Goal: Task Accomplishment & Management: Manage account settings

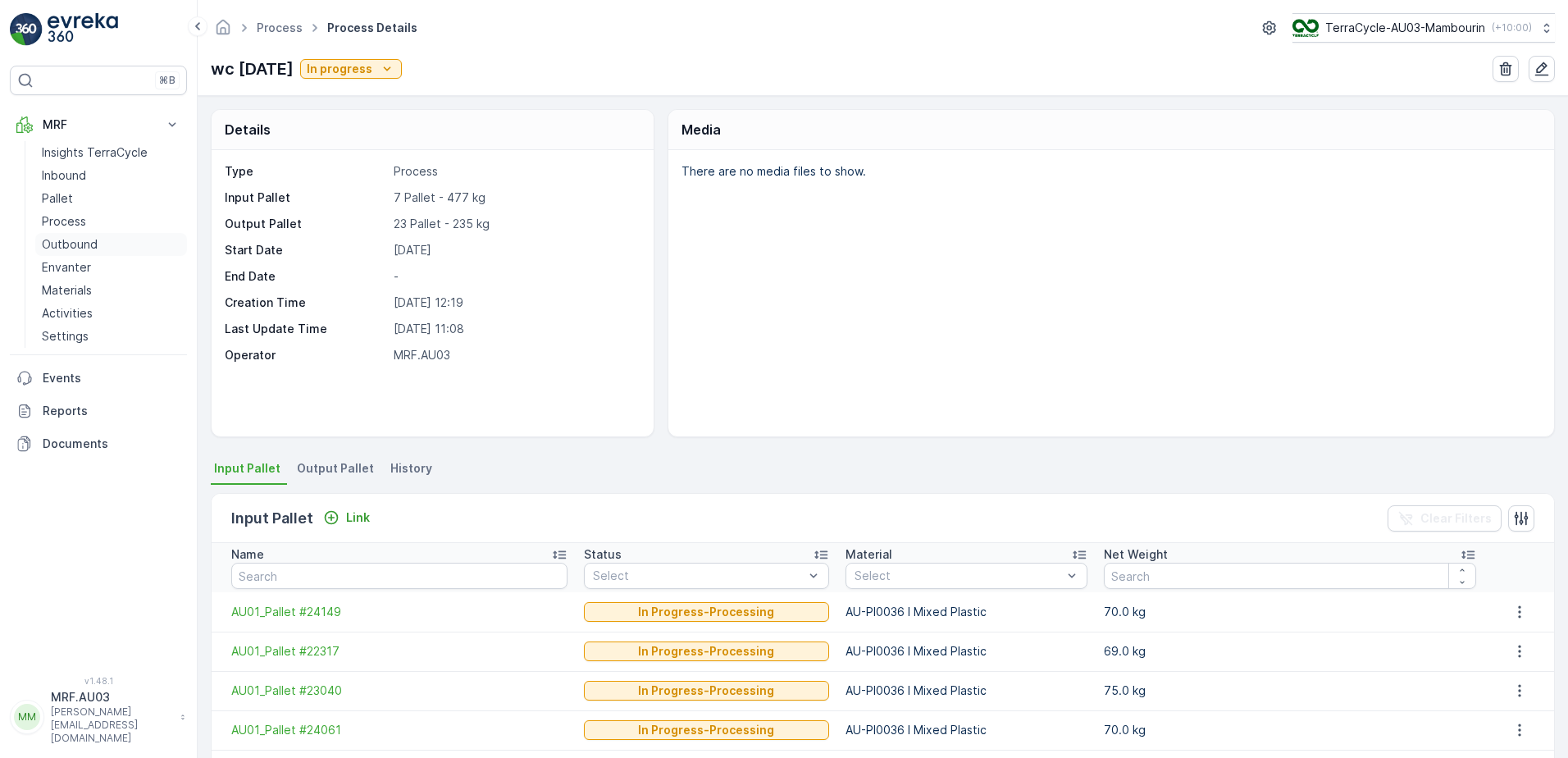
scroll to position [164, 0]
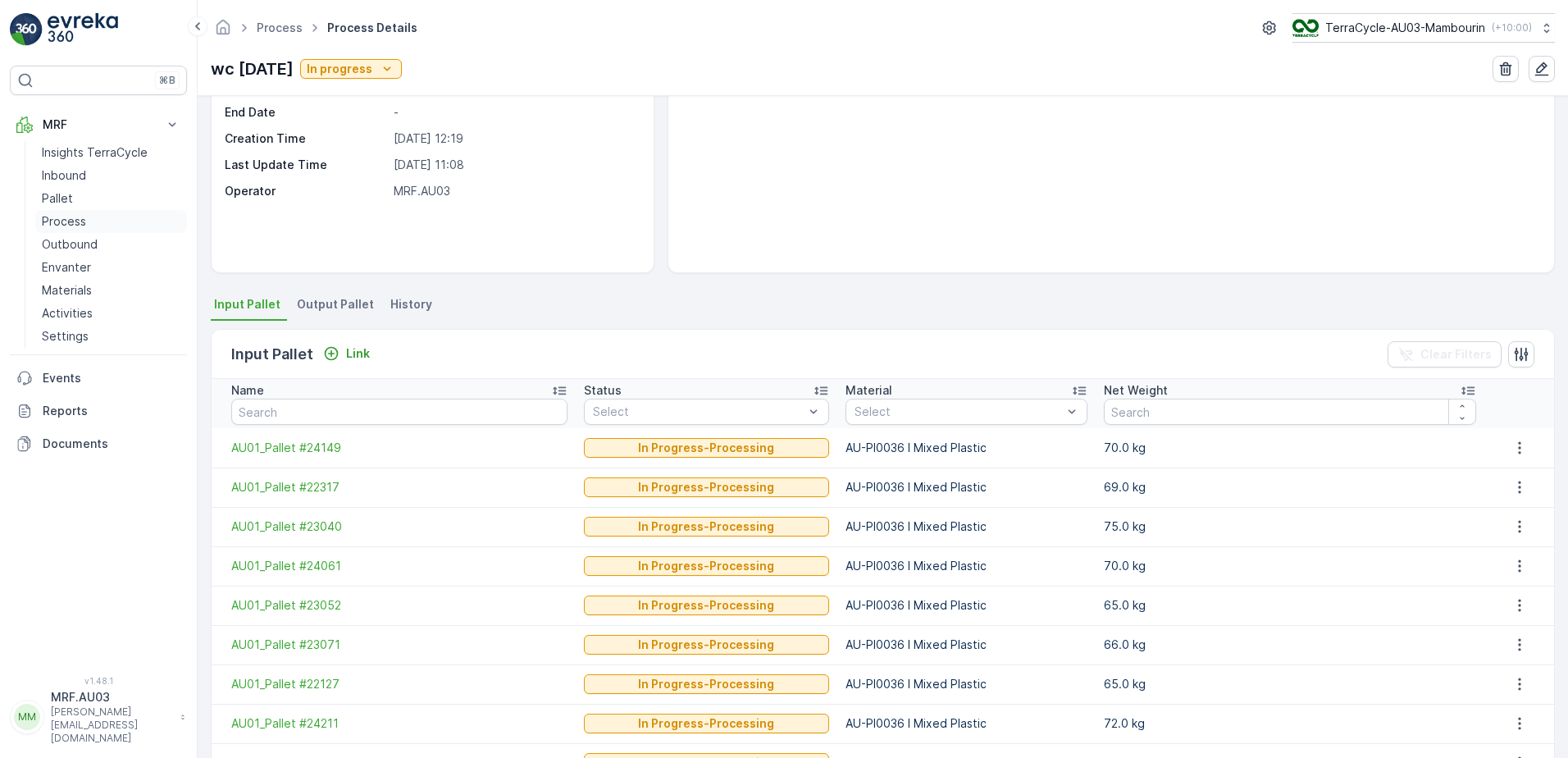
click at [74, 226] on p "Process" at bounding box center [64, 222] width 44 height 16
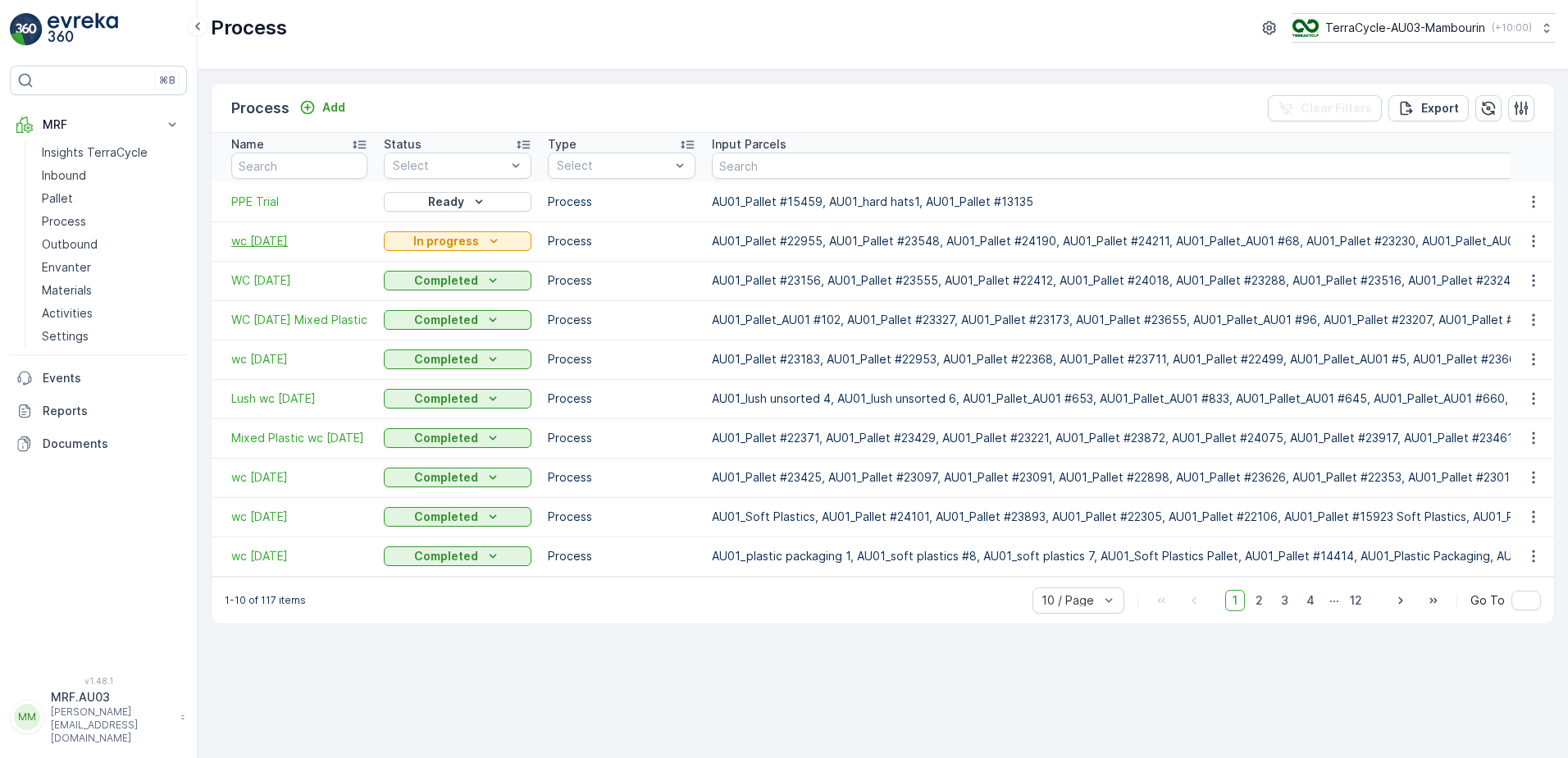
click at [253, 237] on span "wc [DATE]" at bounding box center [300, 241] width 136 height 16
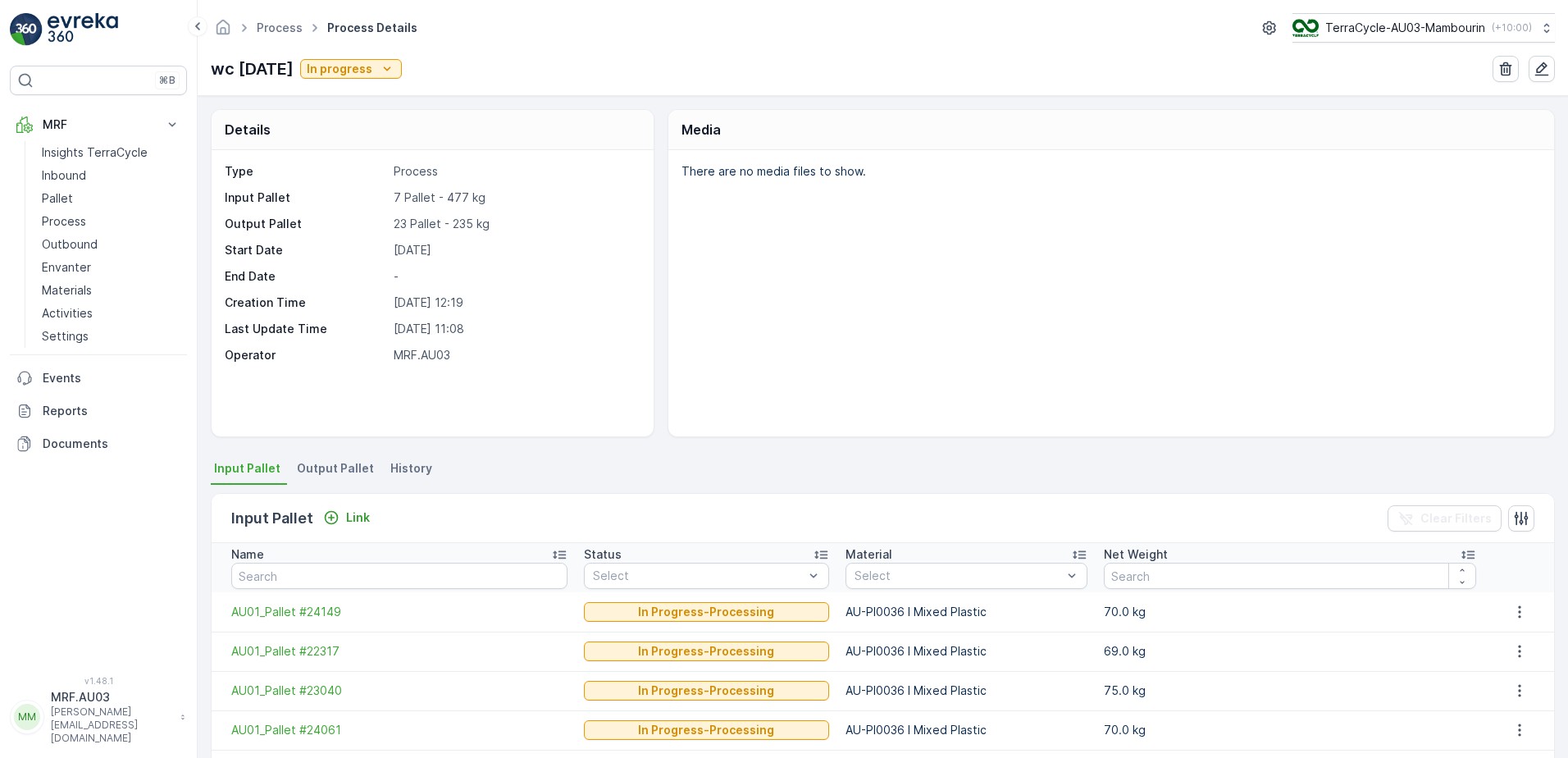
scroll to position [82, 0]
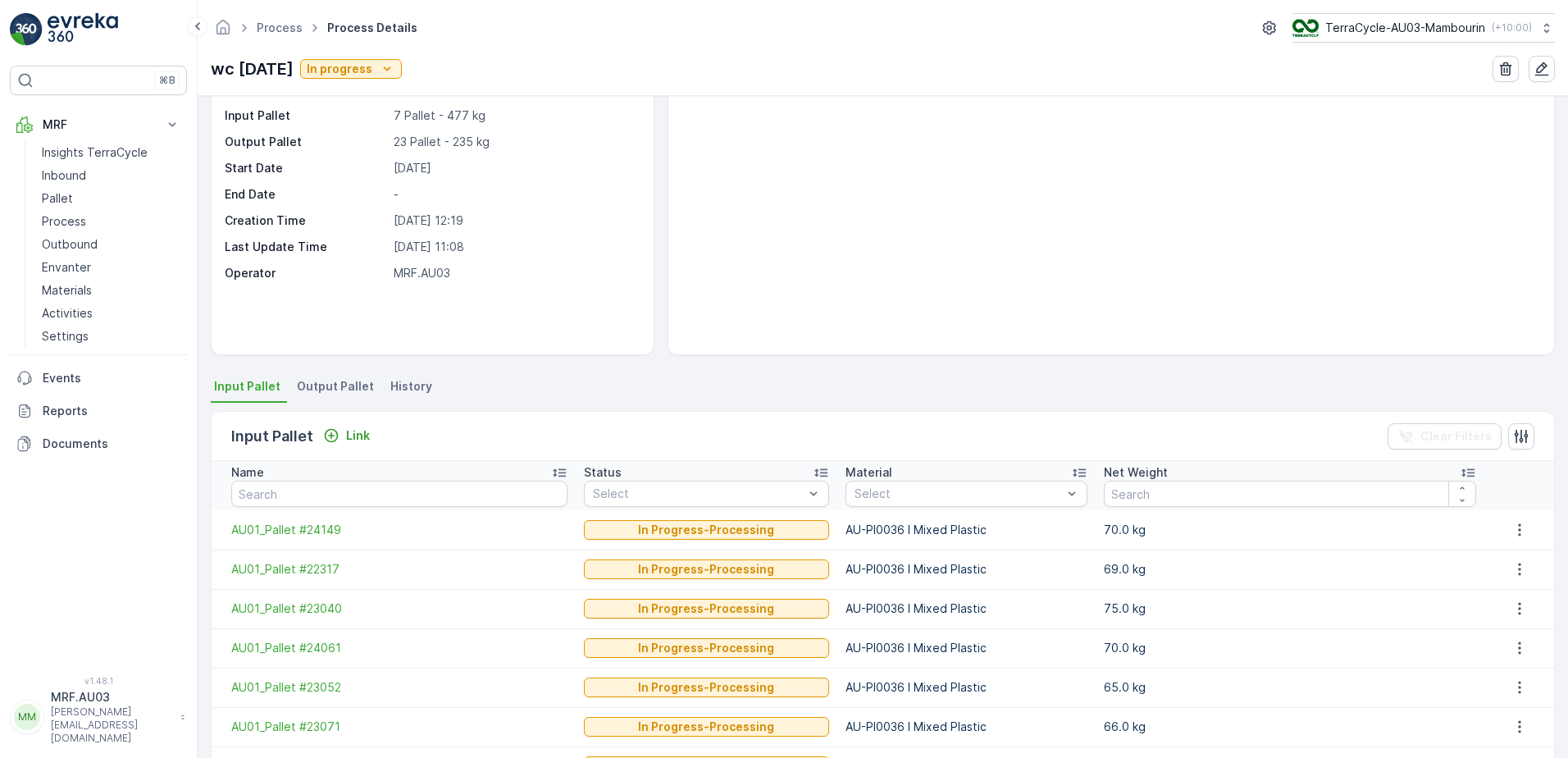
click at [336, 382] on span "Output Pallet" at bounding box center [336, 386] width 77 height 16
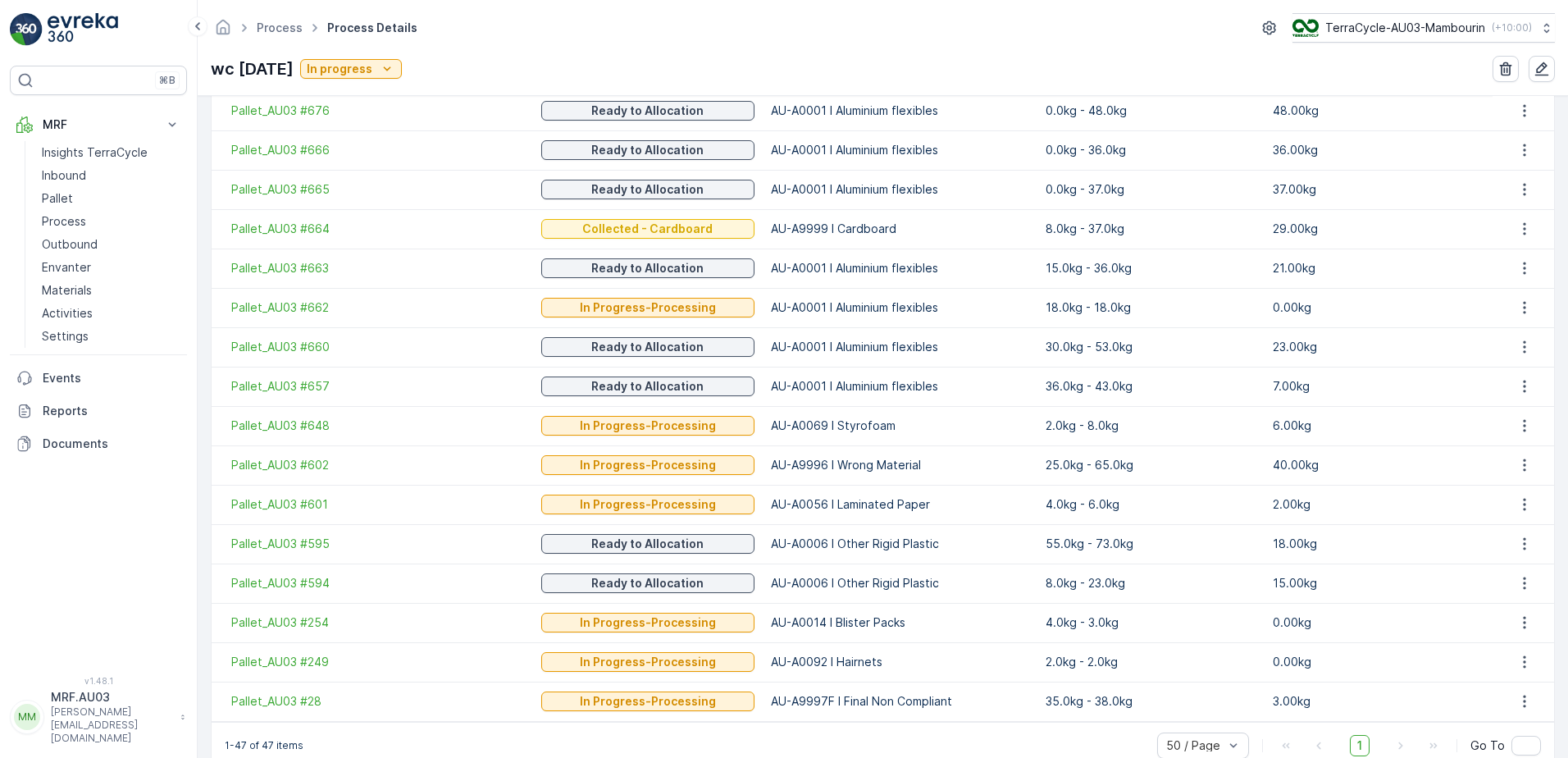
scroll to position [1723, 0]
click at [275, 305] on span "Pallet_AU03 #662" at bounding box center [378, 307] width 293 height 16
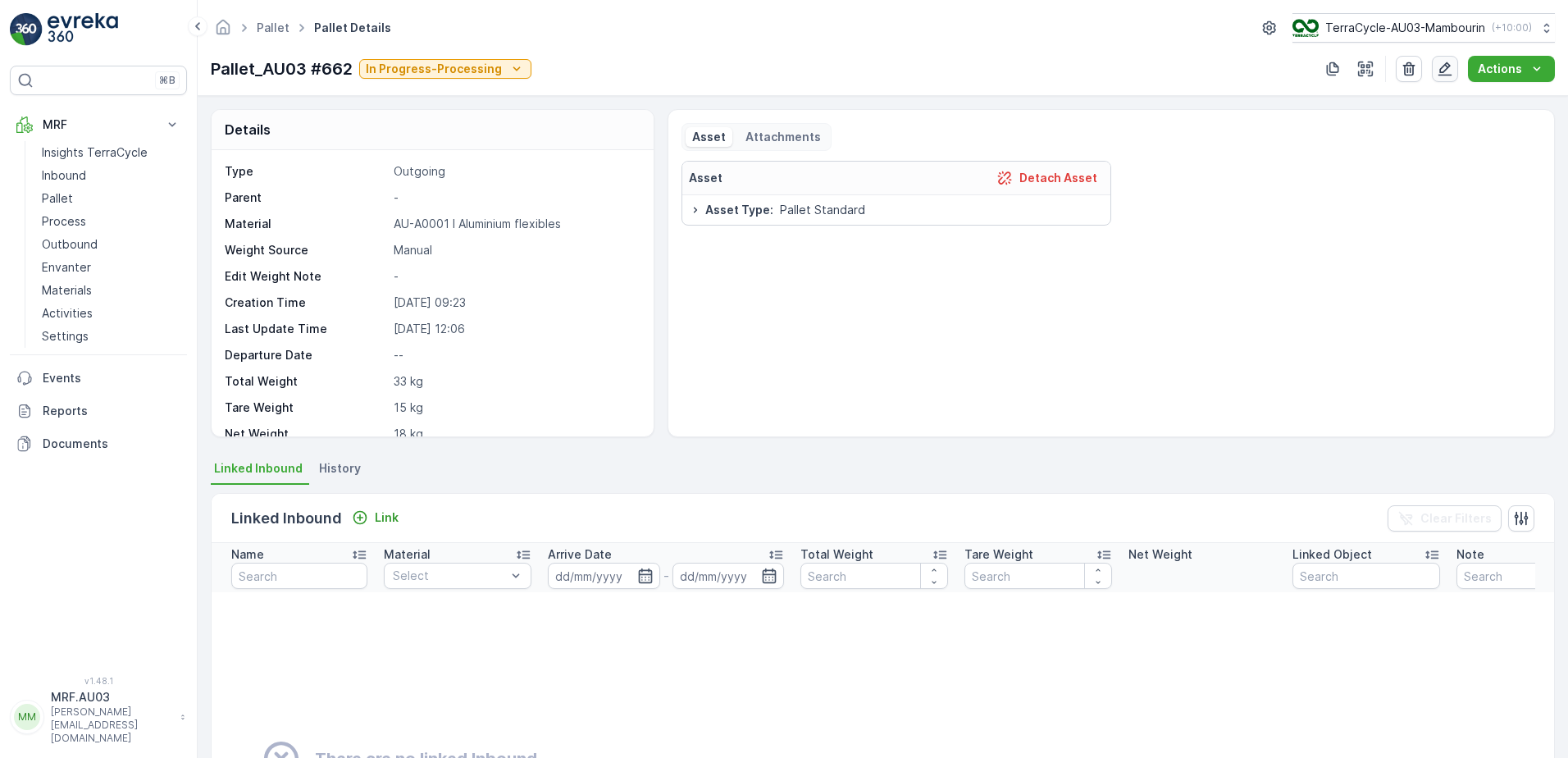
click at [1440, 69] on icon "button" at bounding box center [1445, 69] width 16 height 16
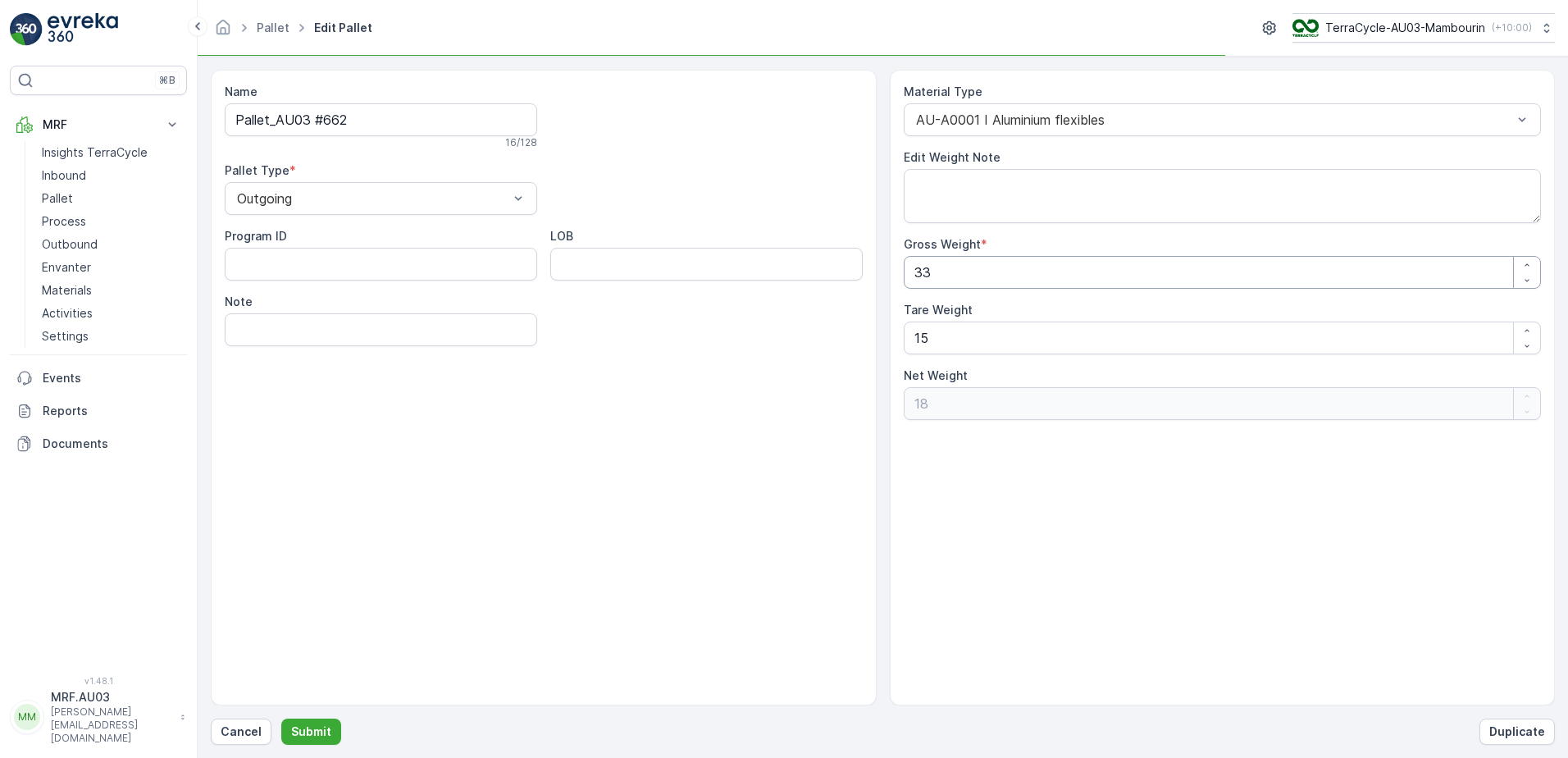
click at [986, 286] on Weight "33" at bounding box center [1222, 272] width 638 height 33
drag, startPoint x: 995, startPoint y: 278, endPoint x: 883, endPoint y: 269, distance: 112.4
click at [883, 269] on div "Name Pallet_AU03 #662 16 / 128 Pallet Type * Outgoing Program ID LOB Note Mater…" at bounding box center [882, 388] width 1344 height 636
type Weight "5"
type Weight "-10"
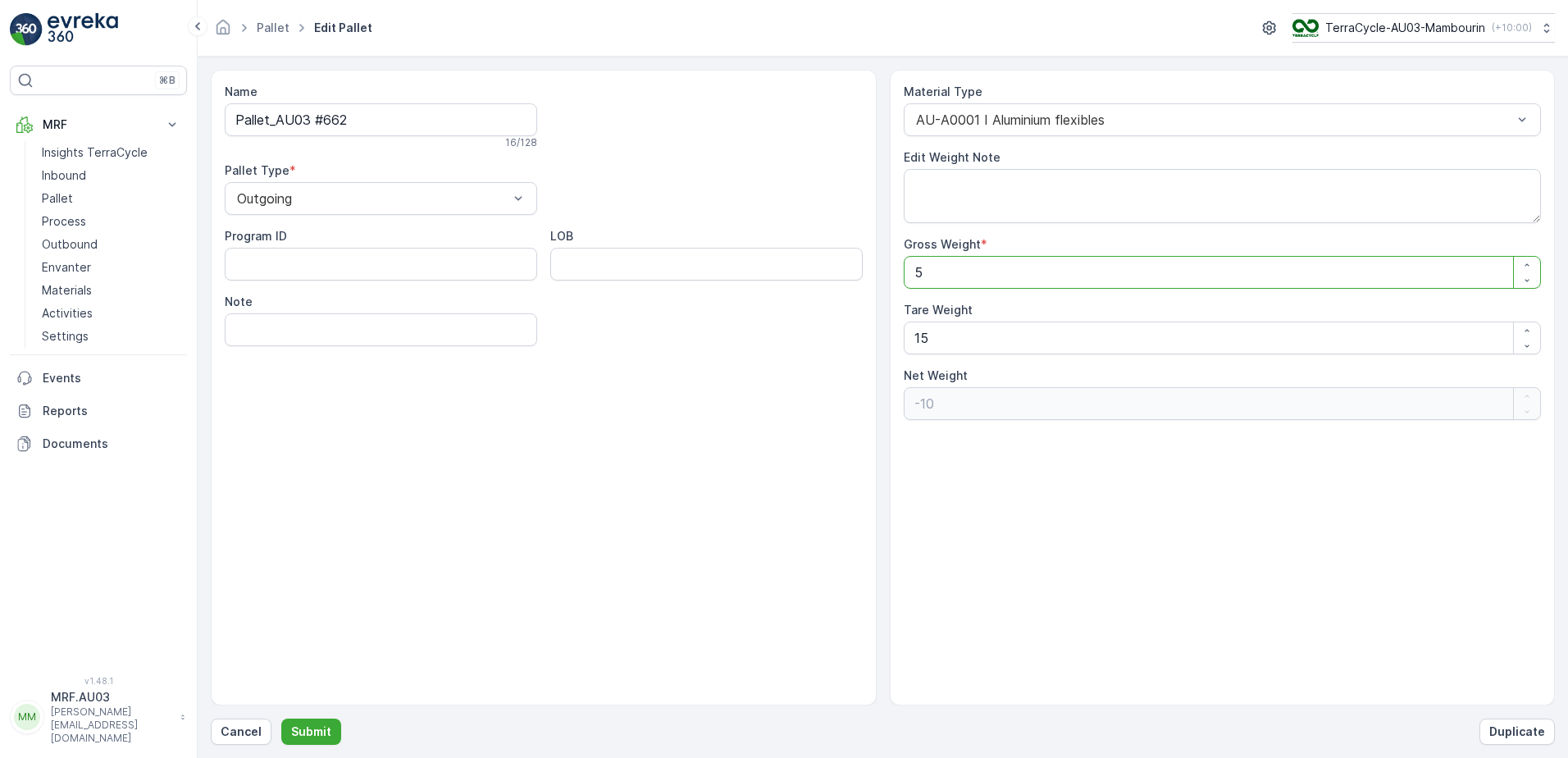
type Weight "59"
type Weight "44"
click at [950, 470] on div "Material Type AU-A0001 I Aluminium flexibles Edit Weight Note Gross Weight * 59…" at bounding box center [1222, 388] width 666 height 636
click at [679, 387] on div "Name Pallet_AU03 #662 16 / 128 Pallet Type * Outgoing Program ID LOB Note" at bounding box center [544, 388] width 666 height 636
click at [304, 726] on p "Submit" at bounding box center [311, 732] width 40 height 16
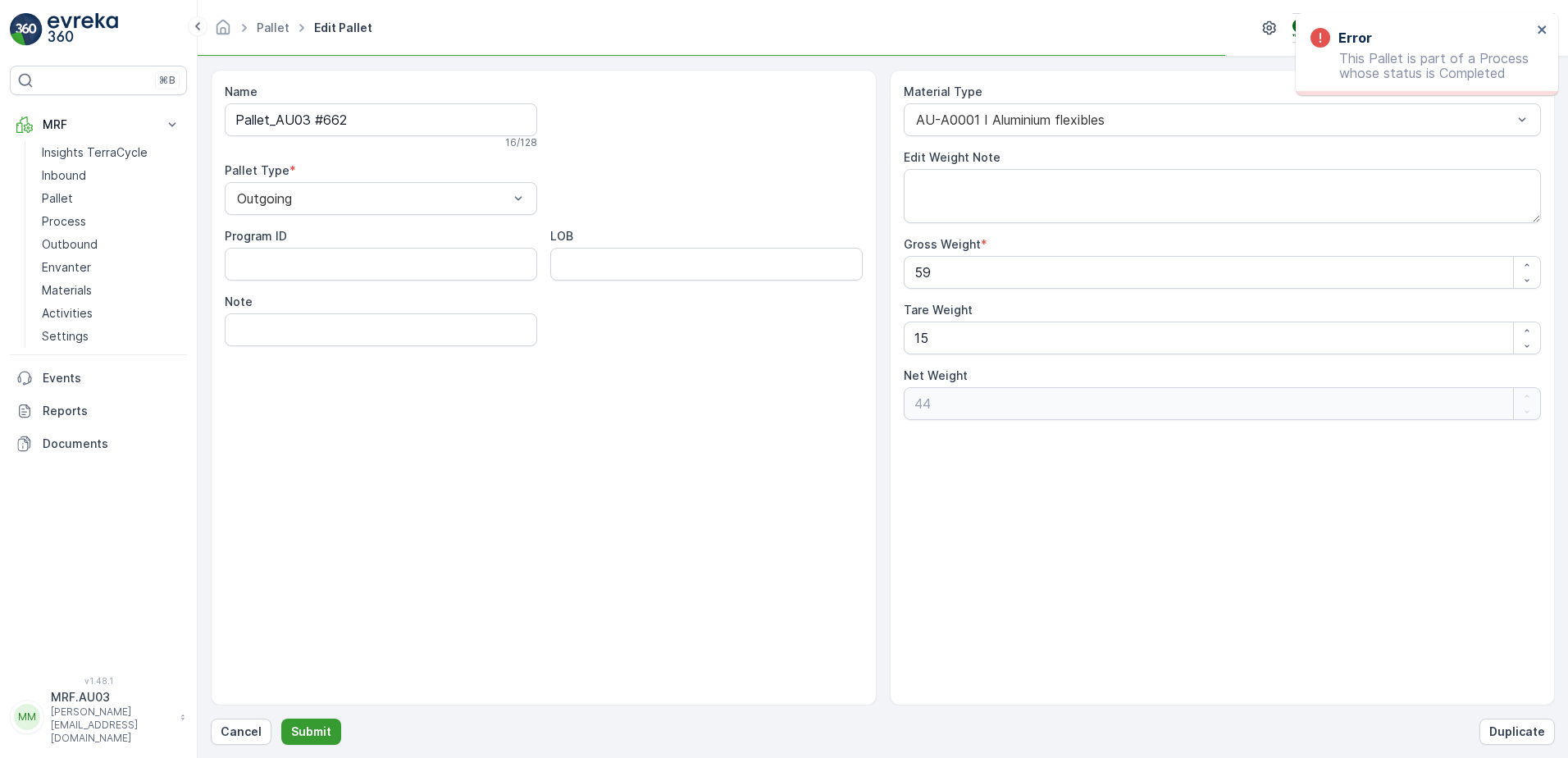
type Weight "33"
type Weight "18"
click at [69, 224] on p "Process" at bounding box center [64, 222] width 44 height 16
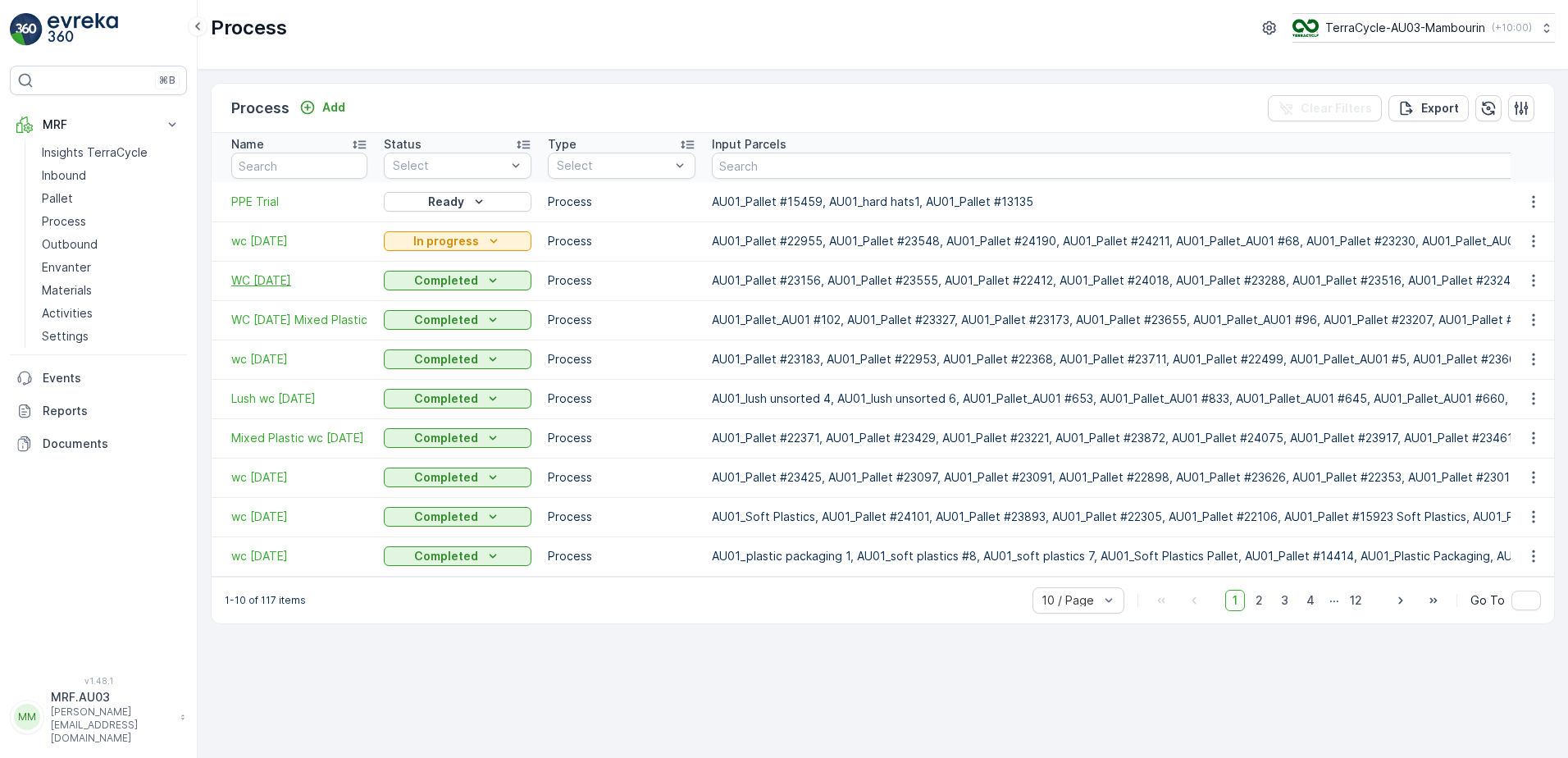
click at [290, 277] on span "WC [DATE]" at bounding box center [300, 280] width 136 height 16
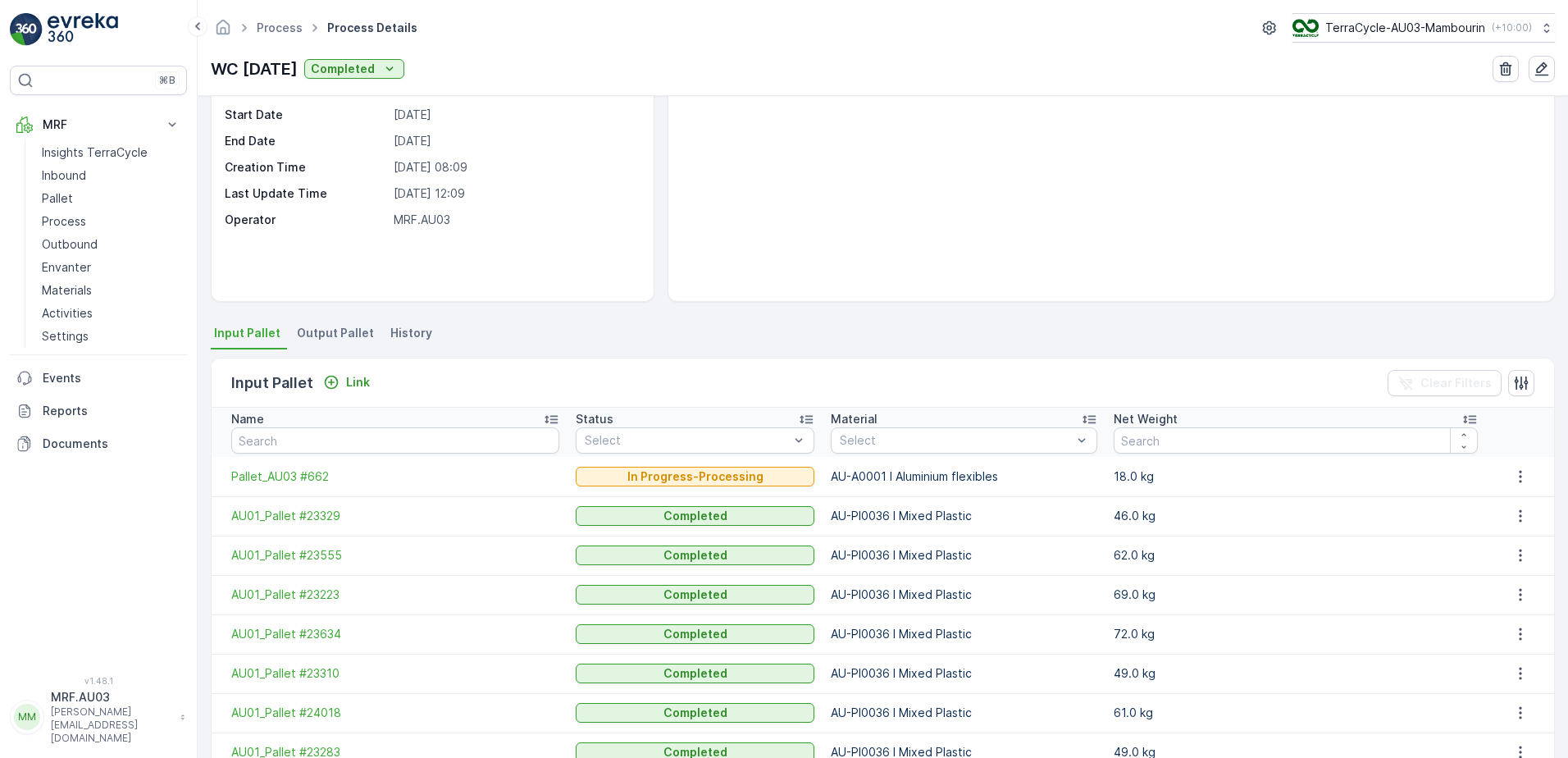
scroll to position [164, 0]
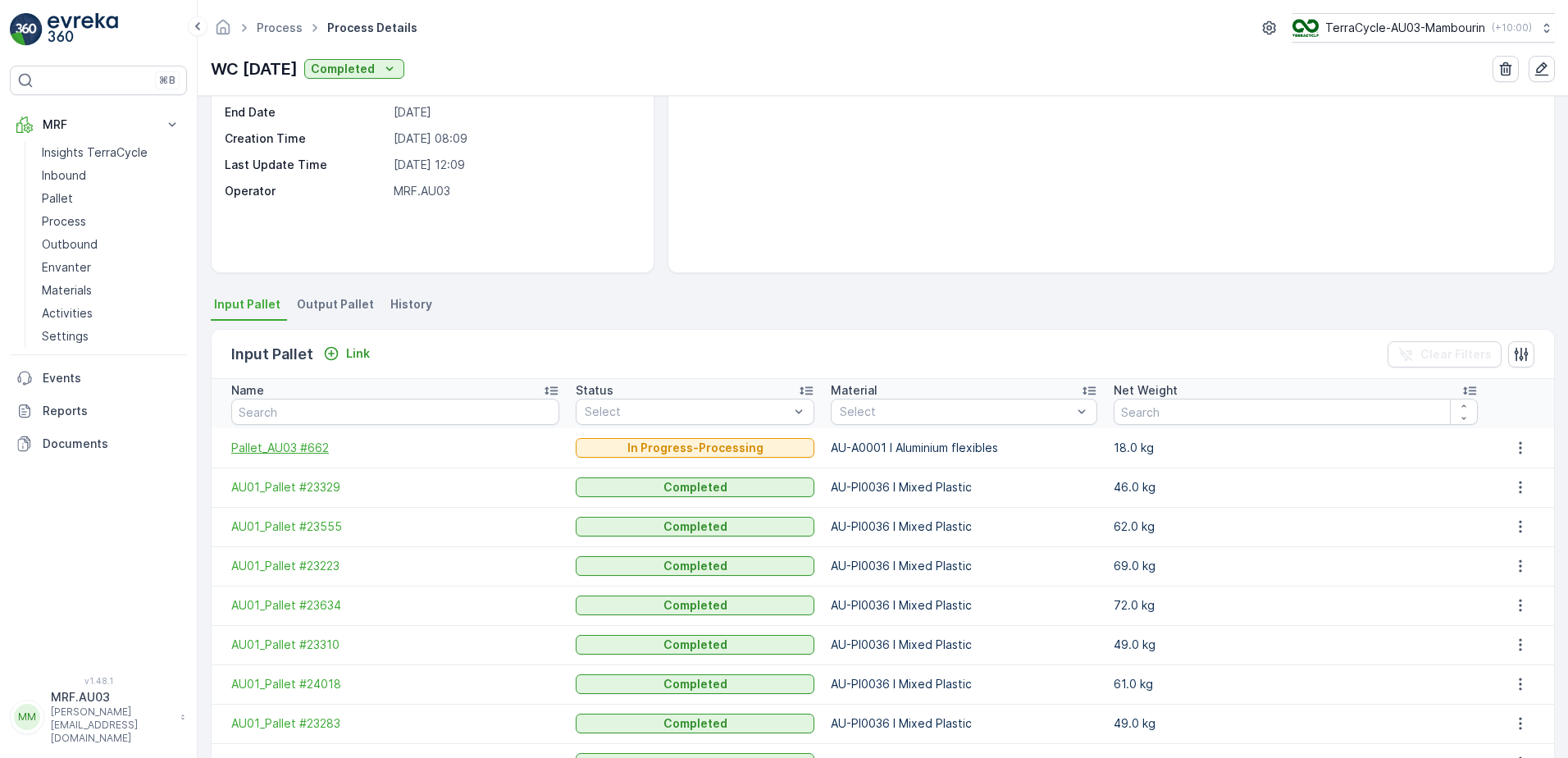
click at [287, 450] on span "Pallet_AU03 #662" at bounding box center [395, 448] width 328 height 16
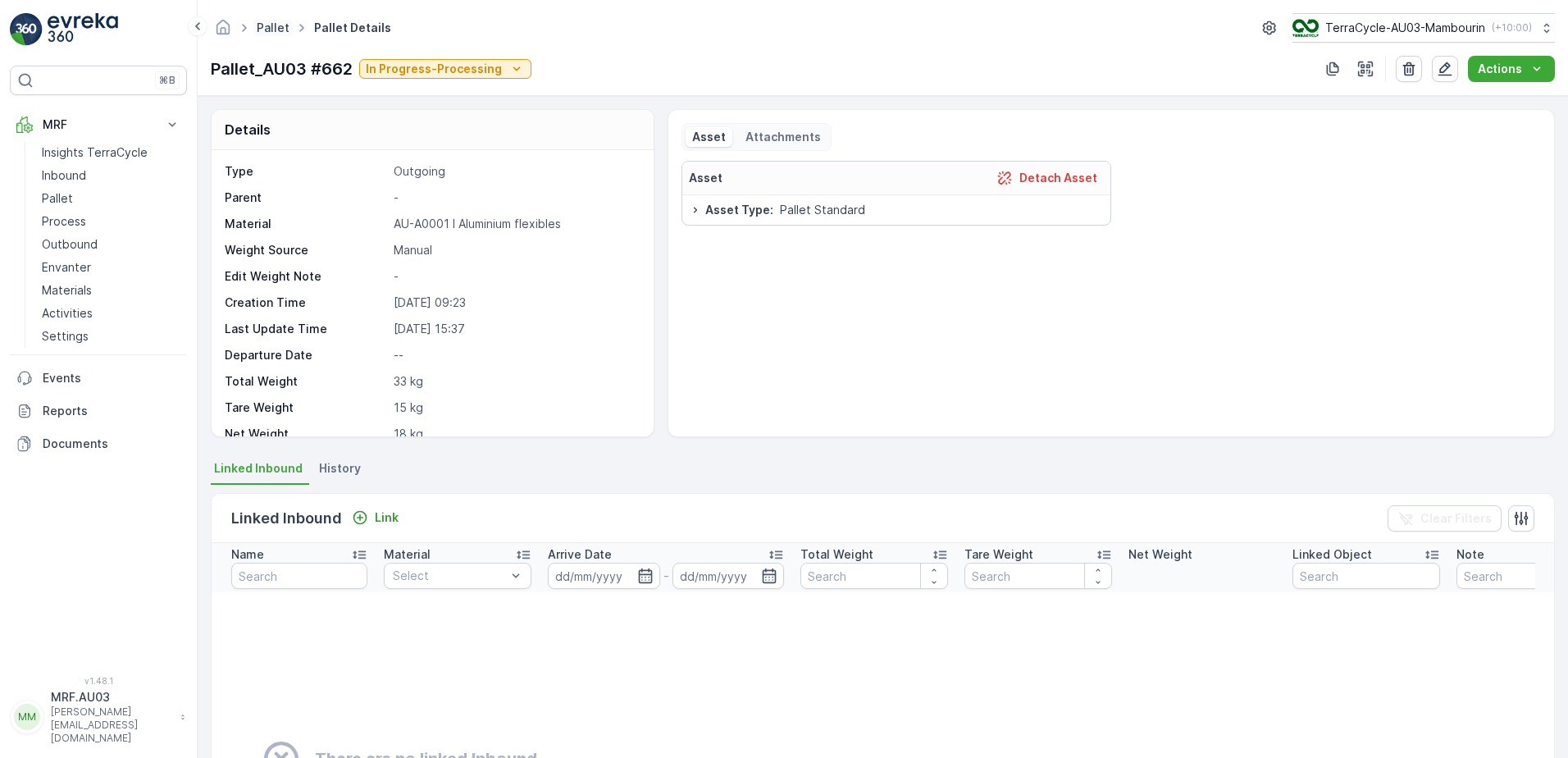
click at [276, 30] on link "Pallet" at bounding box center [273, 28] width 33 height 14
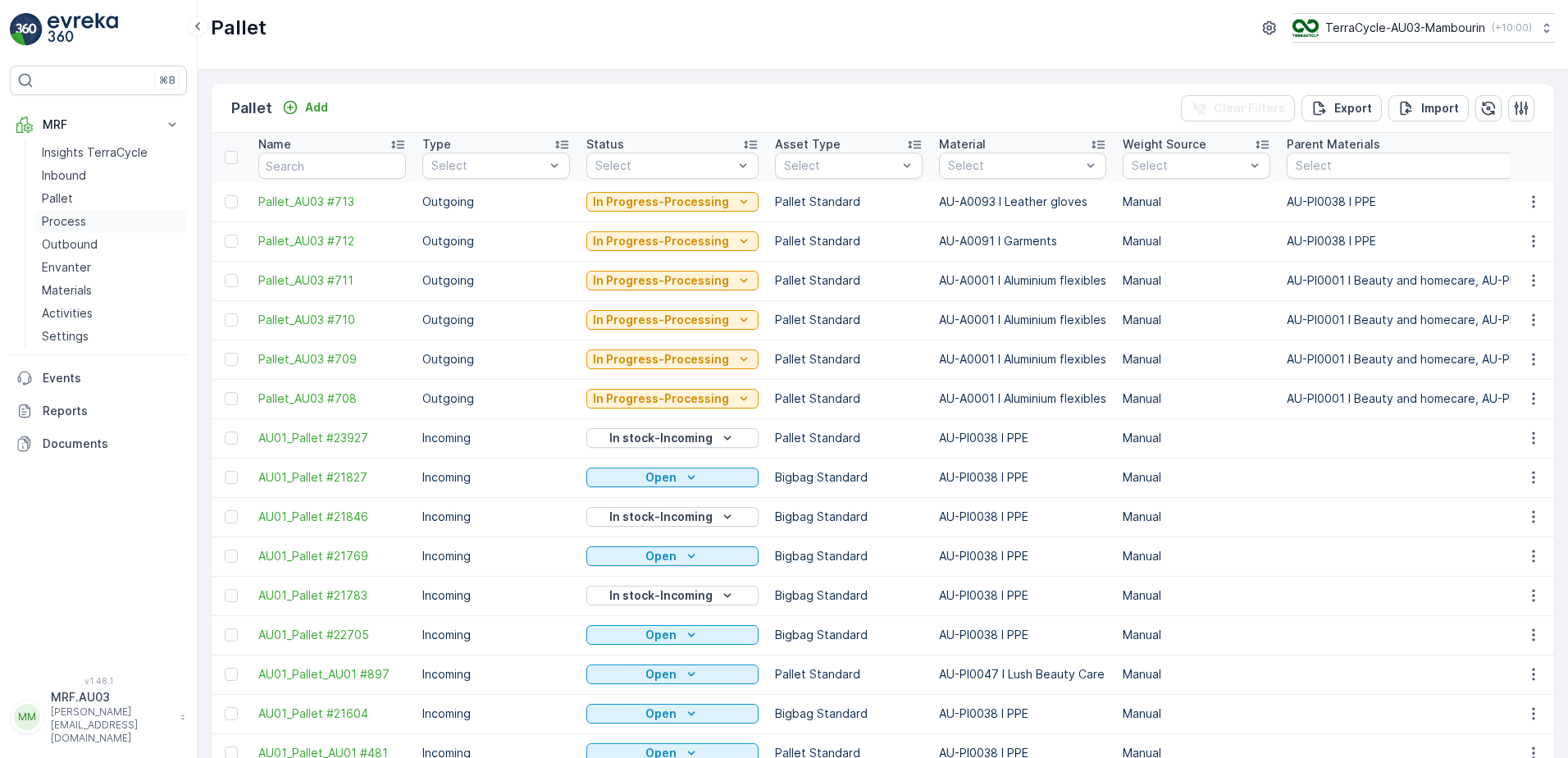
click at [66, 223] on p "Process" at bounding box center [64, 222] width 44 height 16
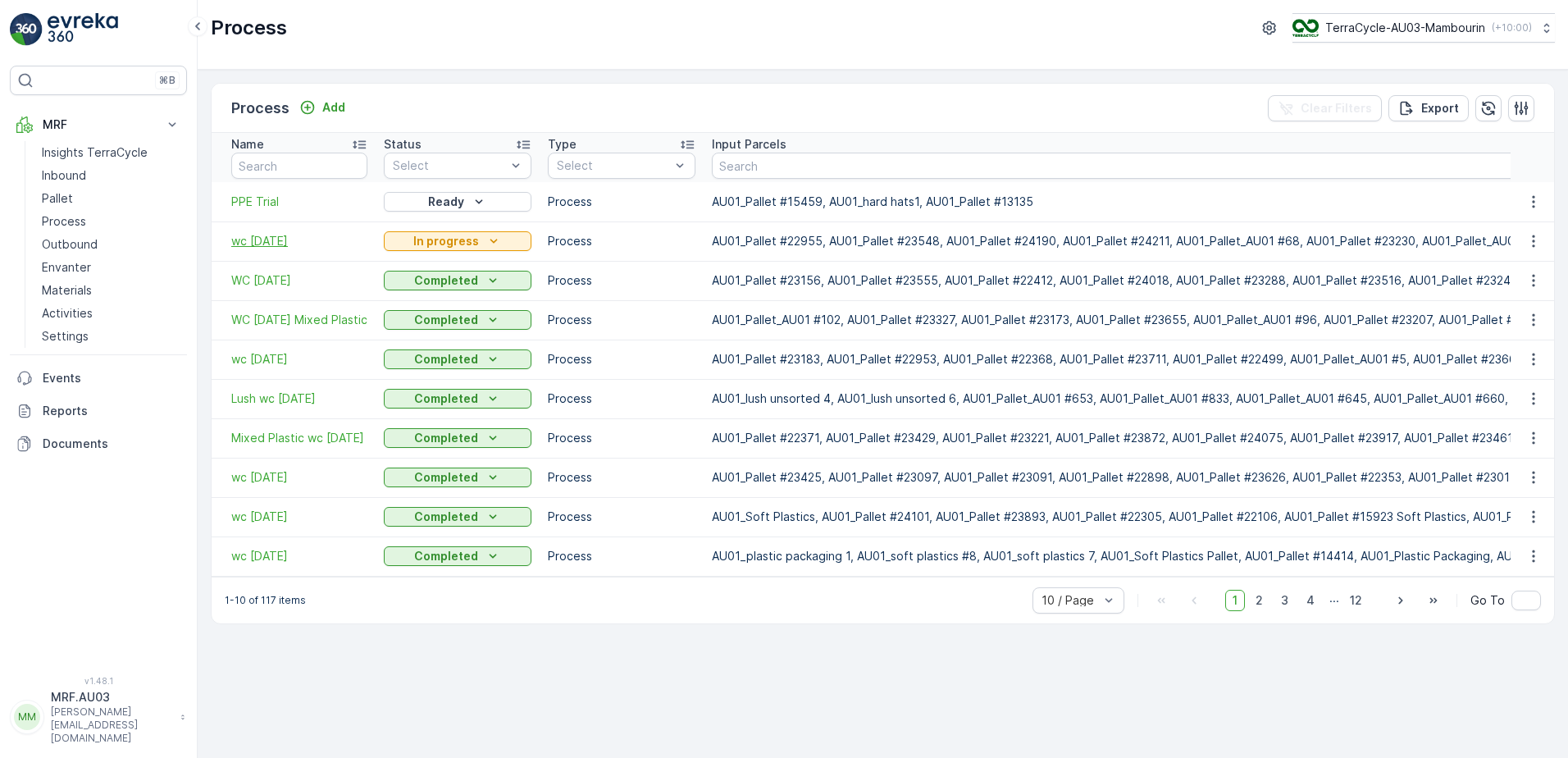
click at [242, 242] on span "wc [DATE]" at bounding box center [300, 241] width 136 height 16
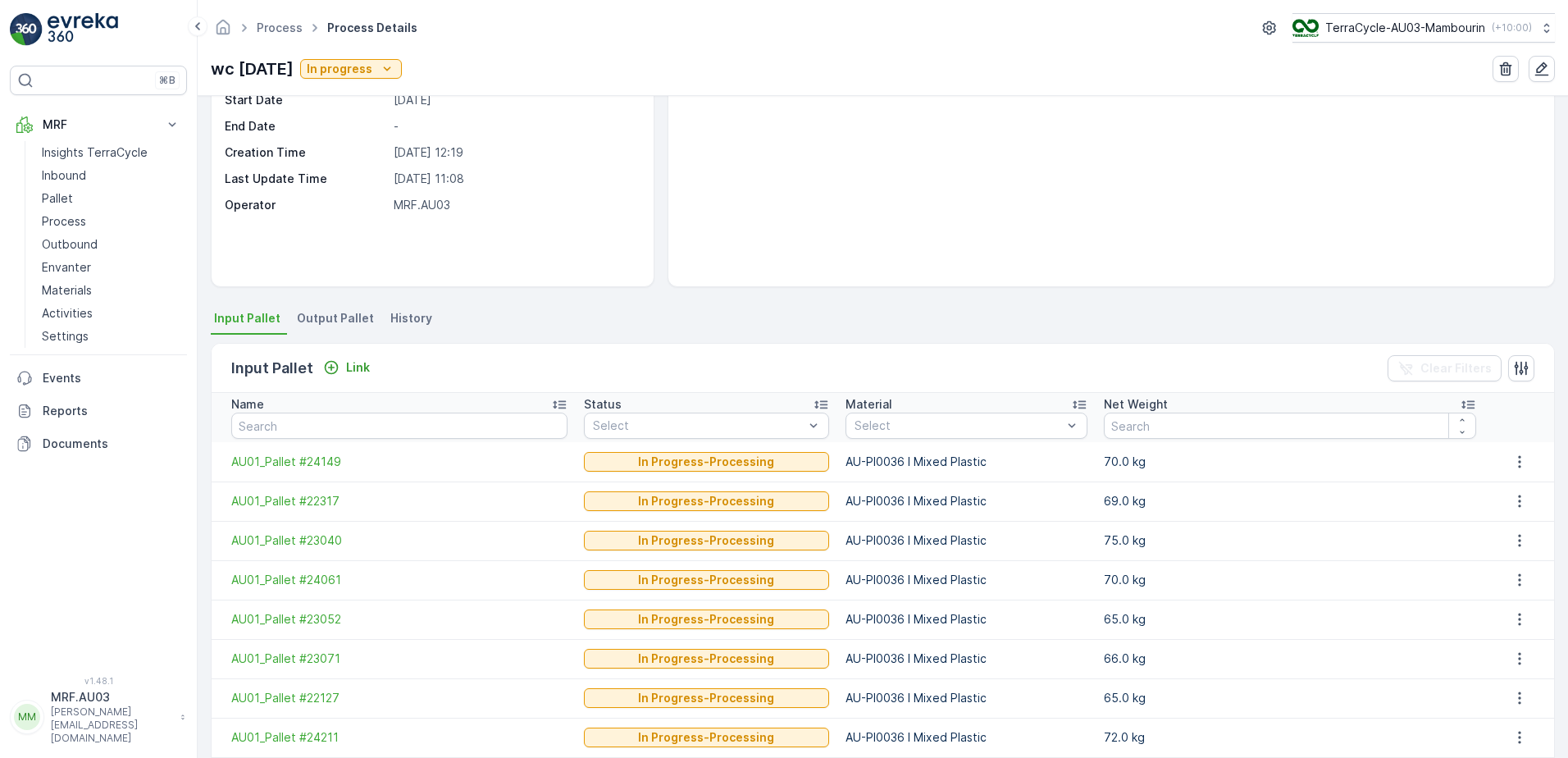
scroll to position [164, 0]
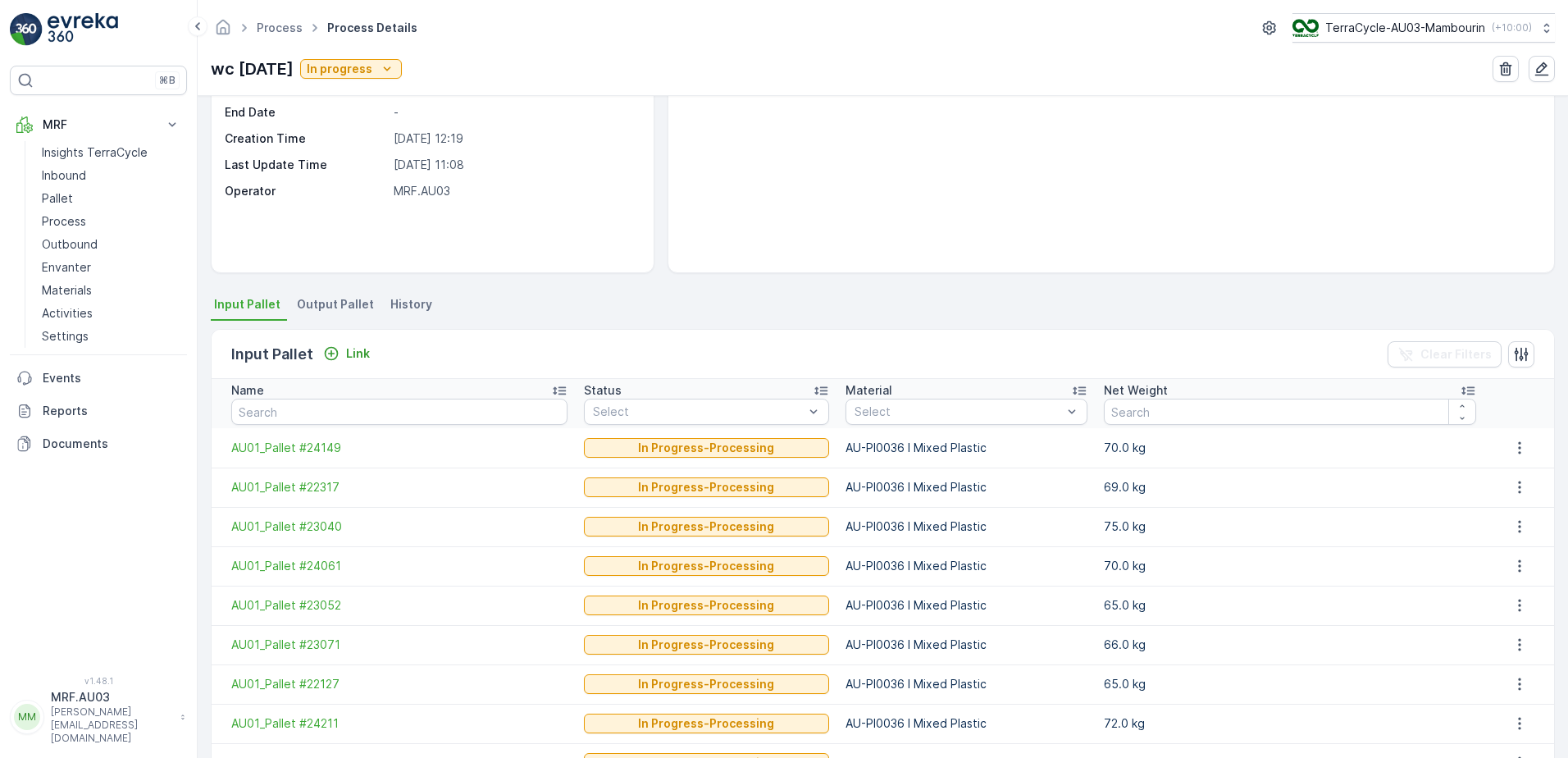
click at [340, 293] on li "Output Pallet" at bounding box center [337, 306] width 87 height 28
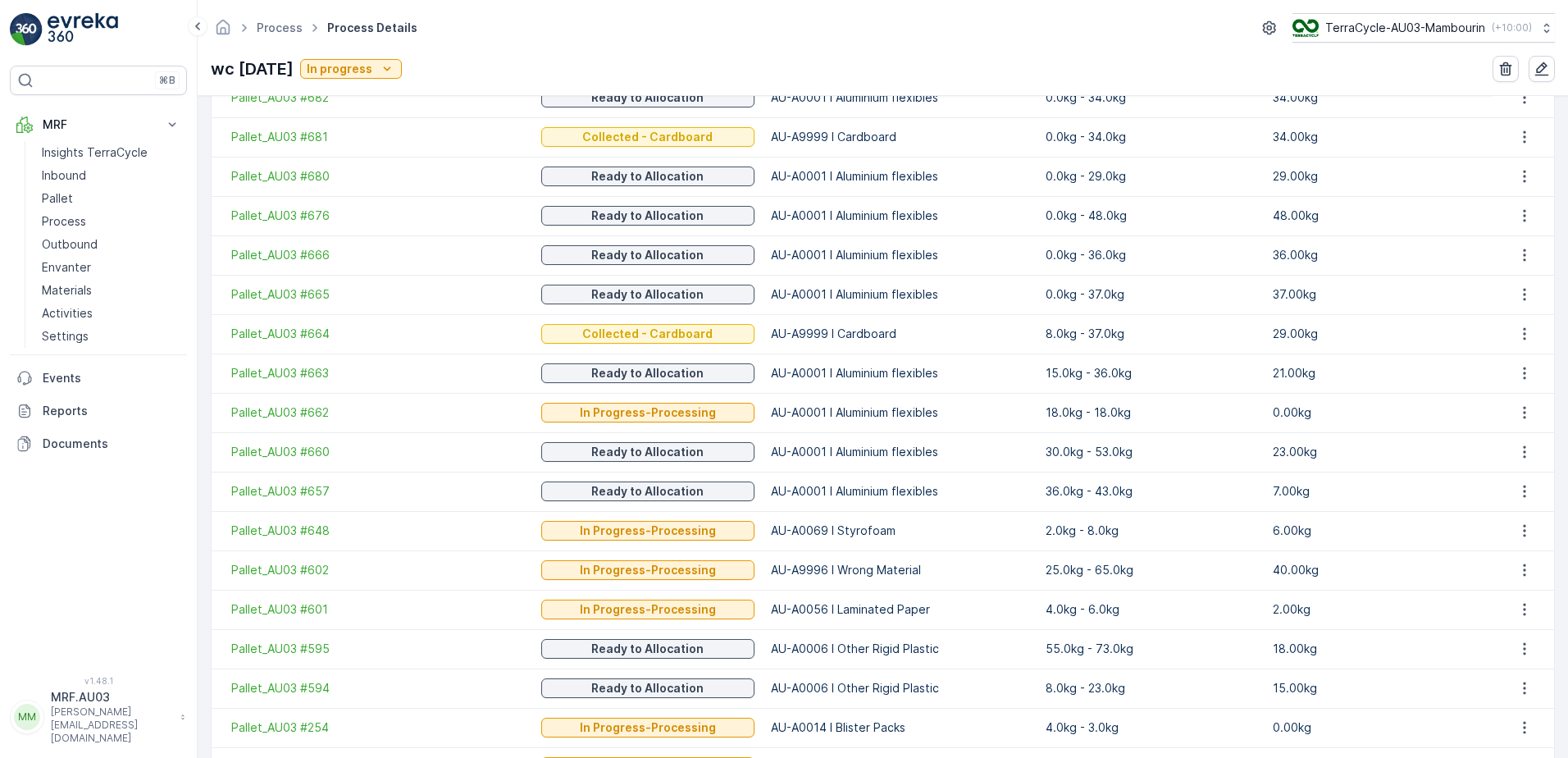
scroll to position [1641, 0]
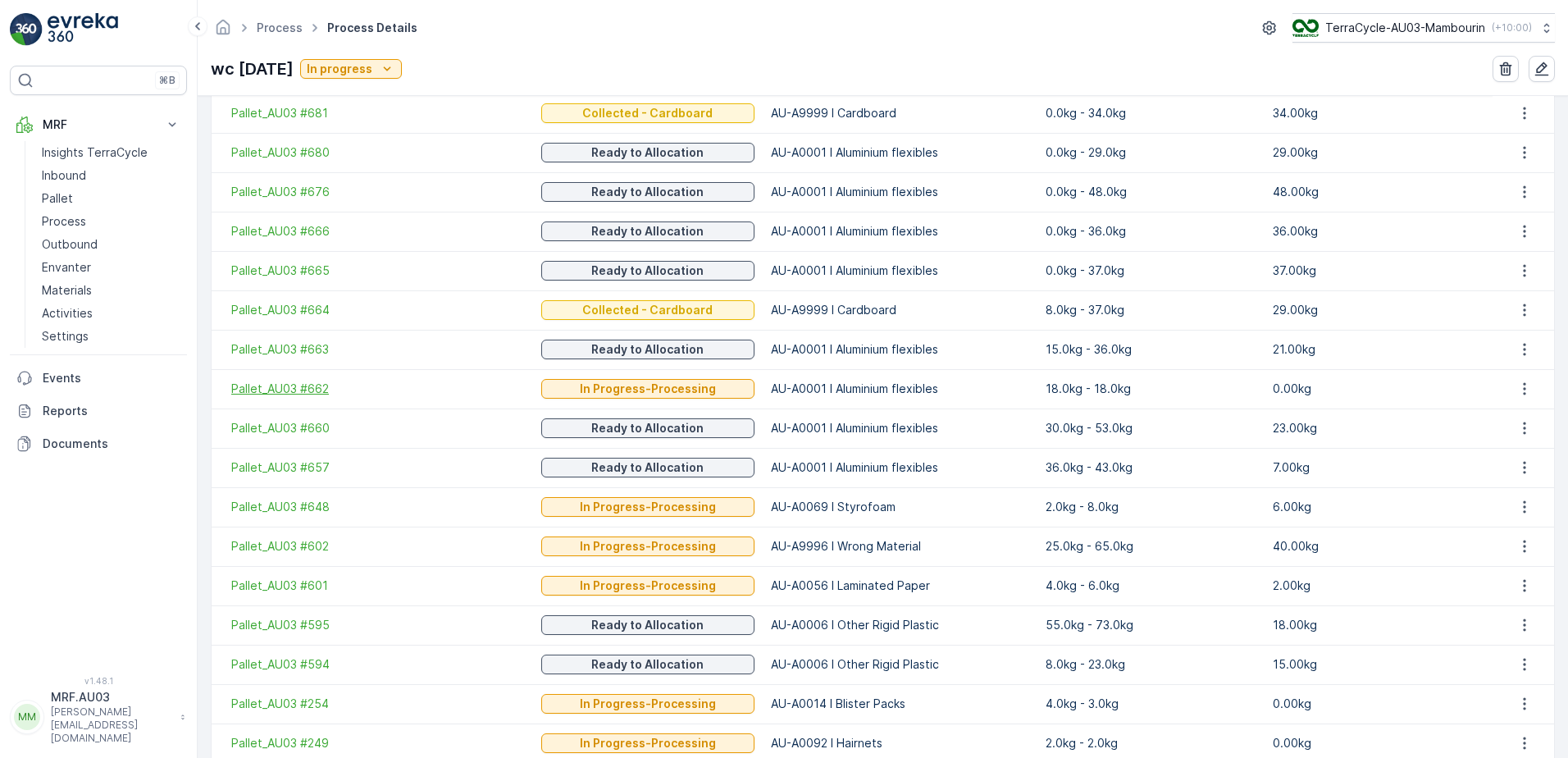
click at [296, 388] on span "Pallet_AU03 #662" at bounding box center [378, 389] width 293 height 16
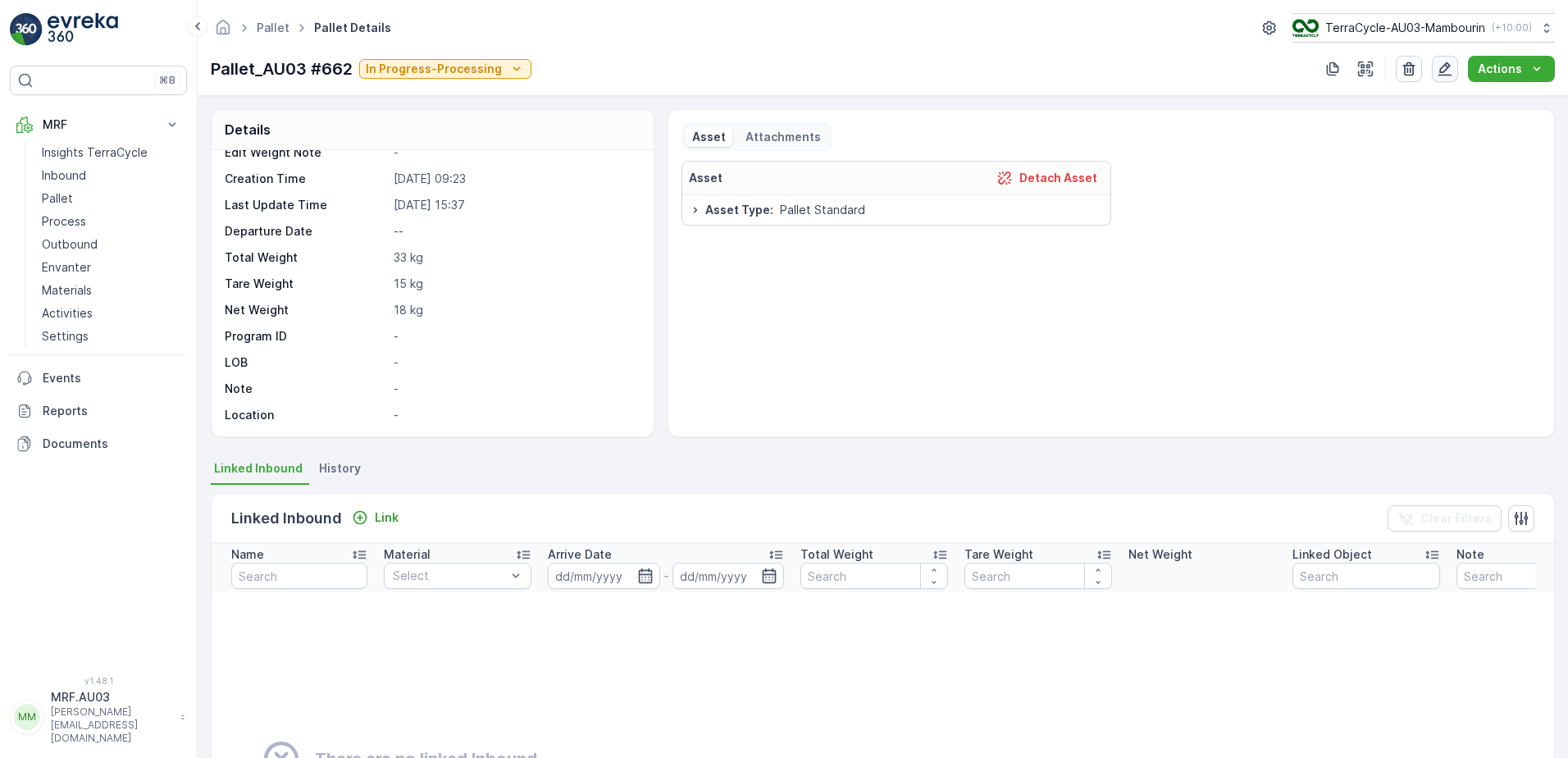
click at [1450, 75] on icon "button" at bounding box center [1445, 69] width 14 height 14
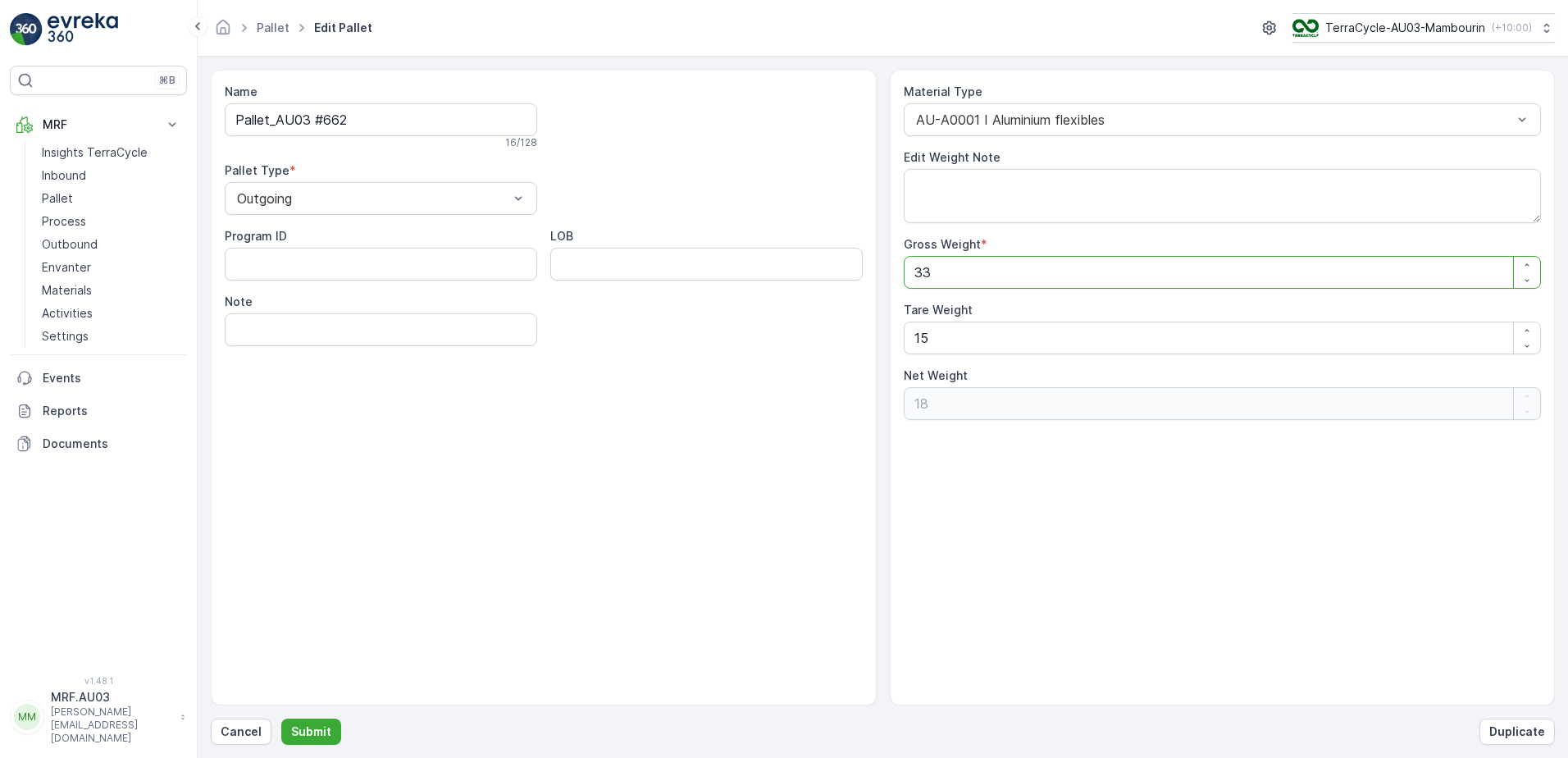
drag, startPoint x: 972, startPoint y: 270, endPoint x: 878, endPoint y: 261, distance: 94.4
click at [878, 261] on div "Name Pallet_AU03 #662 16 / 128 Pallet Type * Outgoing Program ID LOB Note Mater…" at bounding box center [882, 388] width 1344 height 636
type Weight "5"
type Weight "-10"
type Weight "59"
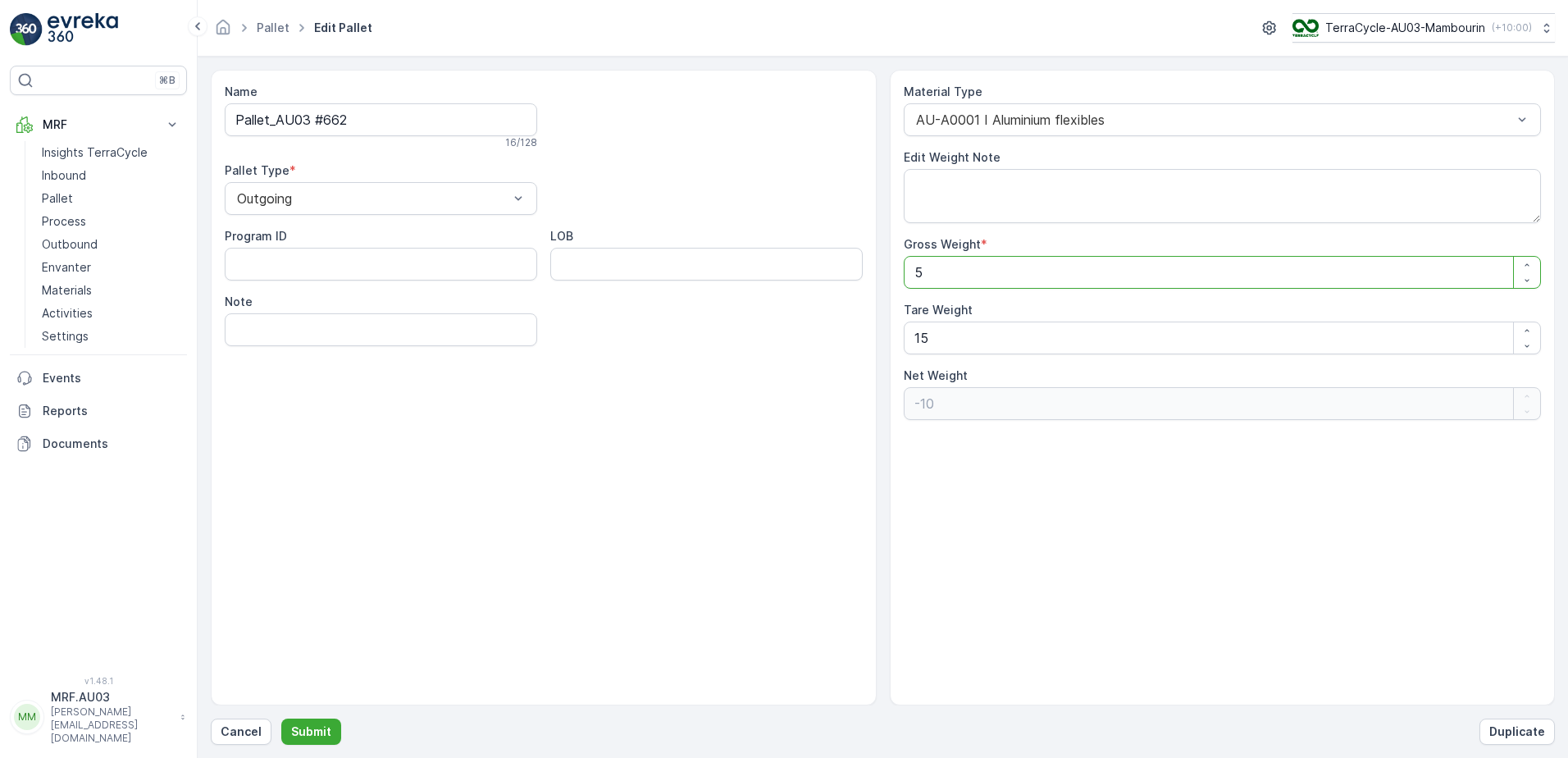
type Weight "44"
click at [775, 337] on div "Program ID LOB Note" at bounding box center [543, 287] width 638 height 119
click at [304, 727] on p "Submit" at bounding box center [311, 732] width 40 height 16
type Weight "33"
type Weight "18"
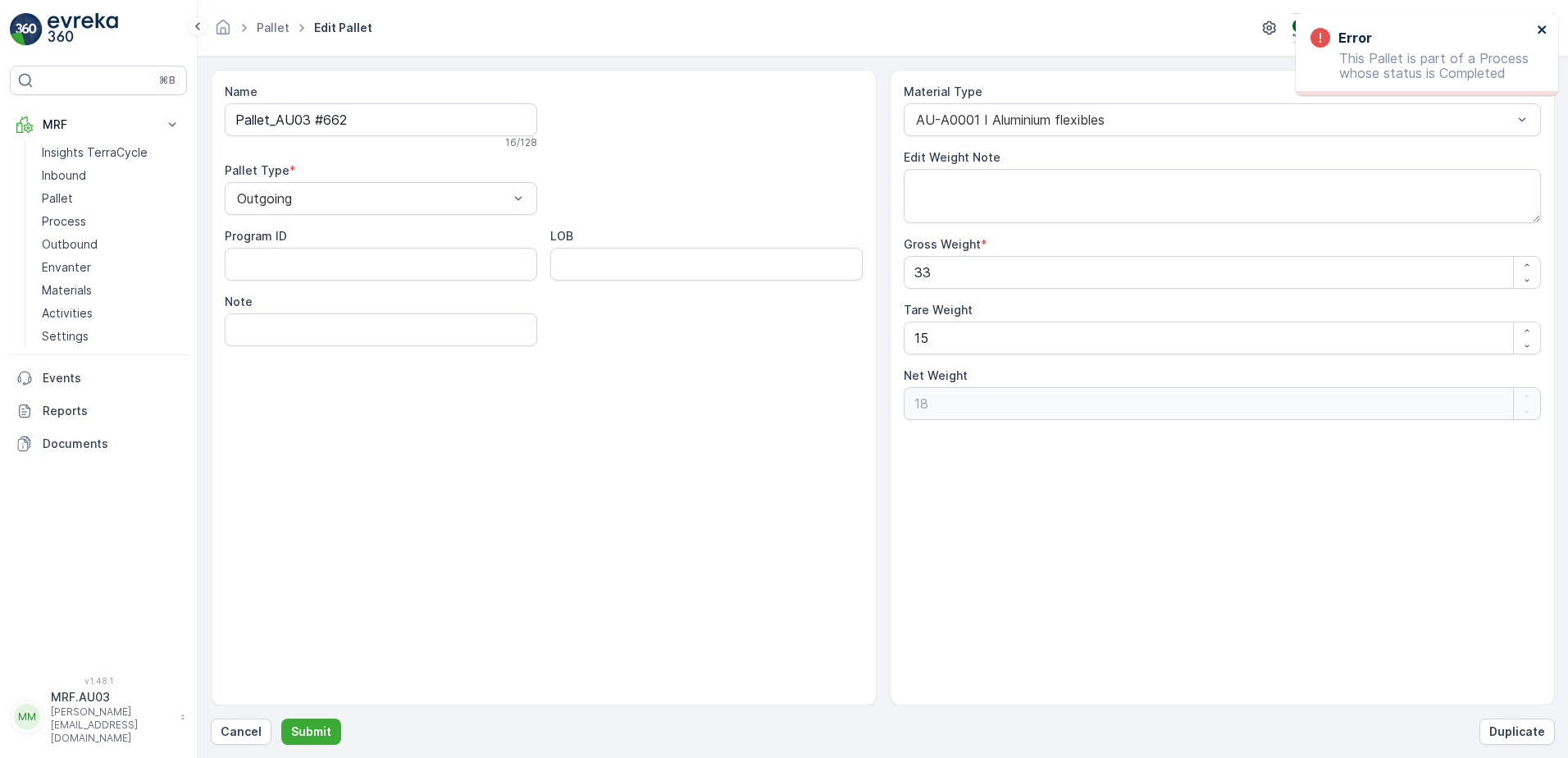
click at [1537, 30] on icon "close" at bounding box center [1542, 30] width 12 height 13
click at [271, 31] on link "Pallet" at bounding box center [273, 28] width 33 height 14
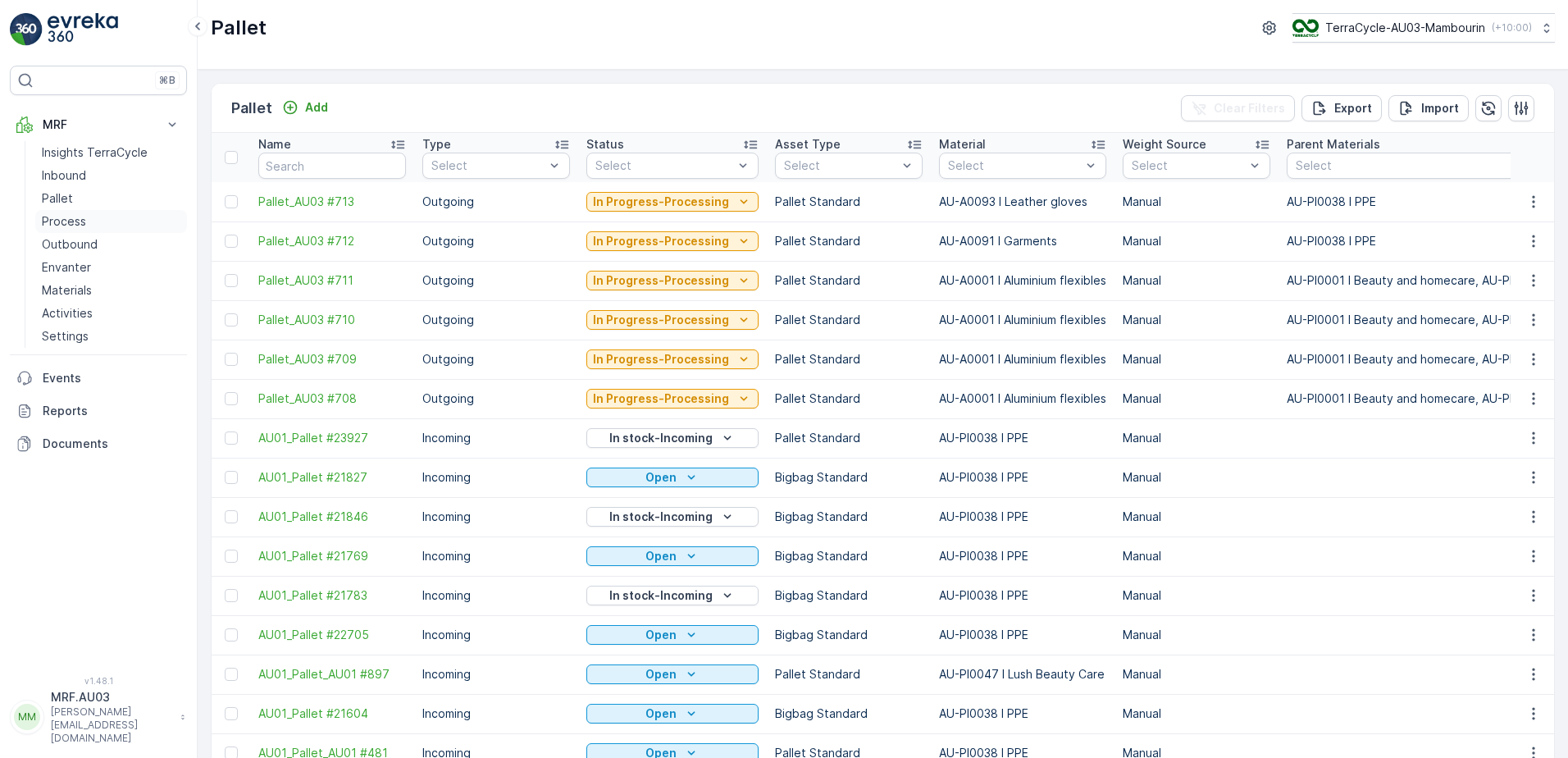
click at [79, 231] on link "Process" at bounding box center [110, 222] width 152 height 23
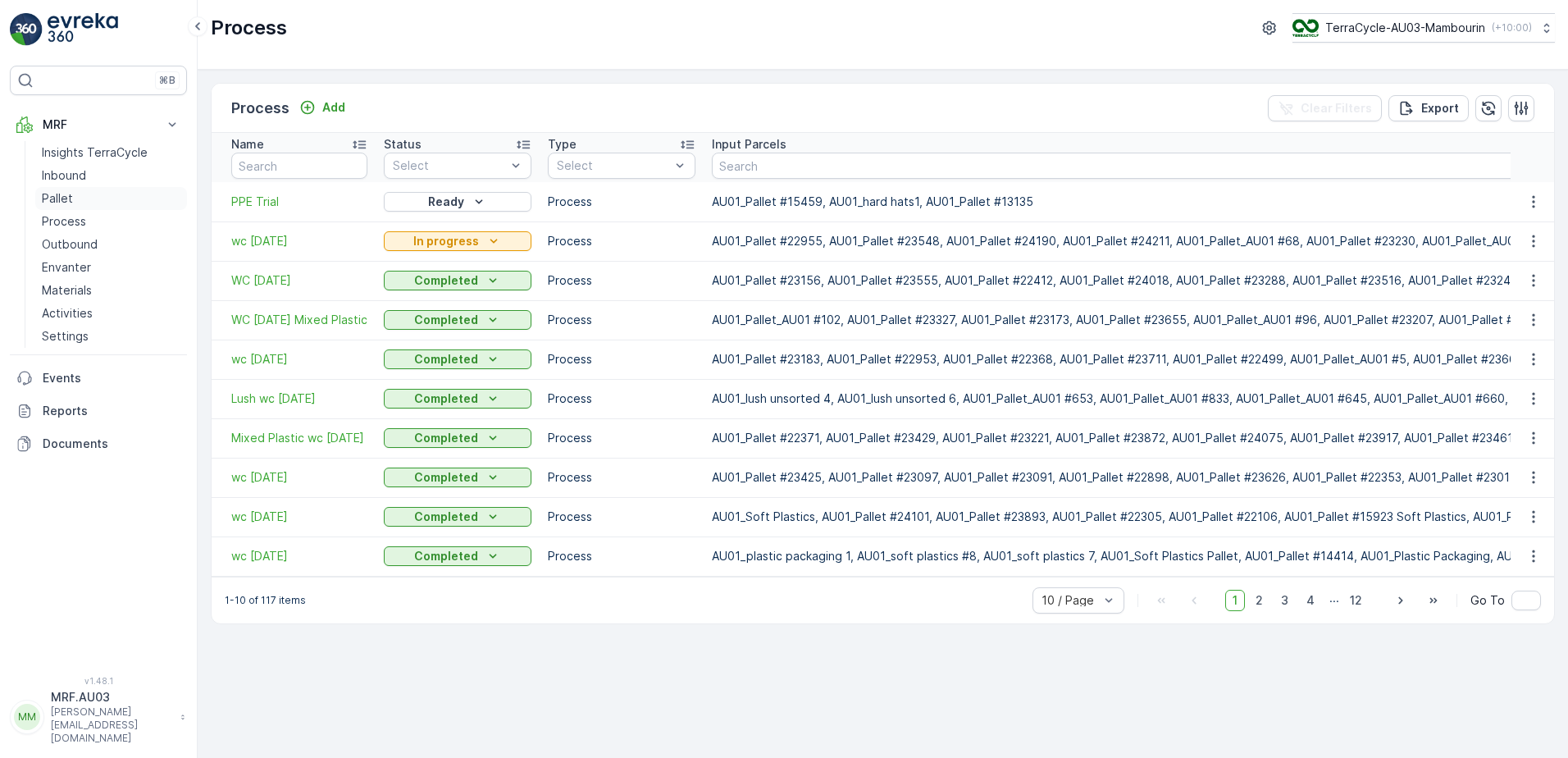
click at [66, 201] on p "Pallet" at bounding box center [57, 198] width 31 height 16
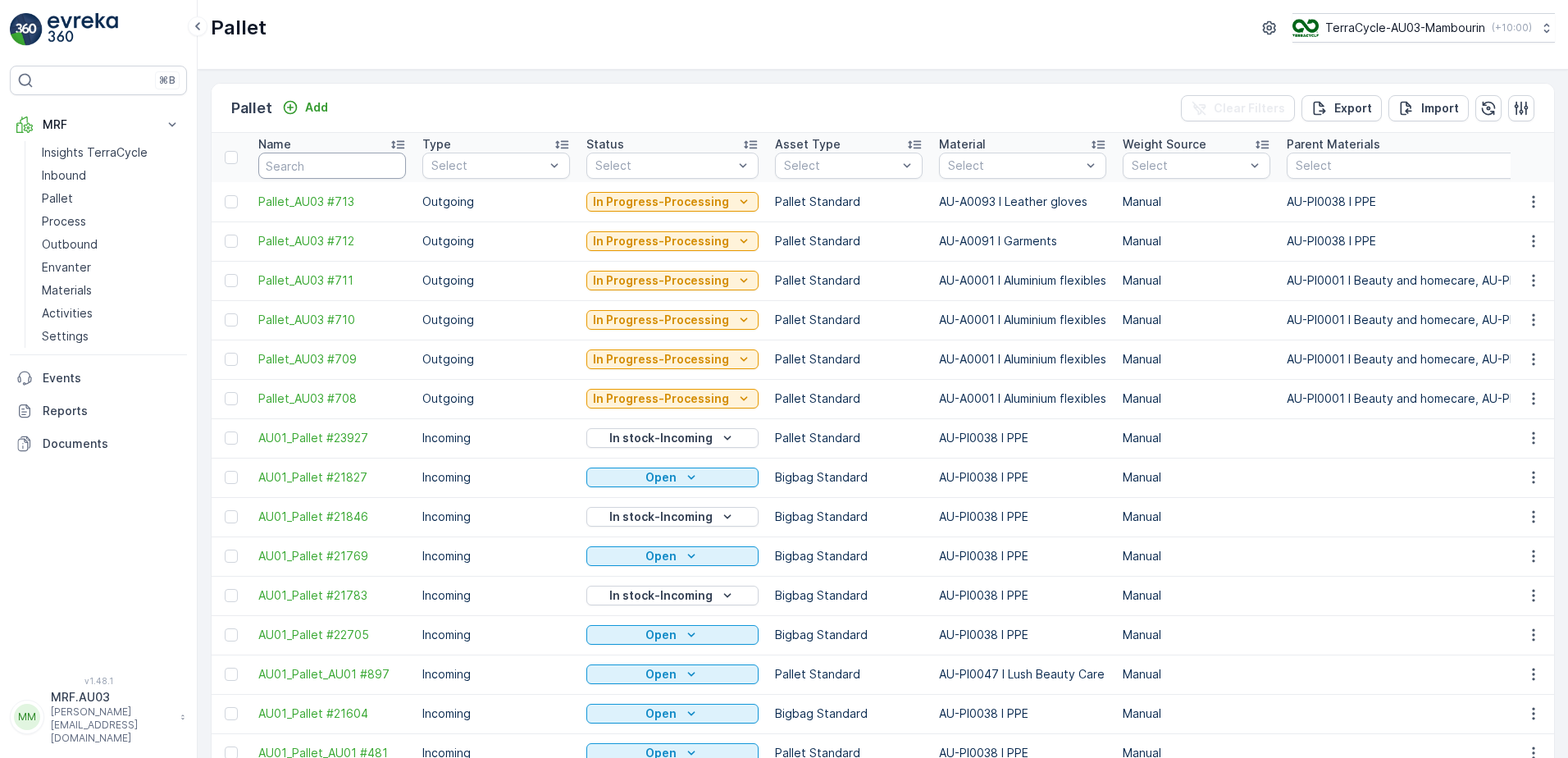
click at [301, 170] on input "text" at bounding box center [332, 165] width 147 height 26
type input "662"
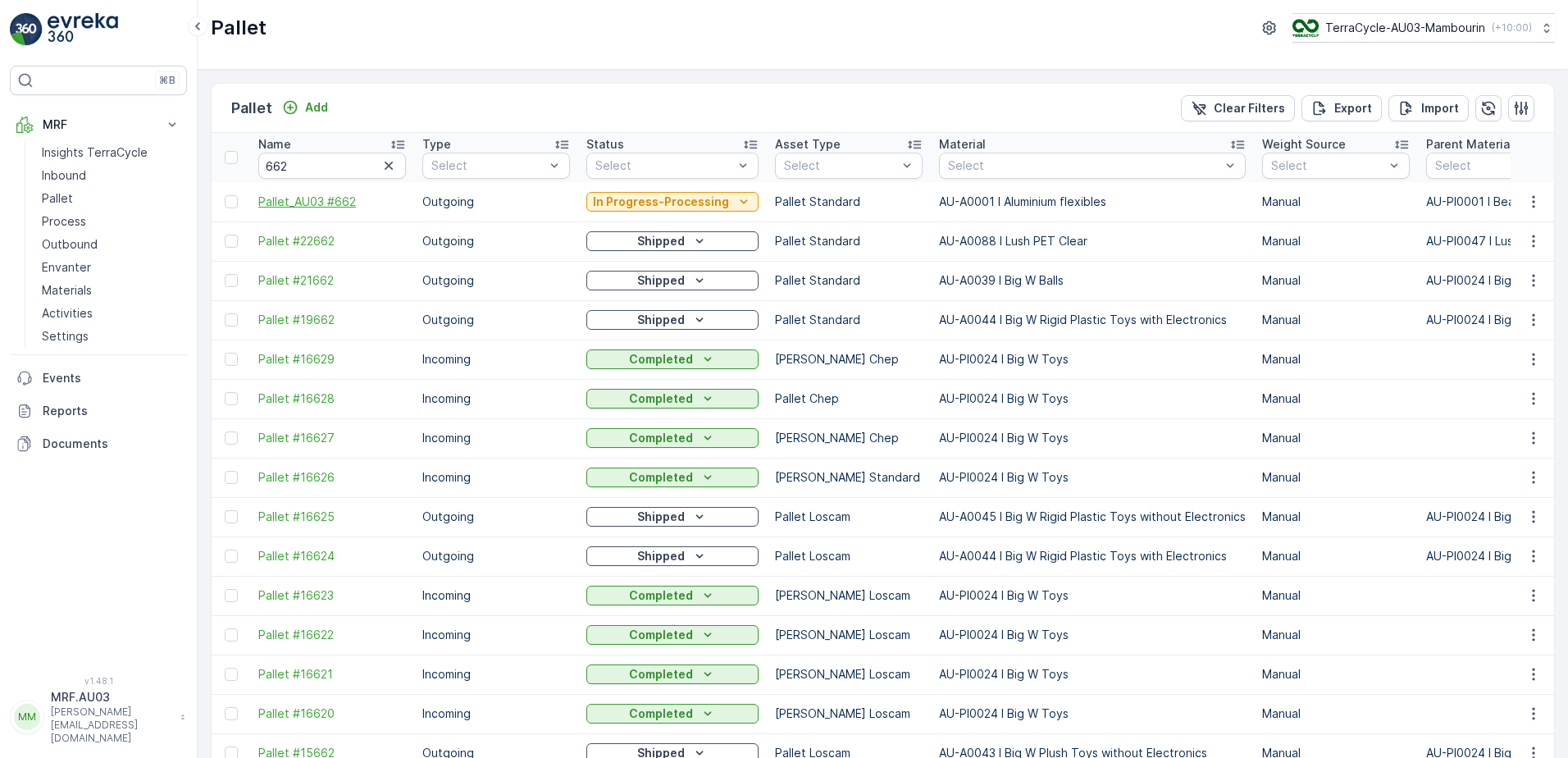
click at [307, 201] on span "Pallet_AU03 #662" at bounding box center [332, 202] width 147 height 16
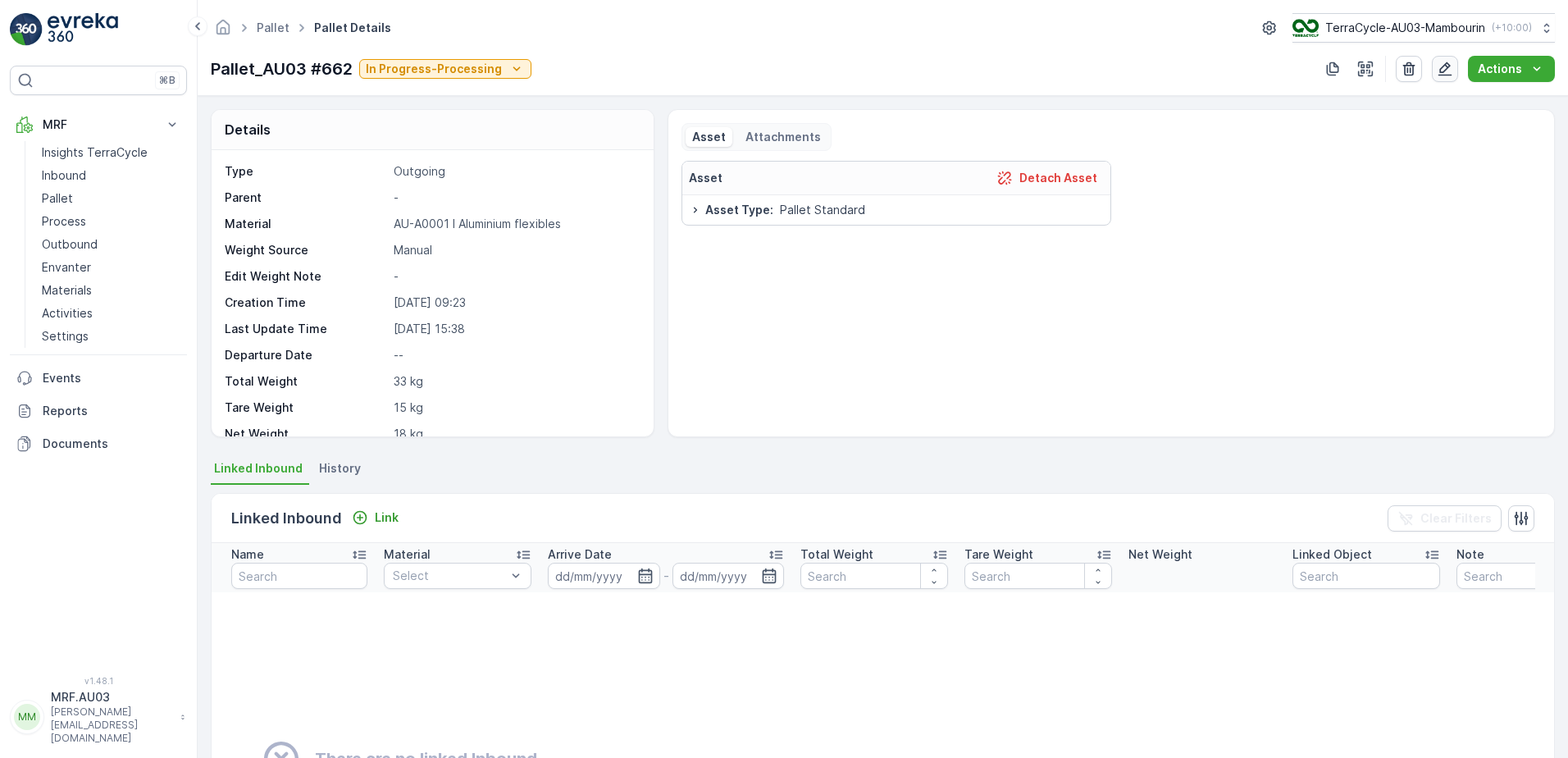
click at [1456, 69] on button "button" at bounding box center [1444, 68] width 26 height 26
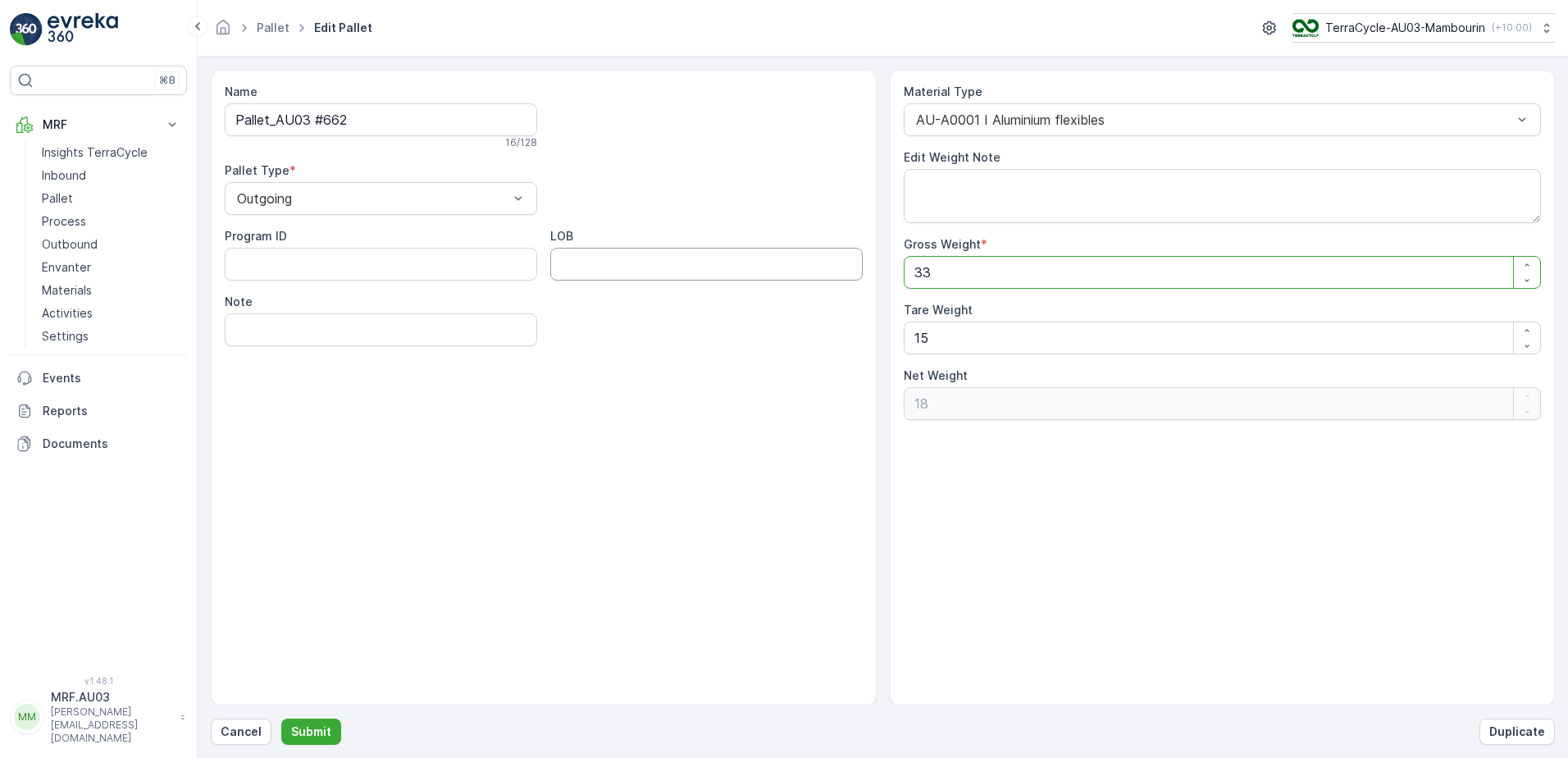
drag, startPoint x: 1003, startPoint y: 272, endPoint x: 809, endPoint y: 264, distance: 194.2
click at [809, 264] on div "Name Pallet_AU03 #662 16 / 128 Pallet Type * Outgoing Program ID LOB Note Mater…" at bounding box center [882, 388] width 1344 height 636
type Weight "5"
type Weight "-10"
type Weight "59"
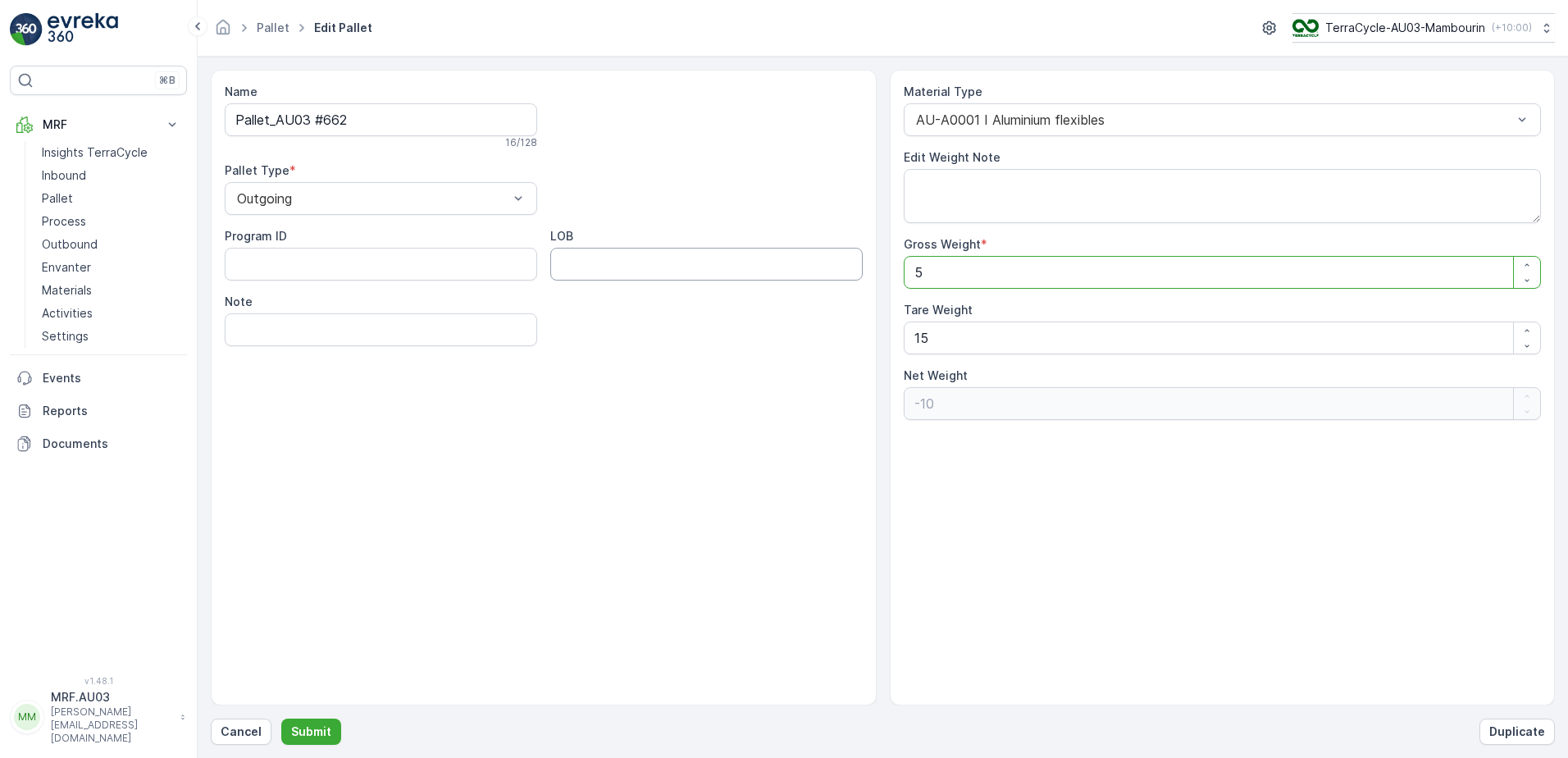
type Weight "44"
click at [314, 727] on p "Submit" at bounding box center [311, 732] width 40 height 16
type Weight "33"
type Weight "18"
click at [1539, 32] on icon "close" at bounding box center [1541, 29] width 8 height 8
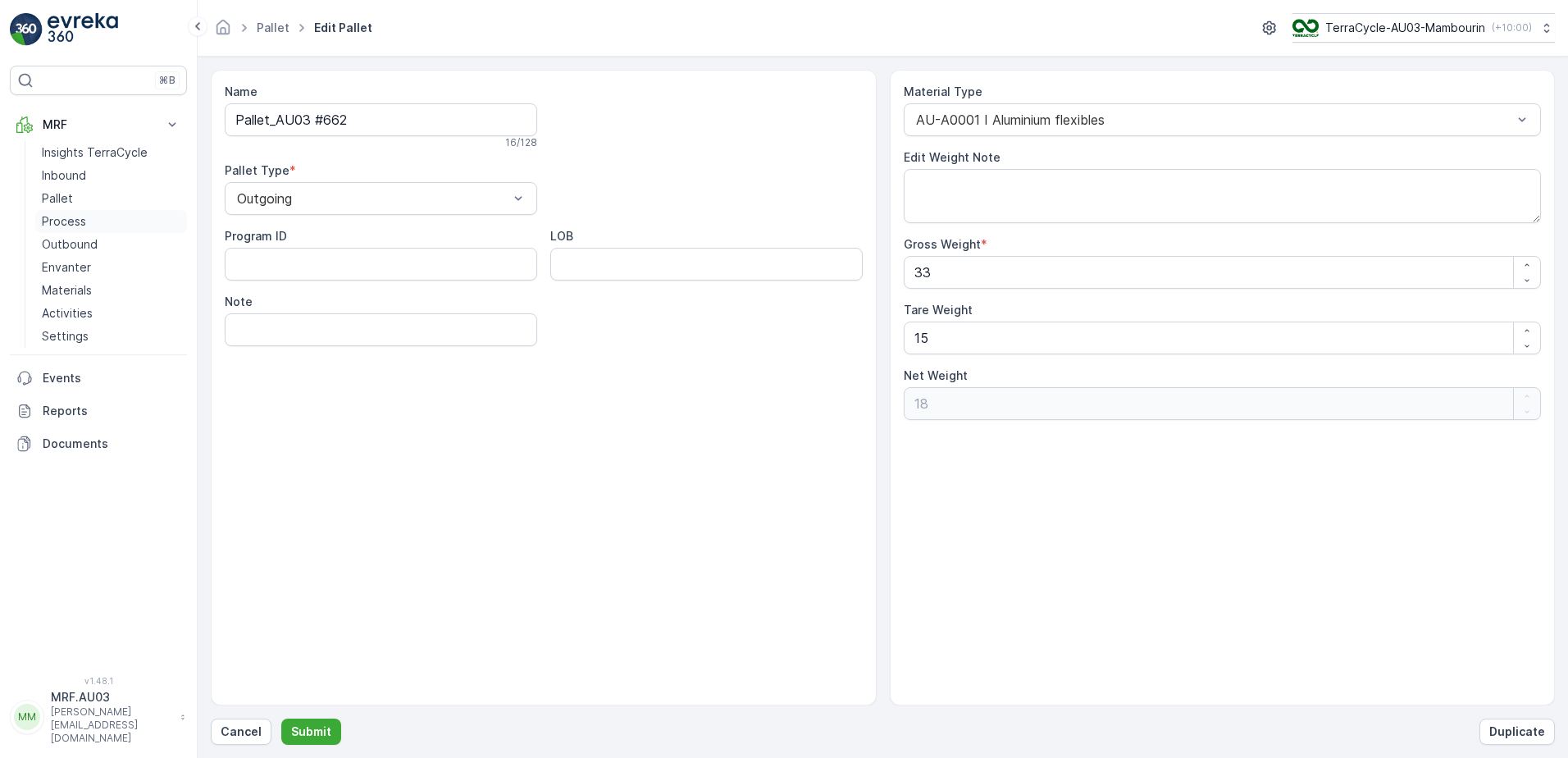
click at [68, 222] on p "Process" at bounding box center [64, 222] width 44 height 16
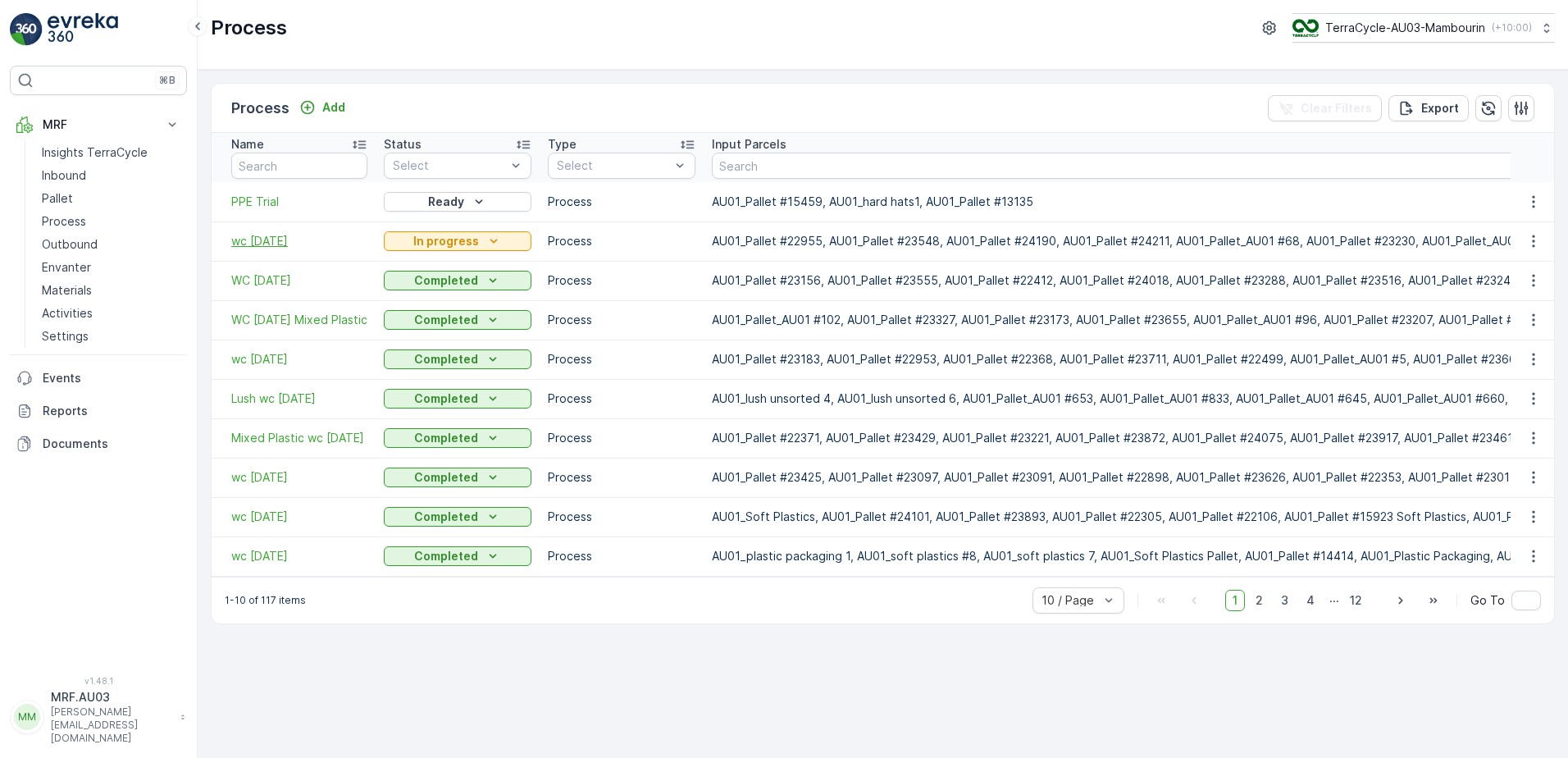
click at [277, 236] on span "wc [DATE]" at bounding box center [300, 241] width 136 height 16
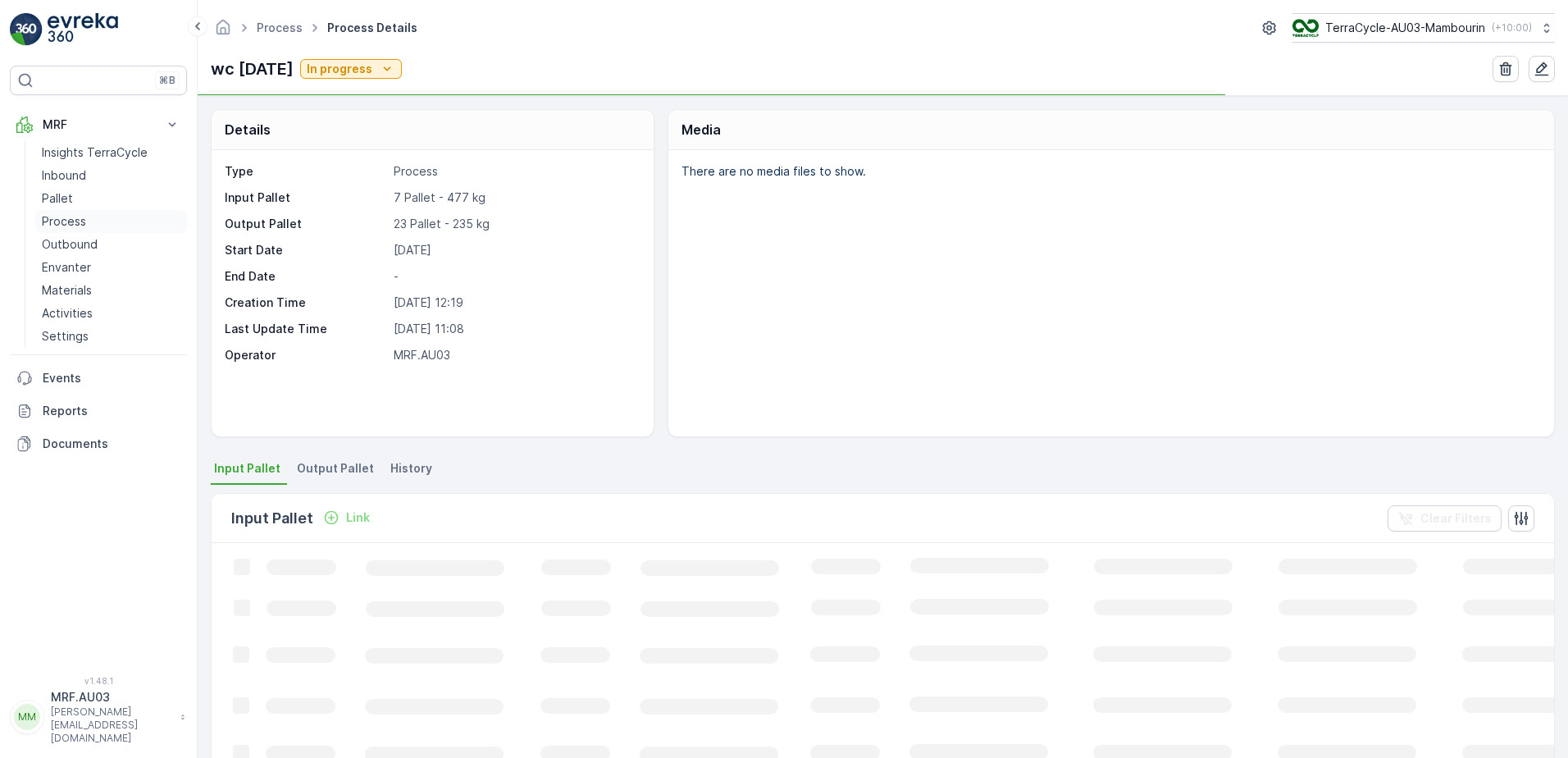
click at [71, 223] on p "Process" at bounding box center [64, 222] width 44 height 16
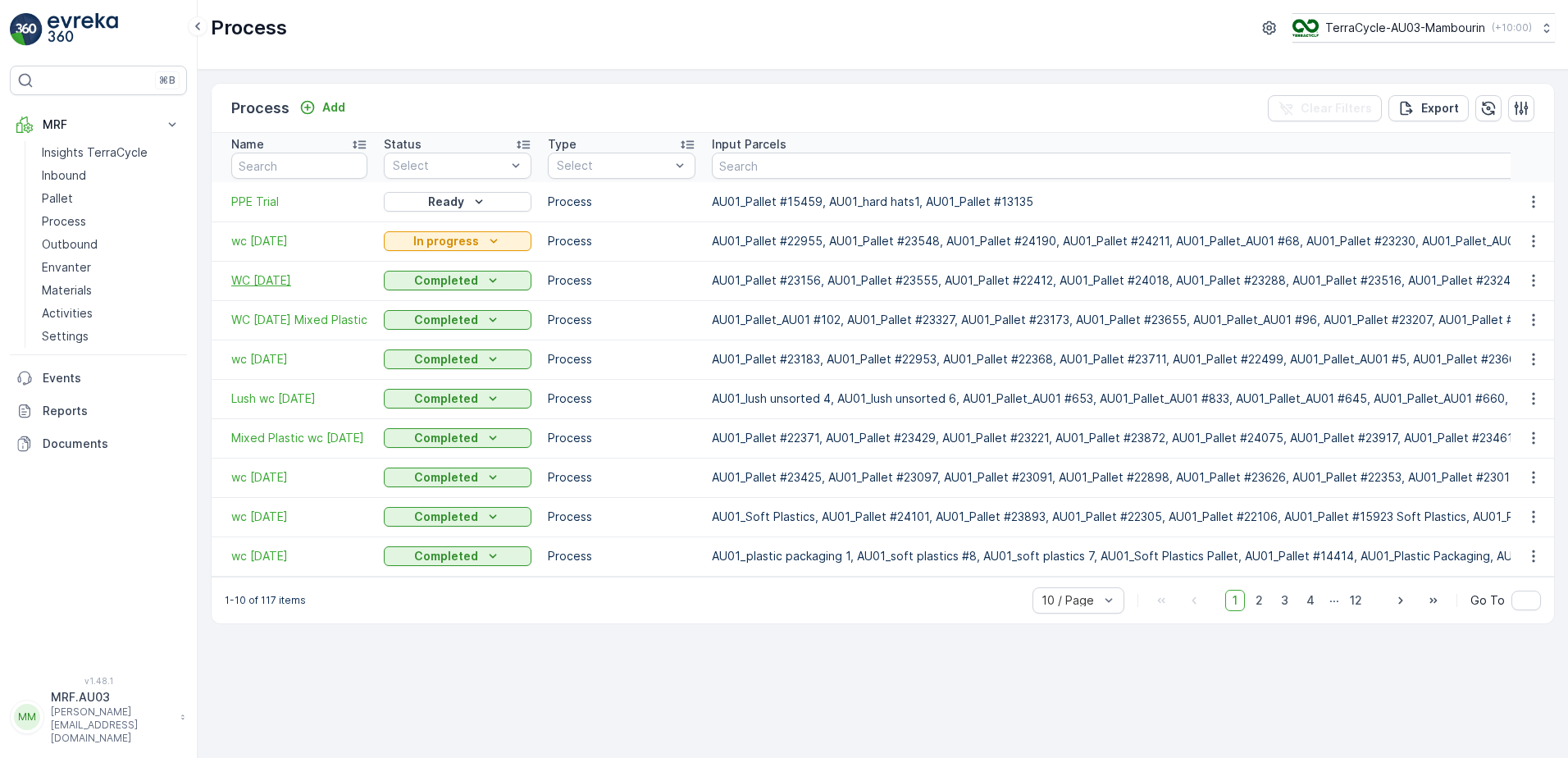
click at [267, 278] on span "WC [DATE]" at bounding box center [300, 280] width 136 height 16
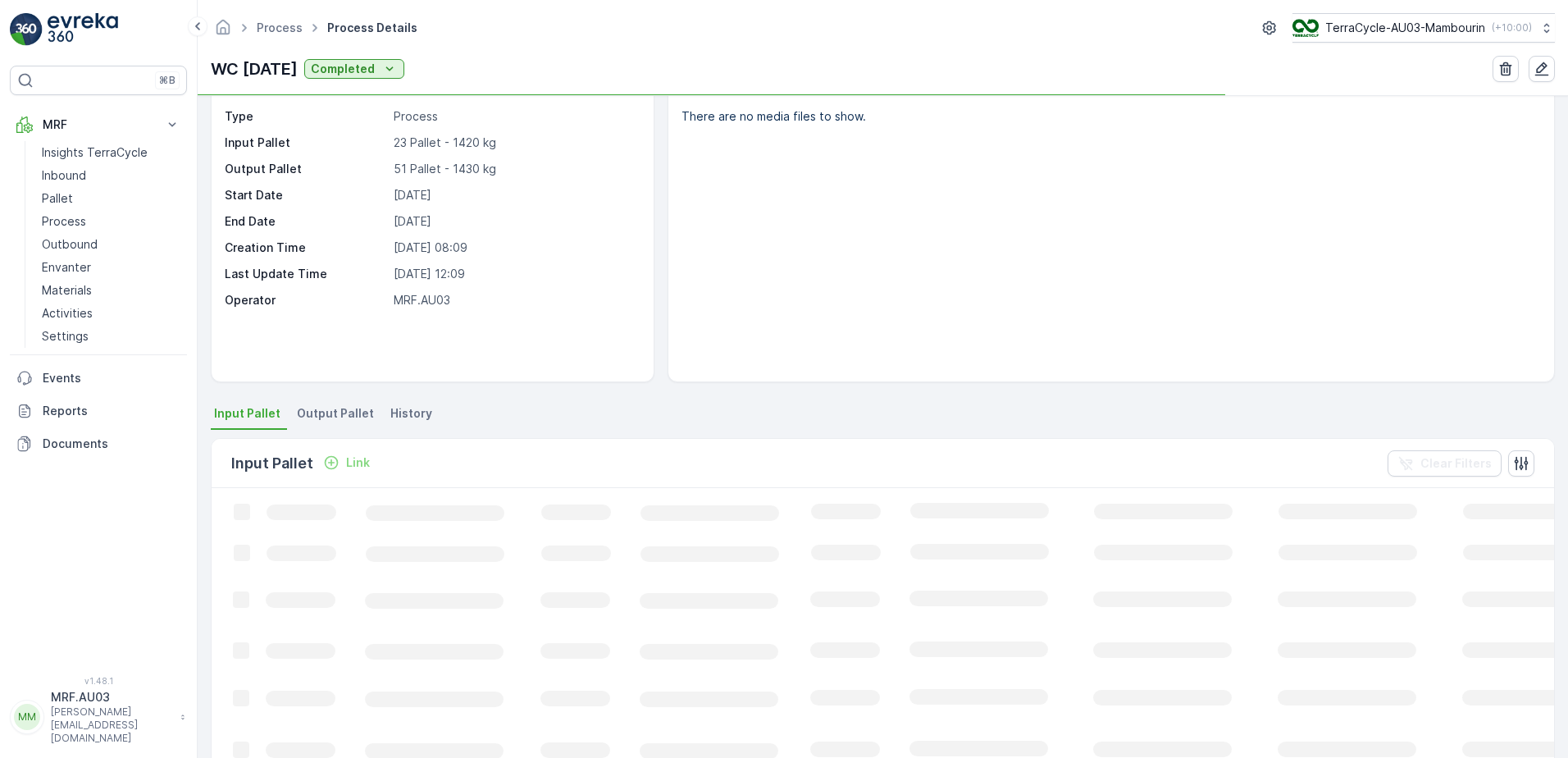
scroll to position [82, 0]
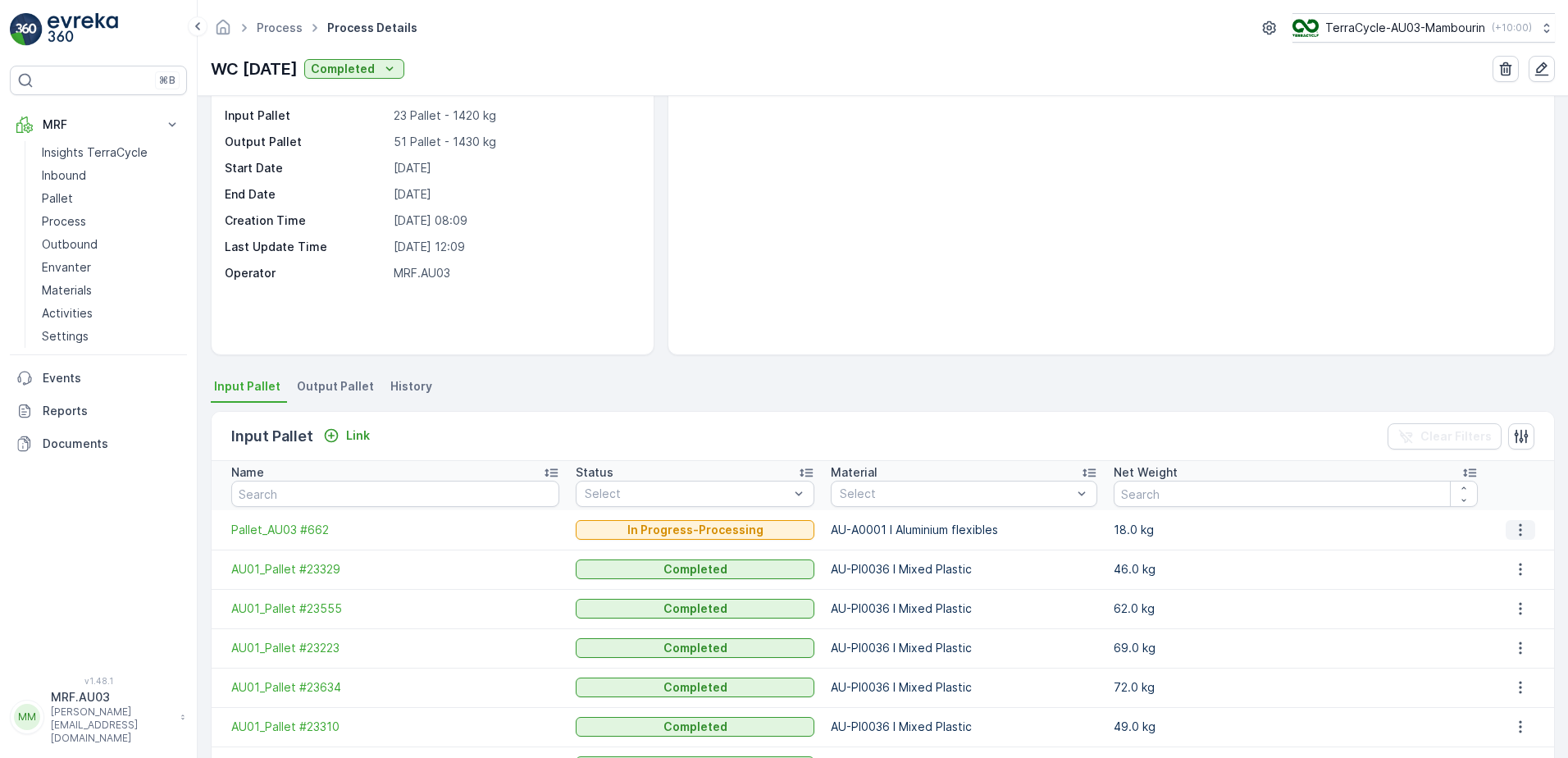
click at [1512, 528] on icon "button" at bounding box center [1520, 530] width 16 height 16
click at [305, 535] on span "Pallet_AU03 #662" at bounding box center [395, 530] width 328 height 16
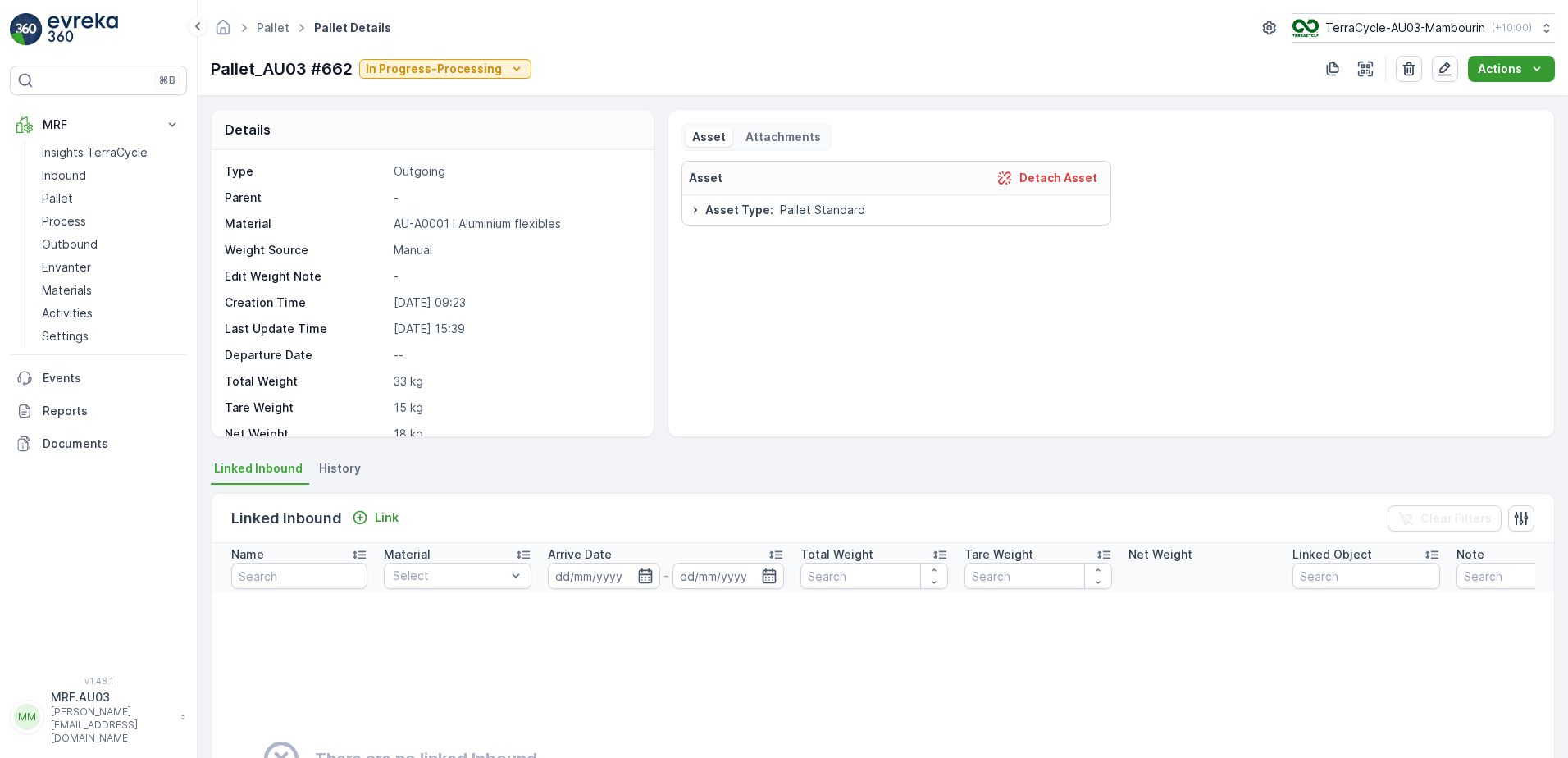
click at [1522, 65] on div "Actions" at bounding box center [1511, 69] width 67 height 16
click at [1371, 175] on div "Asset Detach Asset Asset Type : Pallet Standard" at bounding box center [1110, 292] width 859 height 262
click at [65, 198] on p "Pallet" at bounding box center [57, 198] width 31 height 16
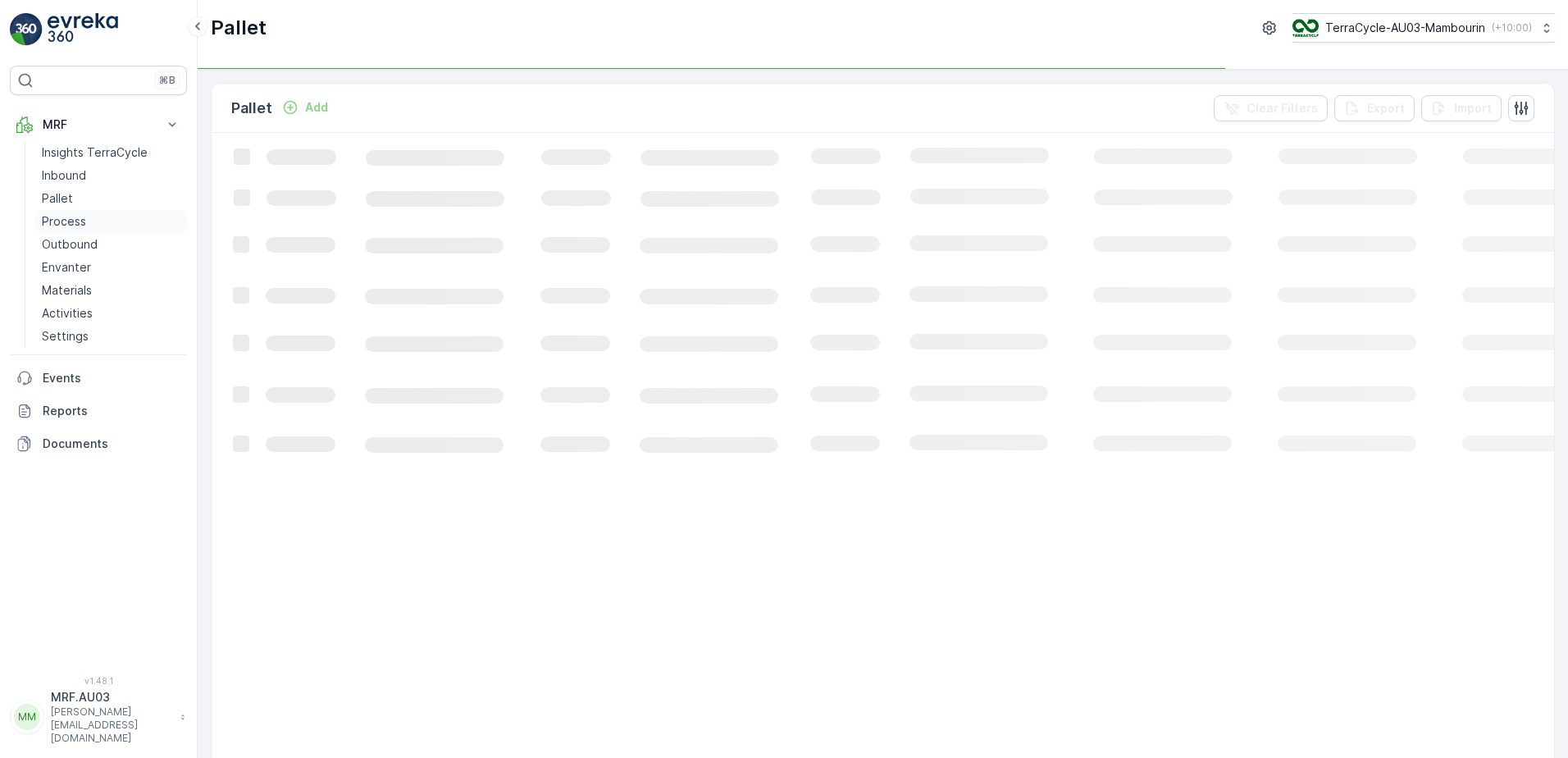
click at [74, 218] on p "Process" at bounding box center [64, 222] width 44 height 16
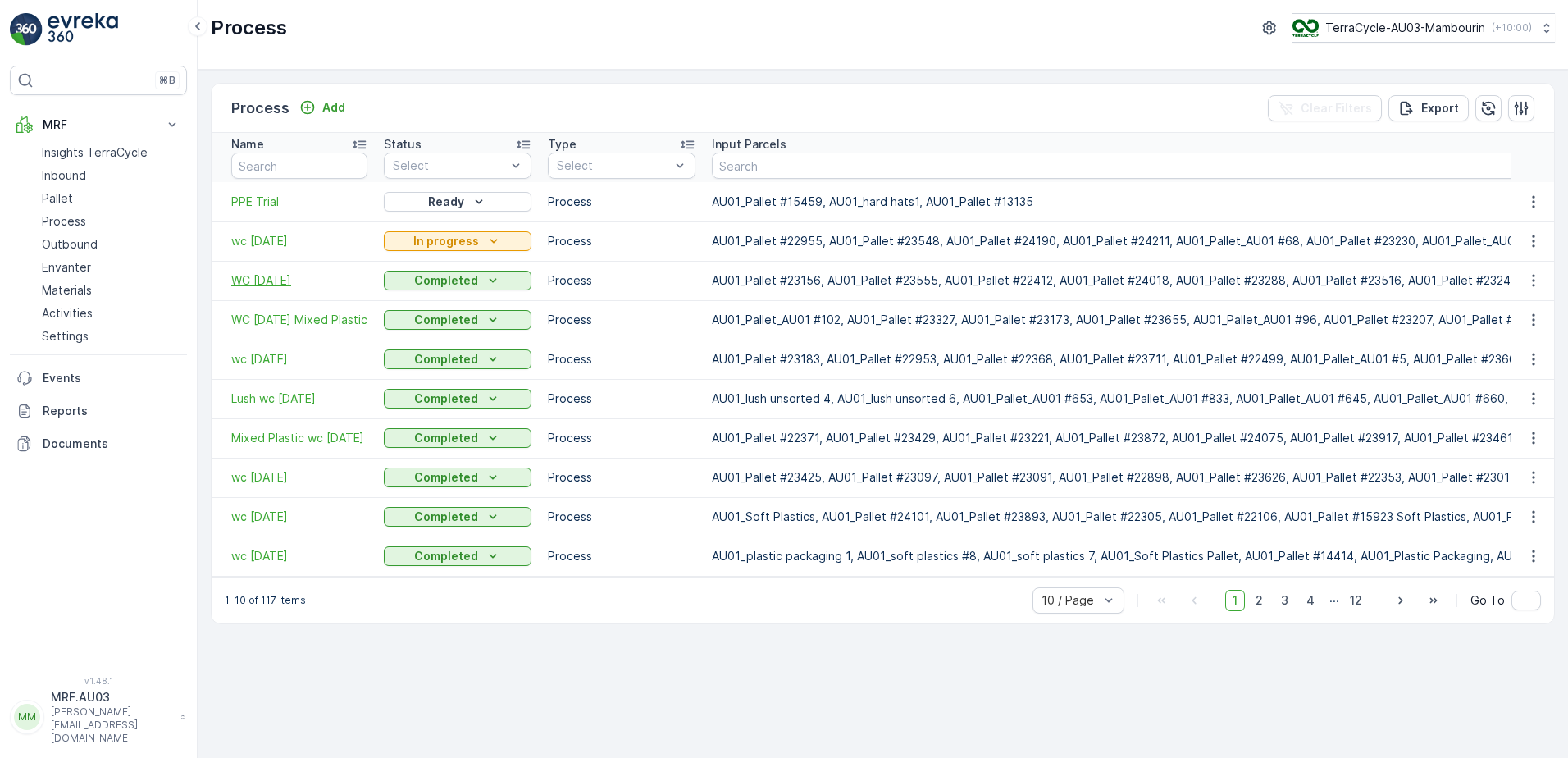
click at [279, 282] on span "WC [DATE]" at bounding box center [300, 280] width 136 height 16
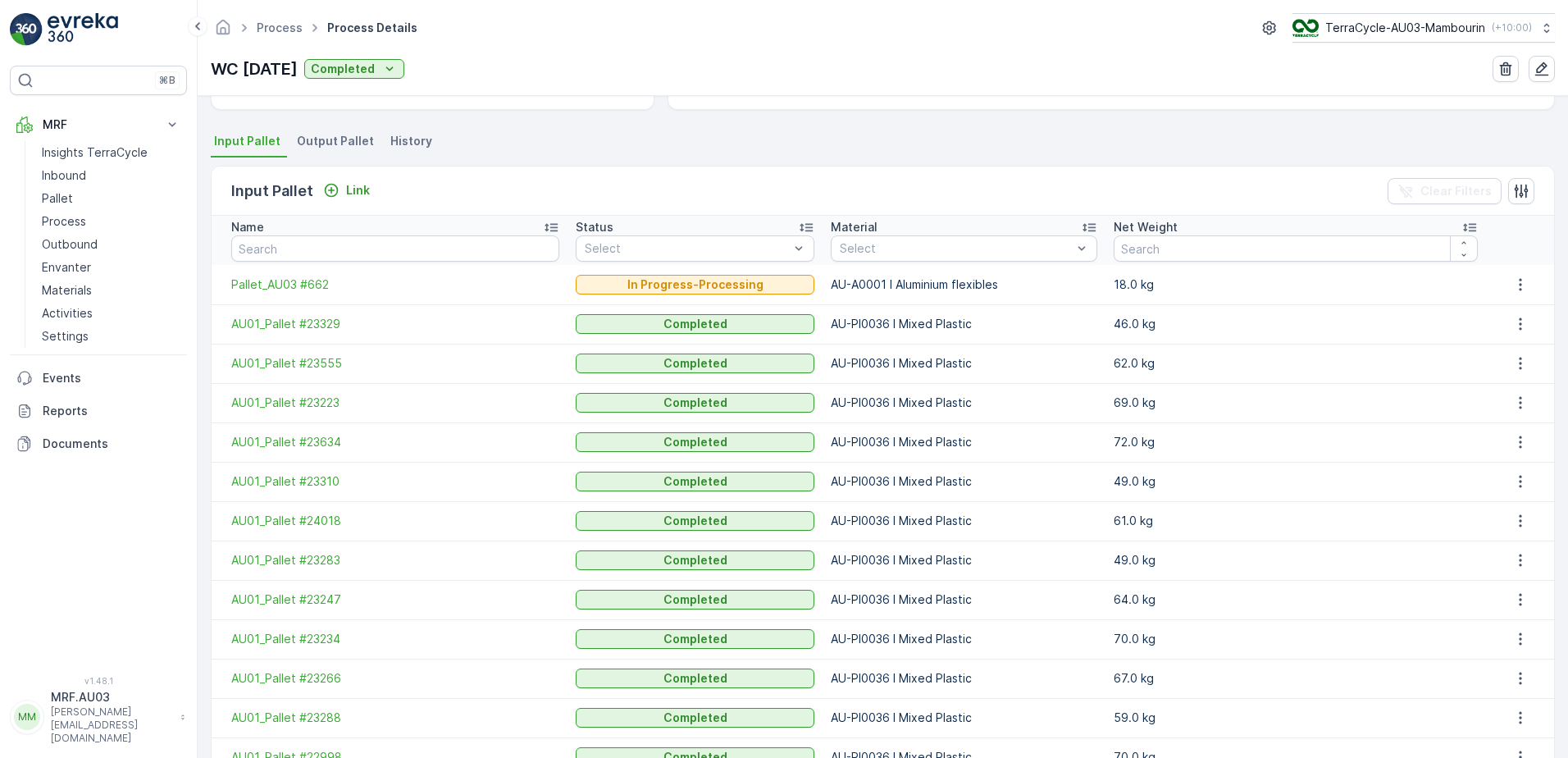
scroll to position [328, 0]
drag, startPoint x: 316, startPoint y: 286, endPoint x: 1298, endPoint y: 289, distance: 982.0
click at [1298, 289] on td "18.0 kg" at bounding box center [1296, 284] width 381 height 40
click at [1512, 283] on icon "button" at bounding box center [1520, 284] width 16 height 16
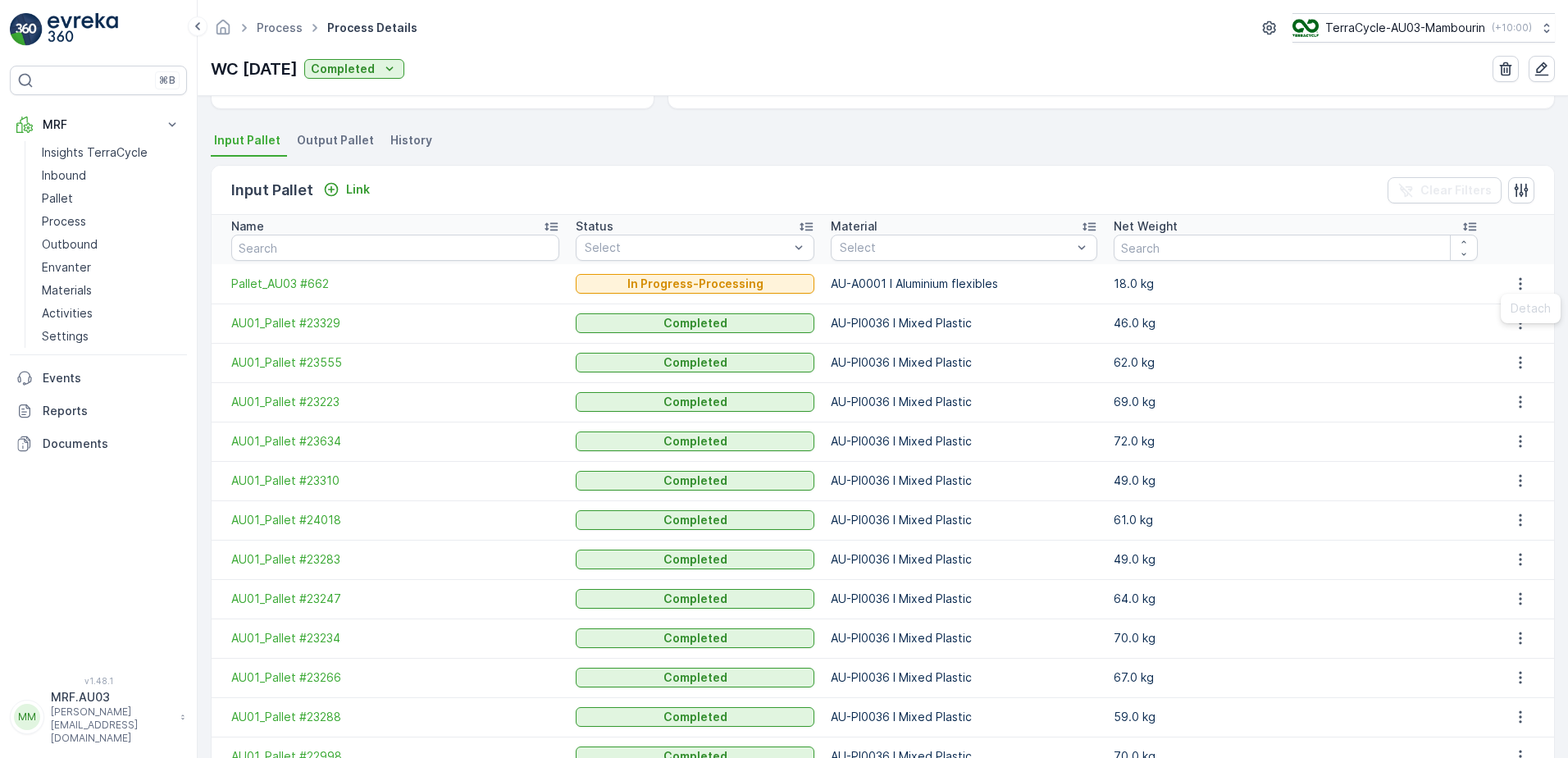
click at [1435, 289] on td "18.0 kg" at bounding box center [1296, 284] width 381 height 40
click at [290, 278] on span "Pallet_AU03 #662" at bounding box center [395, 284] width 328 height 16
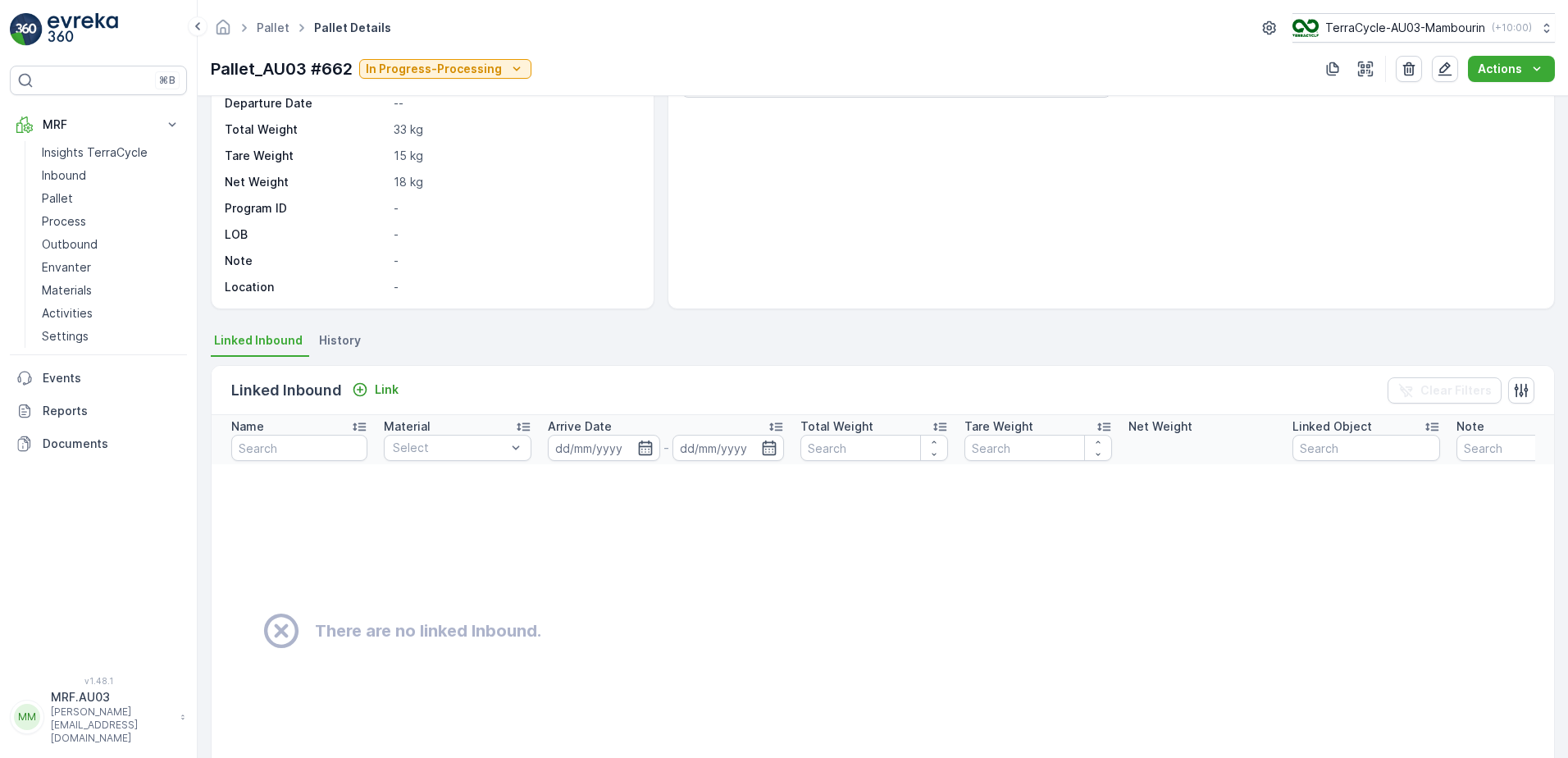
scroll to position [164, 0]
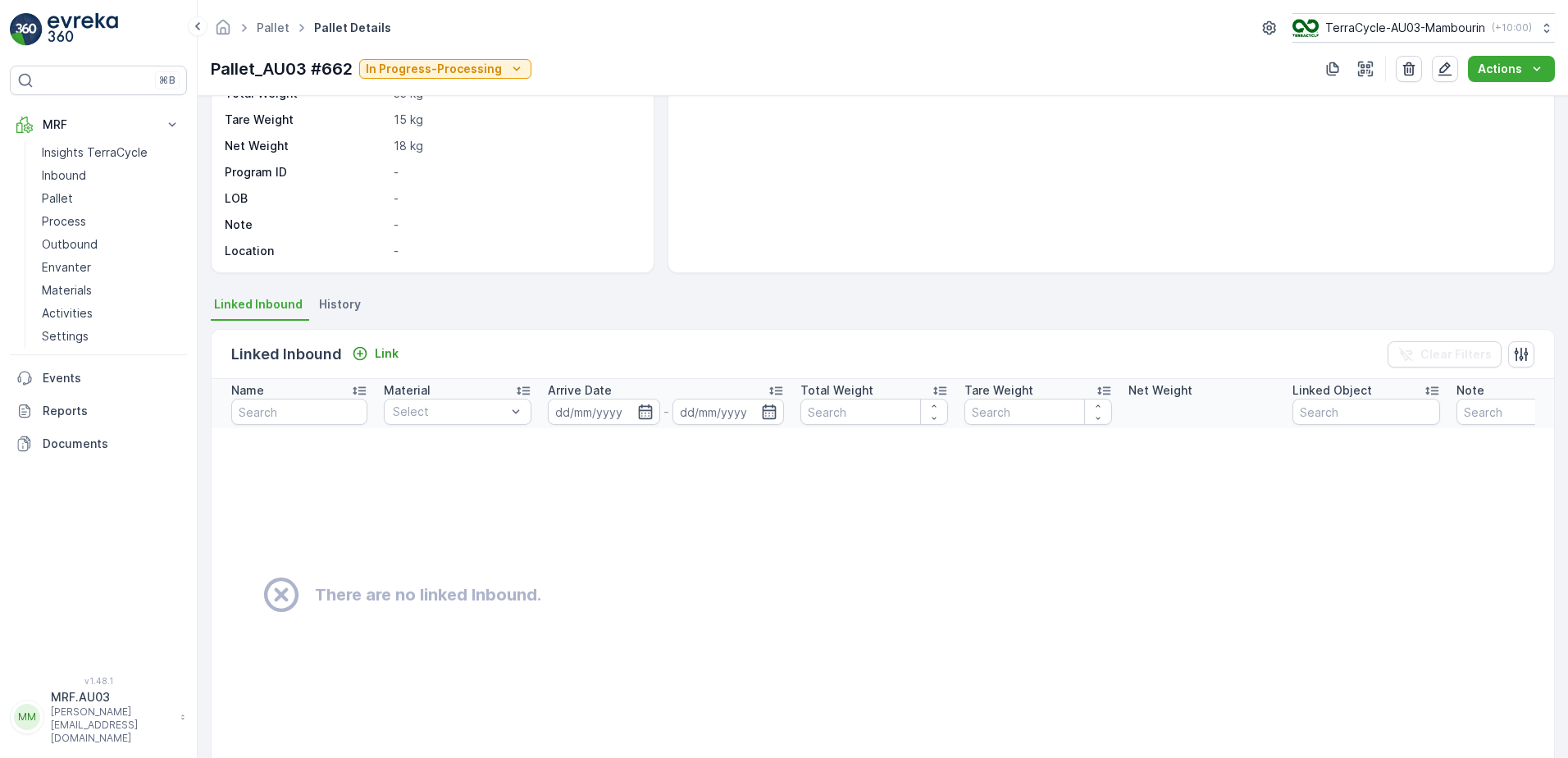
click at [346, 304] on span "History" at bounding box center [339, 304] width 42 height 16
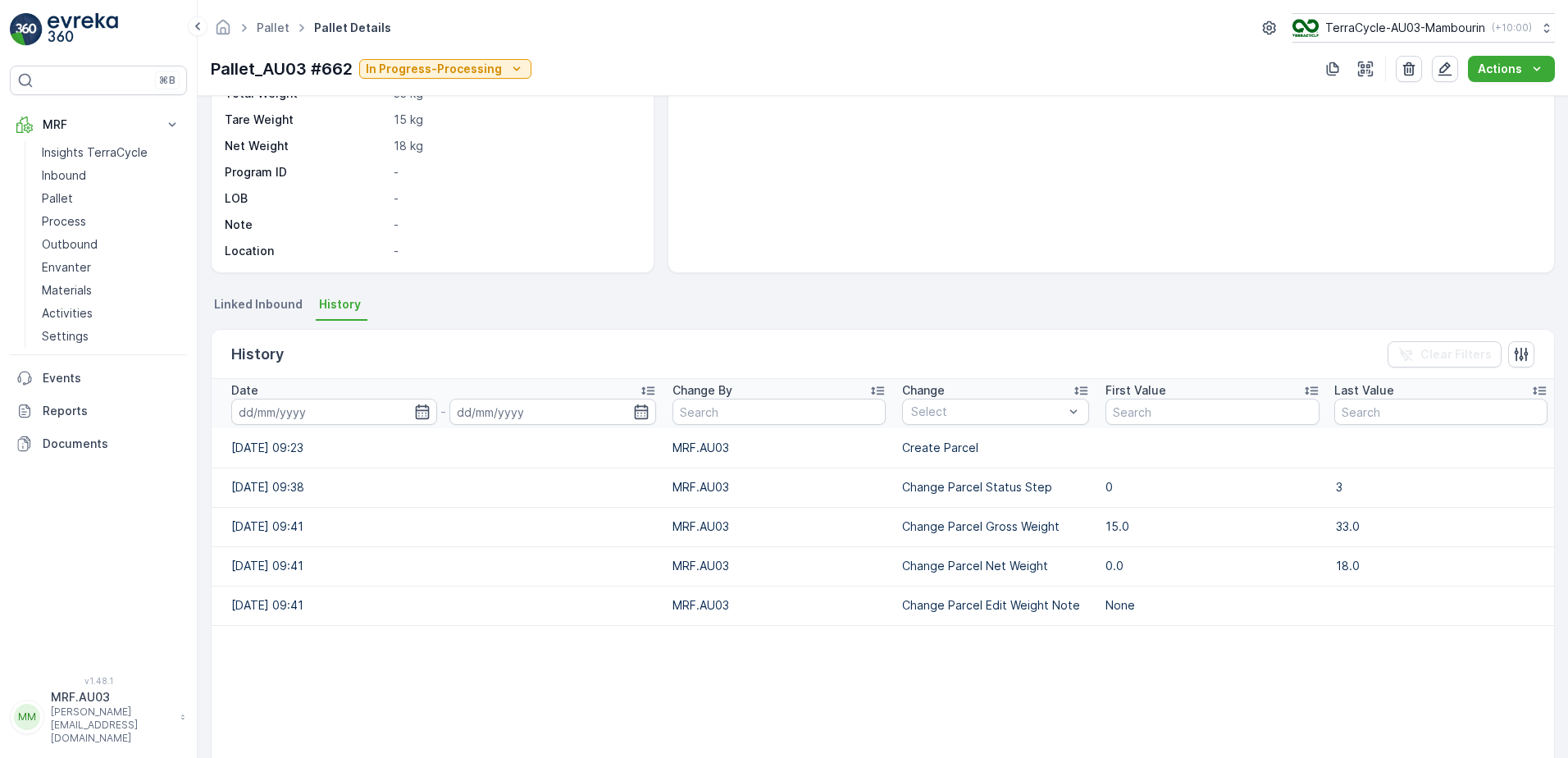
click at [268, 305] on span "Linked Inbound" at bounding box center [258, 304] width 89 height 16
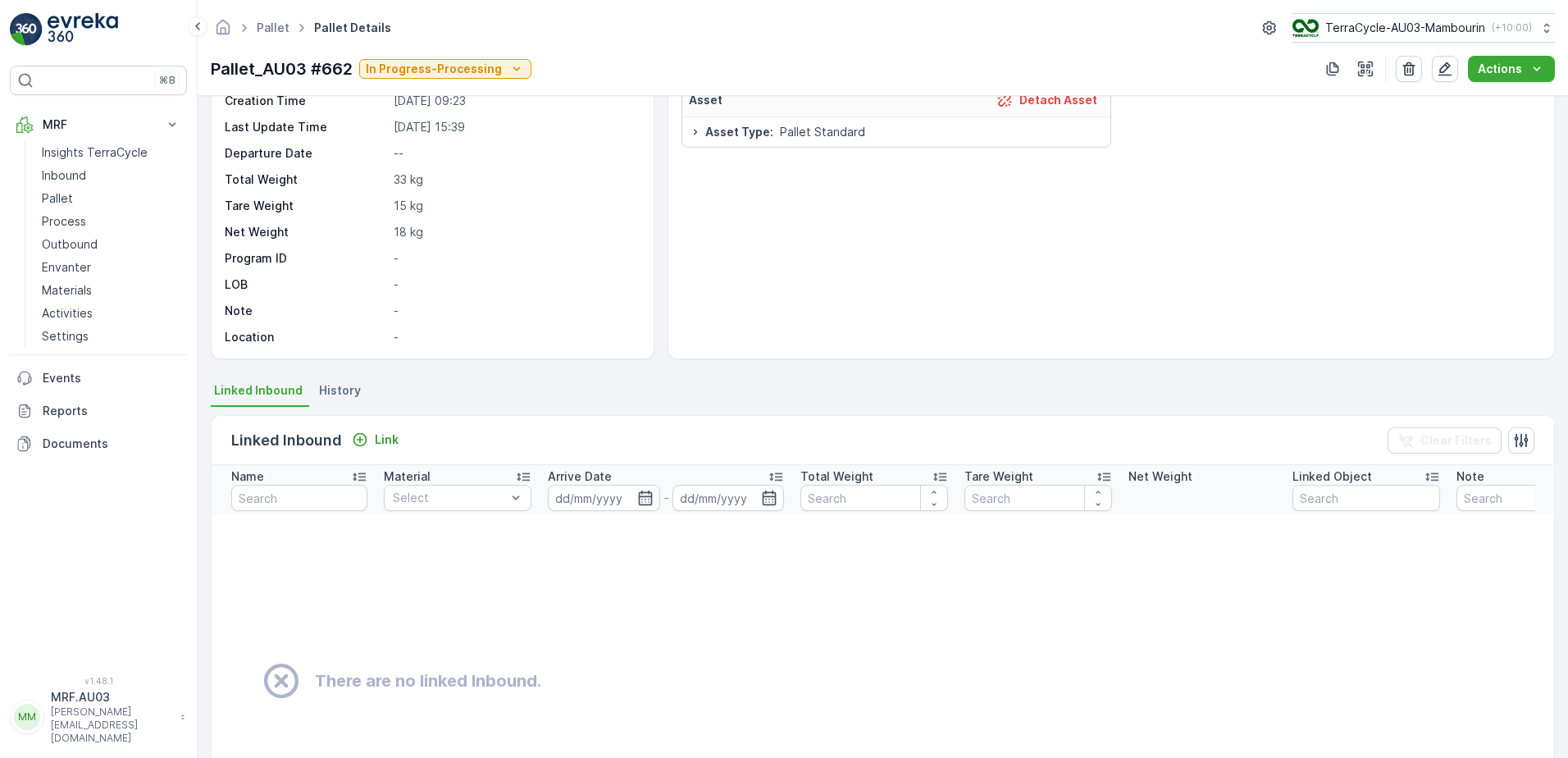
scroll to position [0, 0]
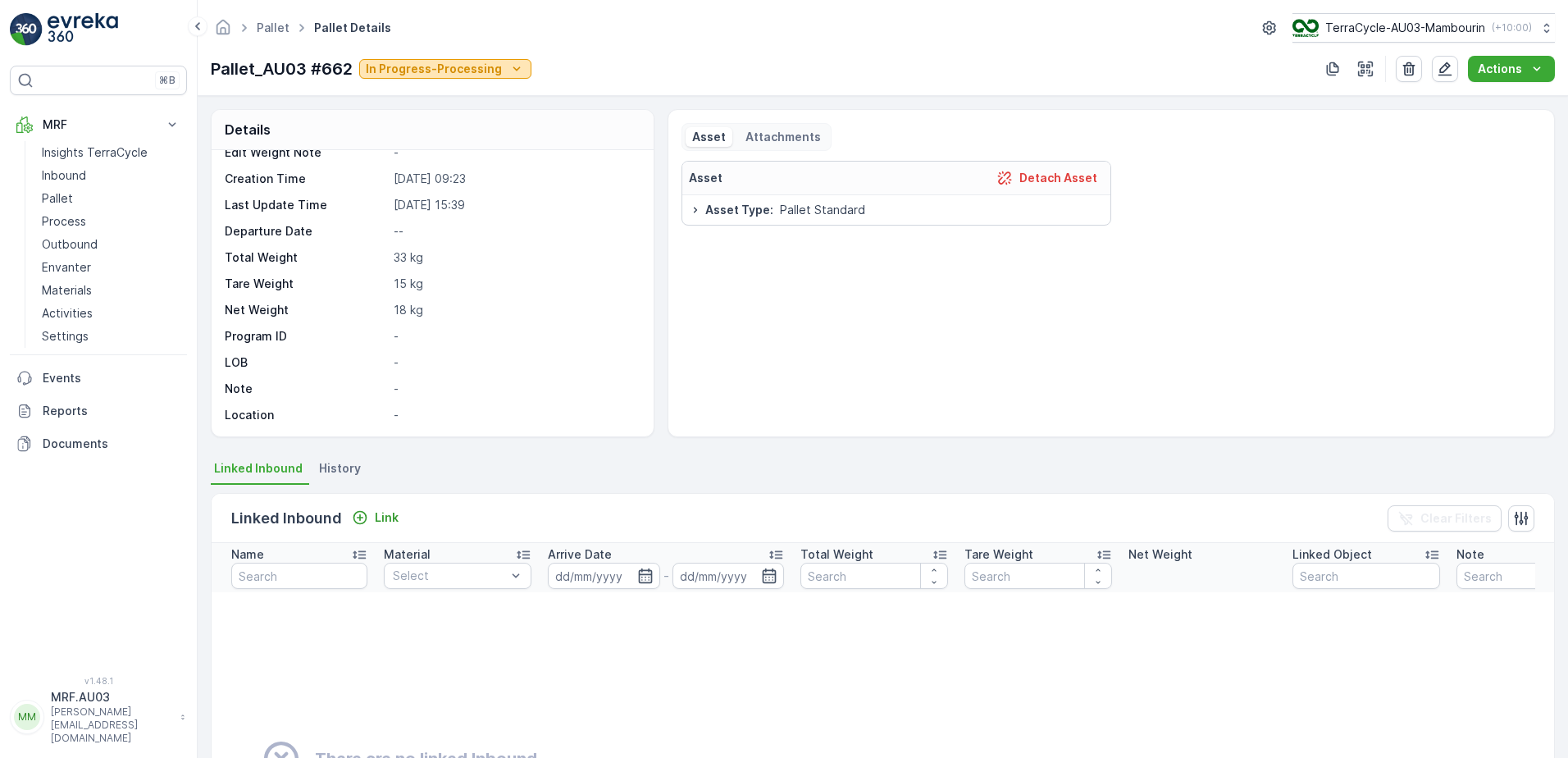
click at [511, 73] on icon "In Progress-Processing" at bounding box center [516, 69] width 16 height 16
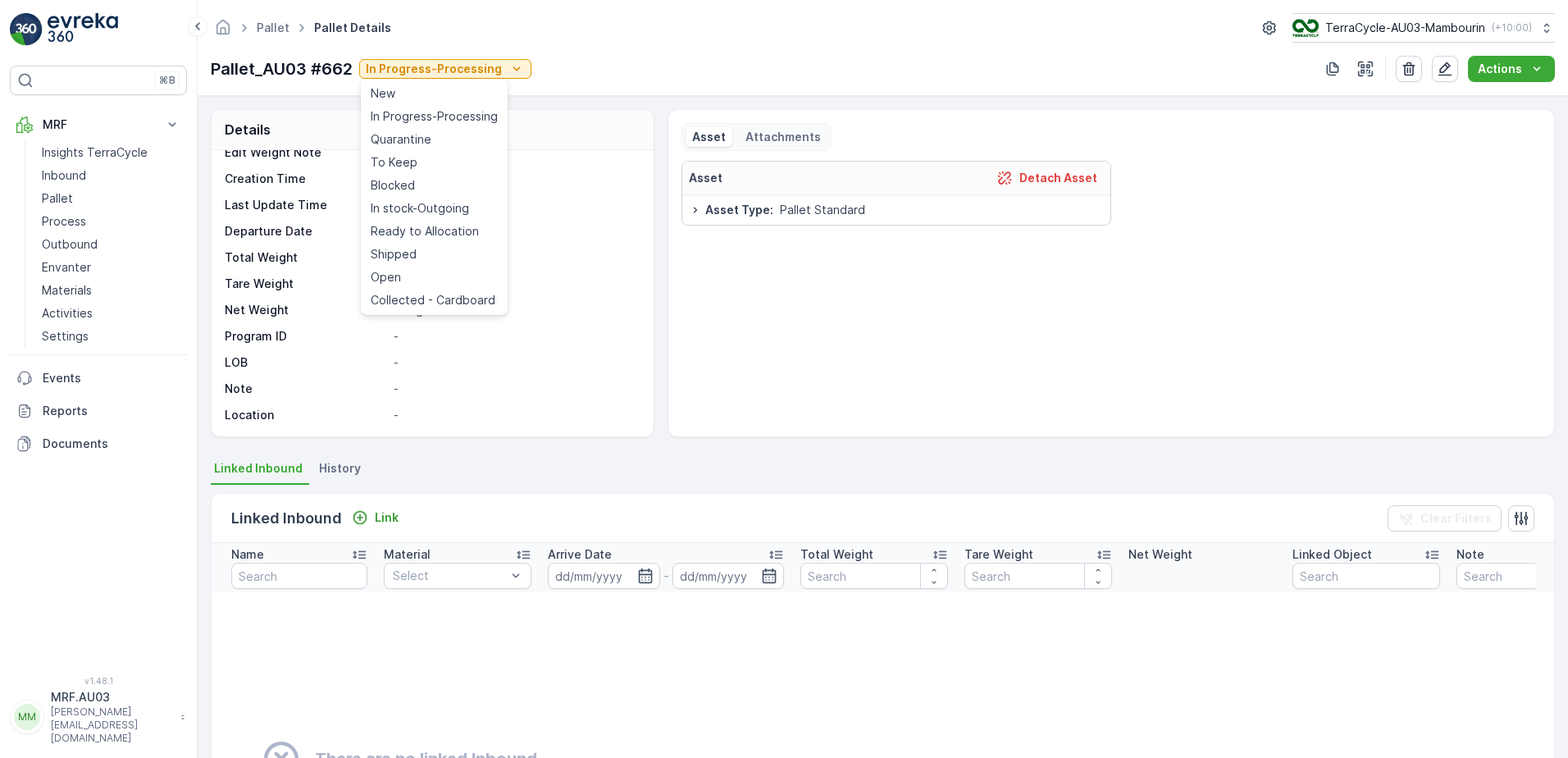
click at [549, 219] on div "Type Outgoing Parent - Material AU-A0001 I Aluminium flexibles Weight Source Ma…" at bounding box center [430, 232] width 412 height 384
click at [1407, 66] on icon "button" at bounding box center [1409, 69] width 13 height 14
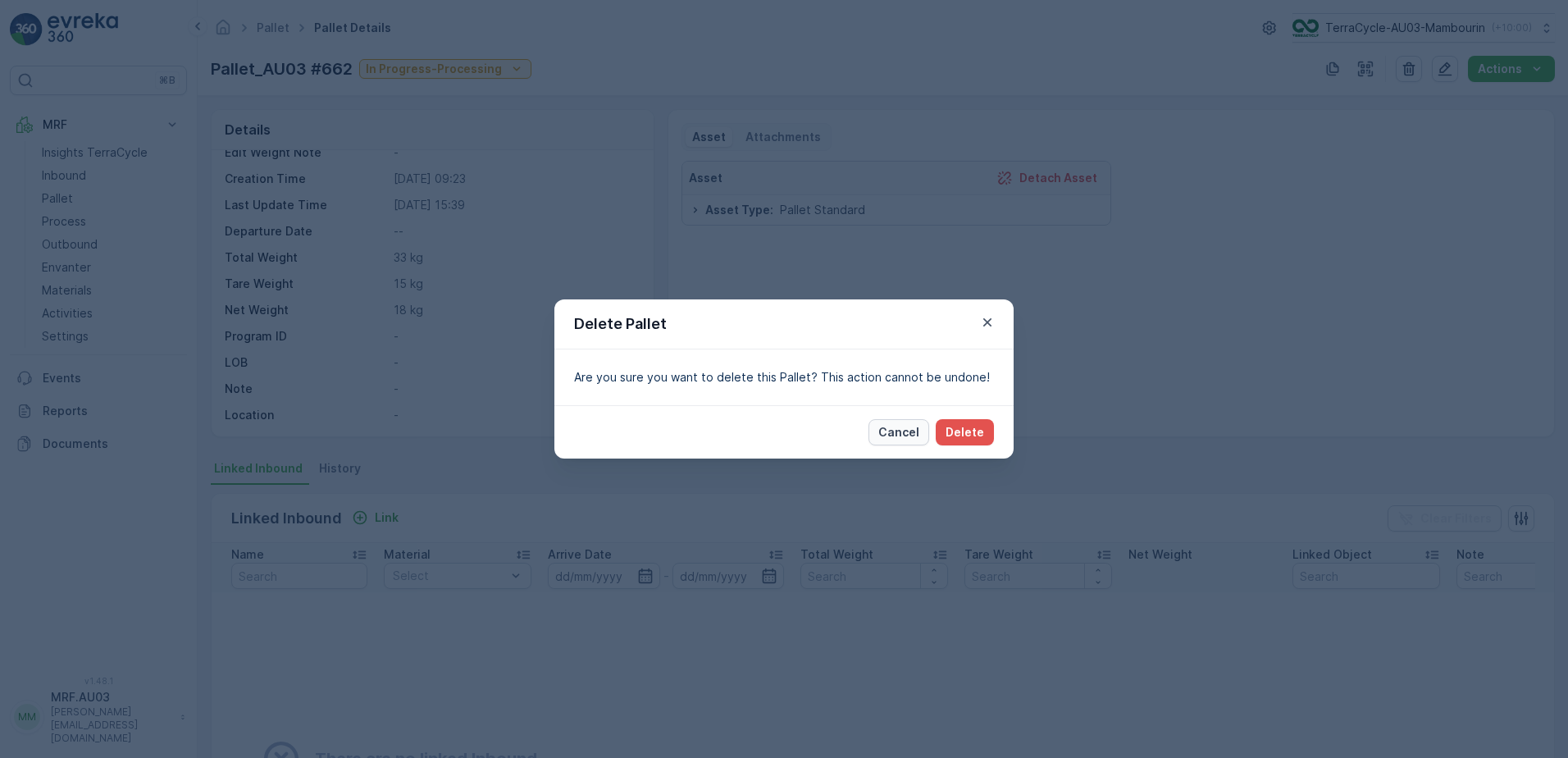
click at [907, 436] on p "Cancel" at bounding box center [898, 432] width 41 height 16
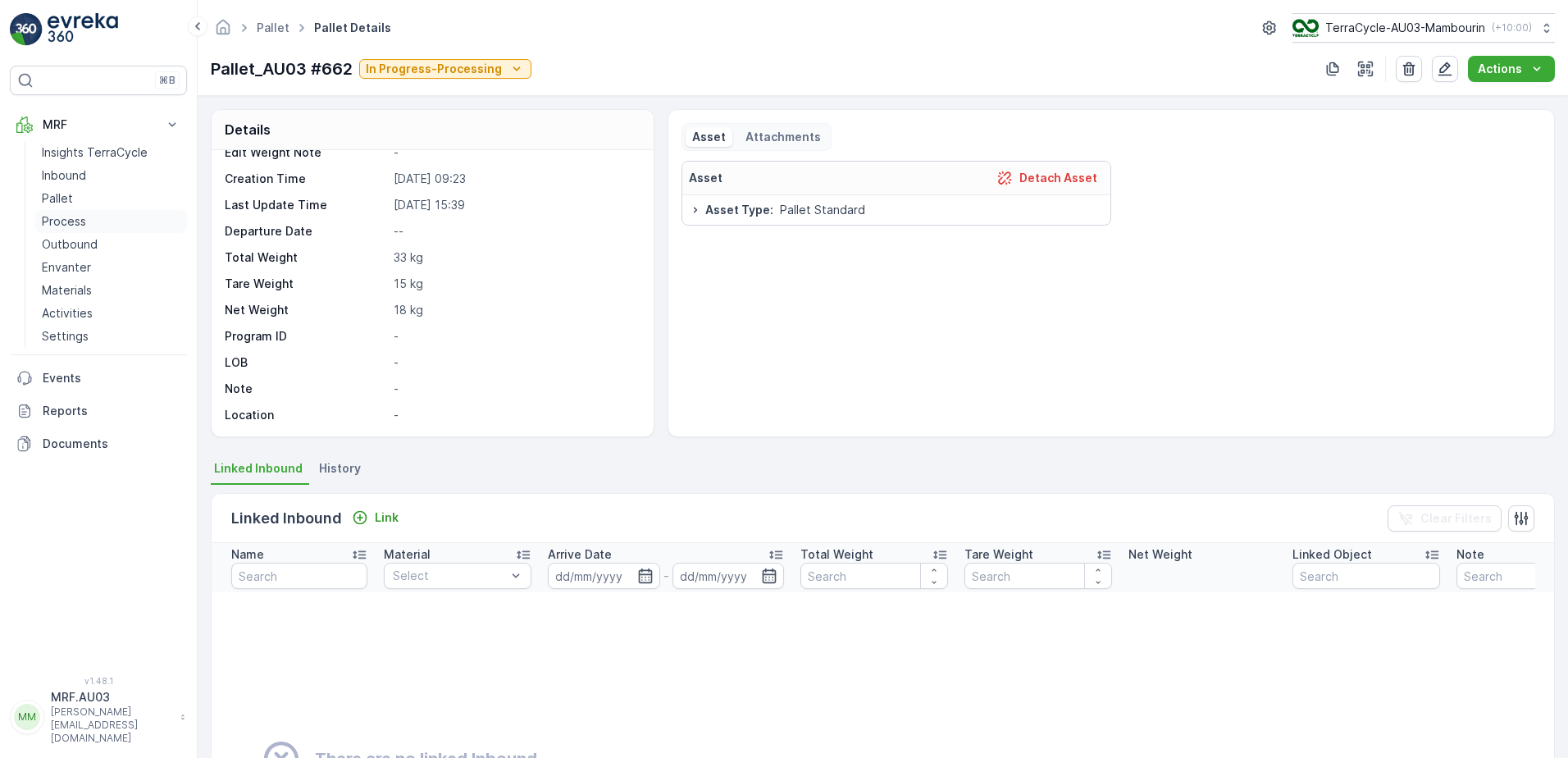
click at [70, 225] on p "Process" at bounding box center [64, 222] width 44 height 16
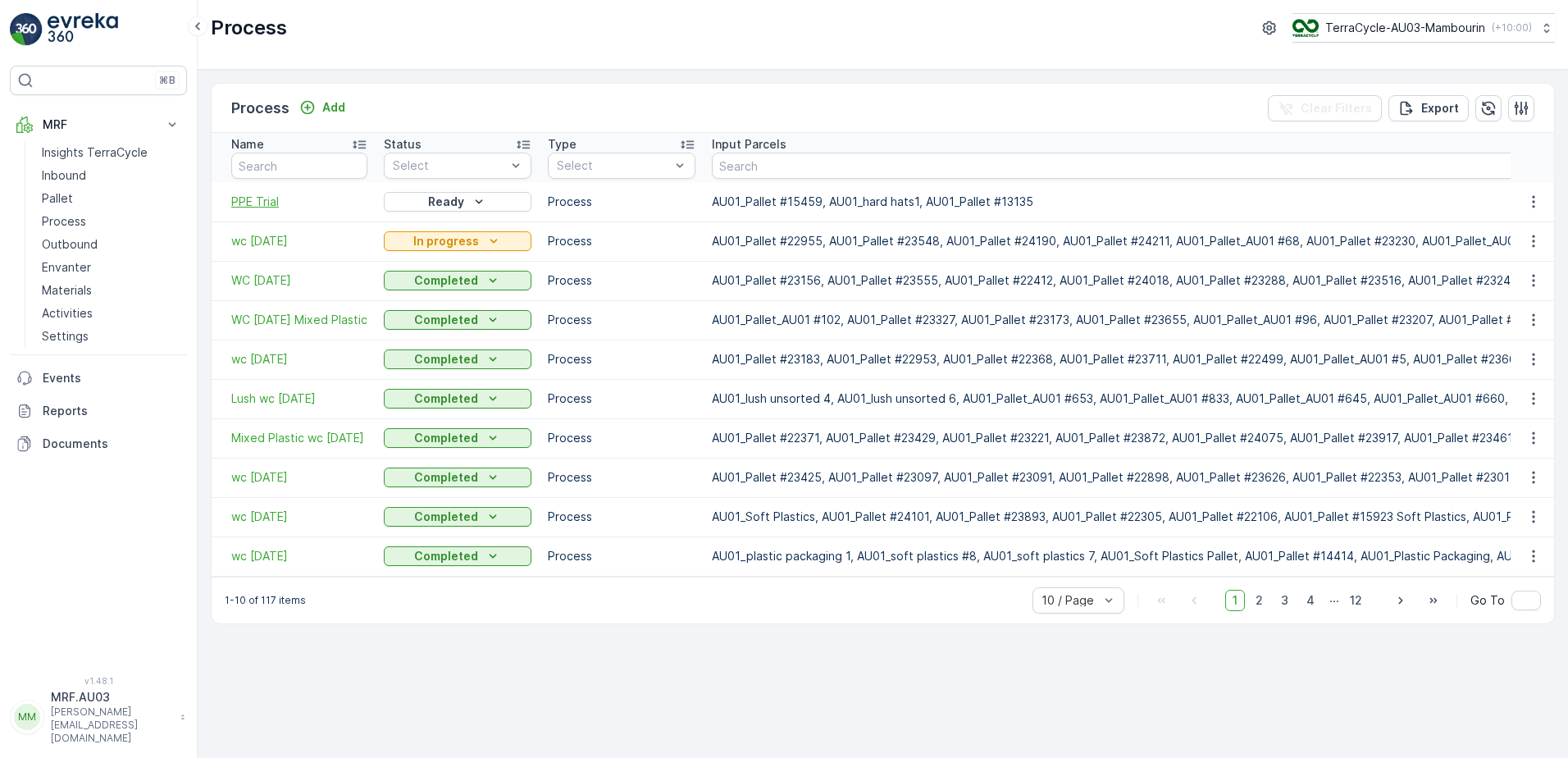
click at [261, 202] on span "PPE Trial" at bounding box center [300, 202] width 136 height 16
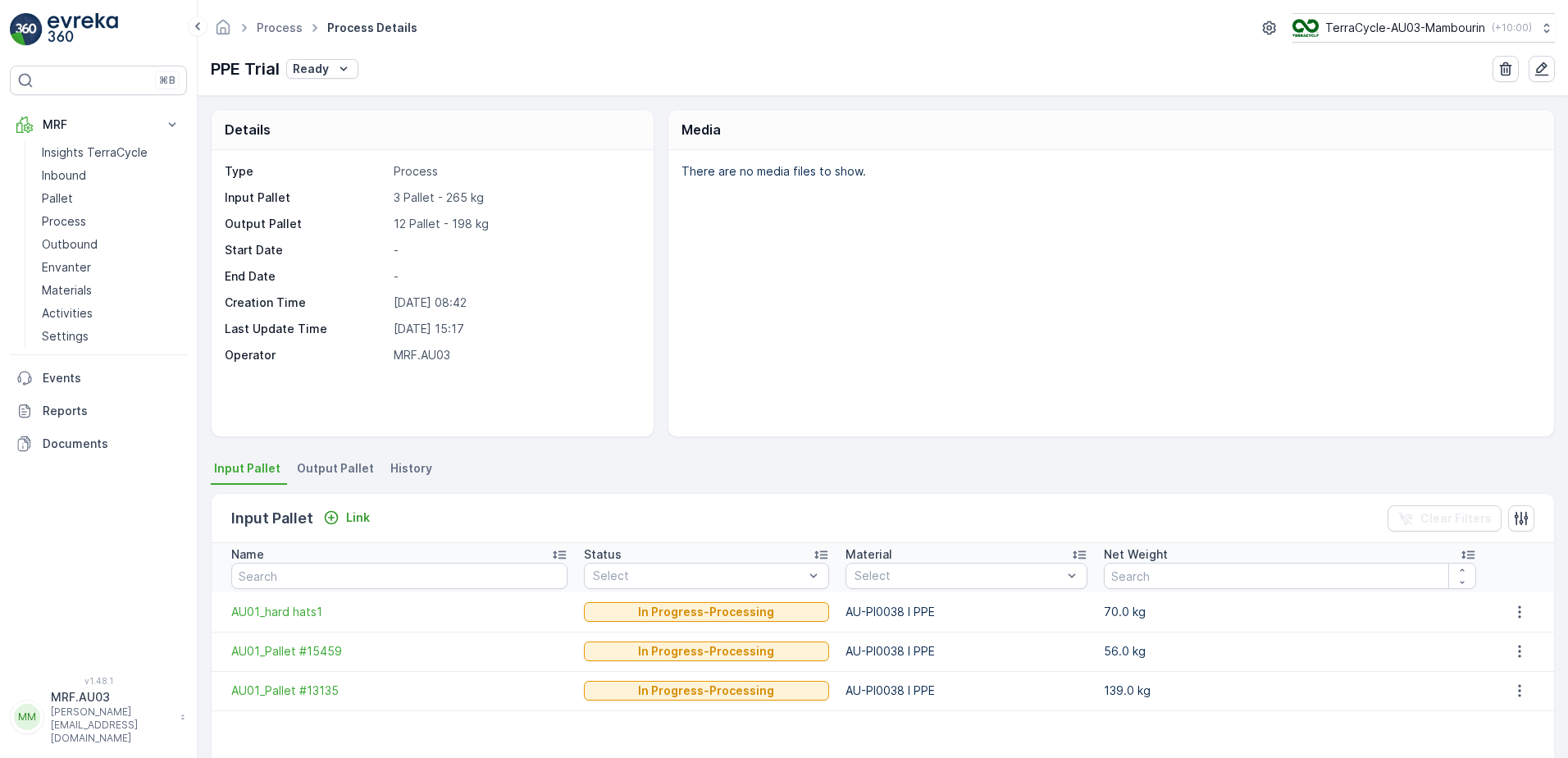
click at [315, 477] on li "Output Pallet" at bounding box center [337, 471] width 87 height 28
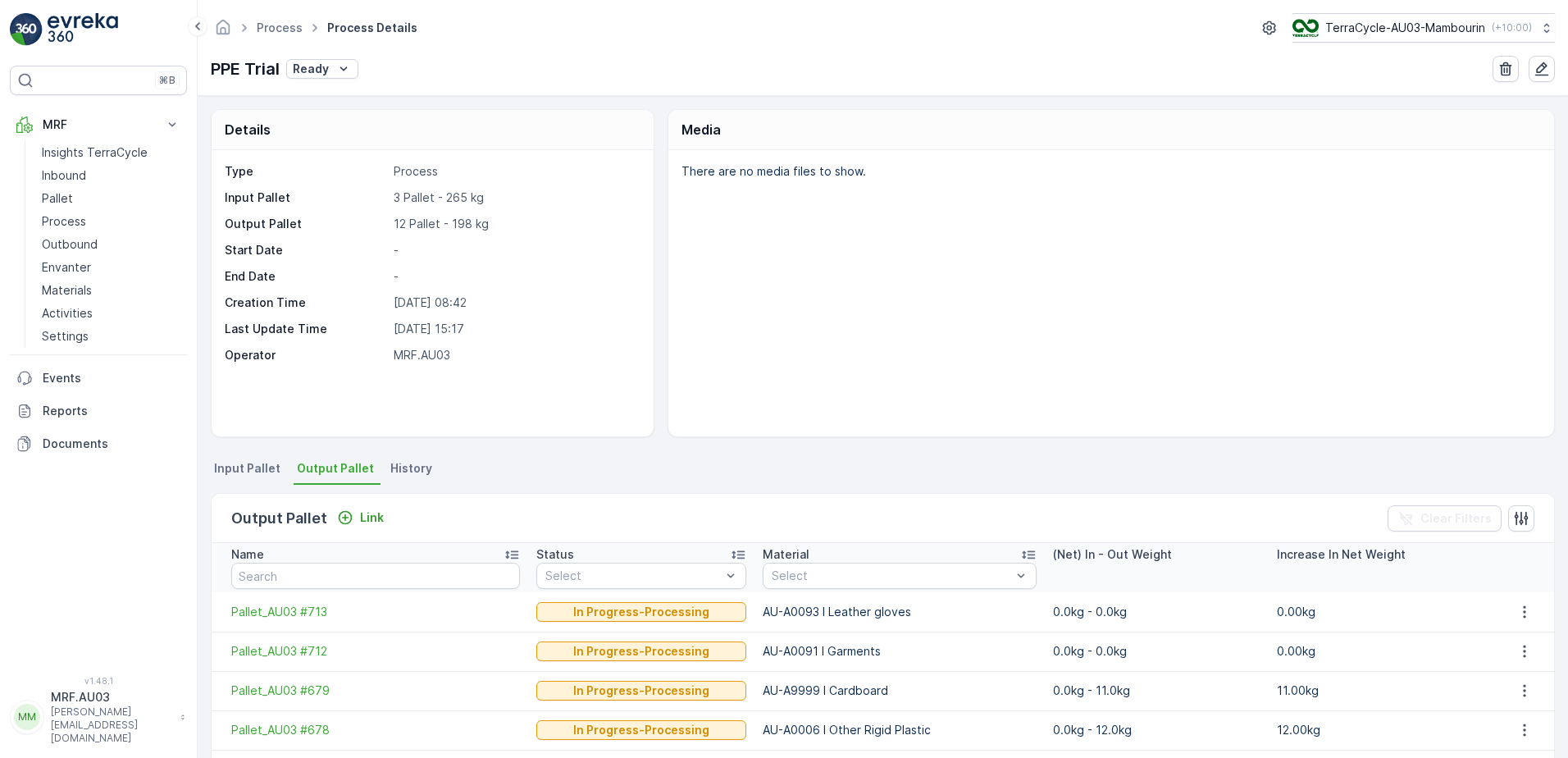
scroll to position [82, 0]
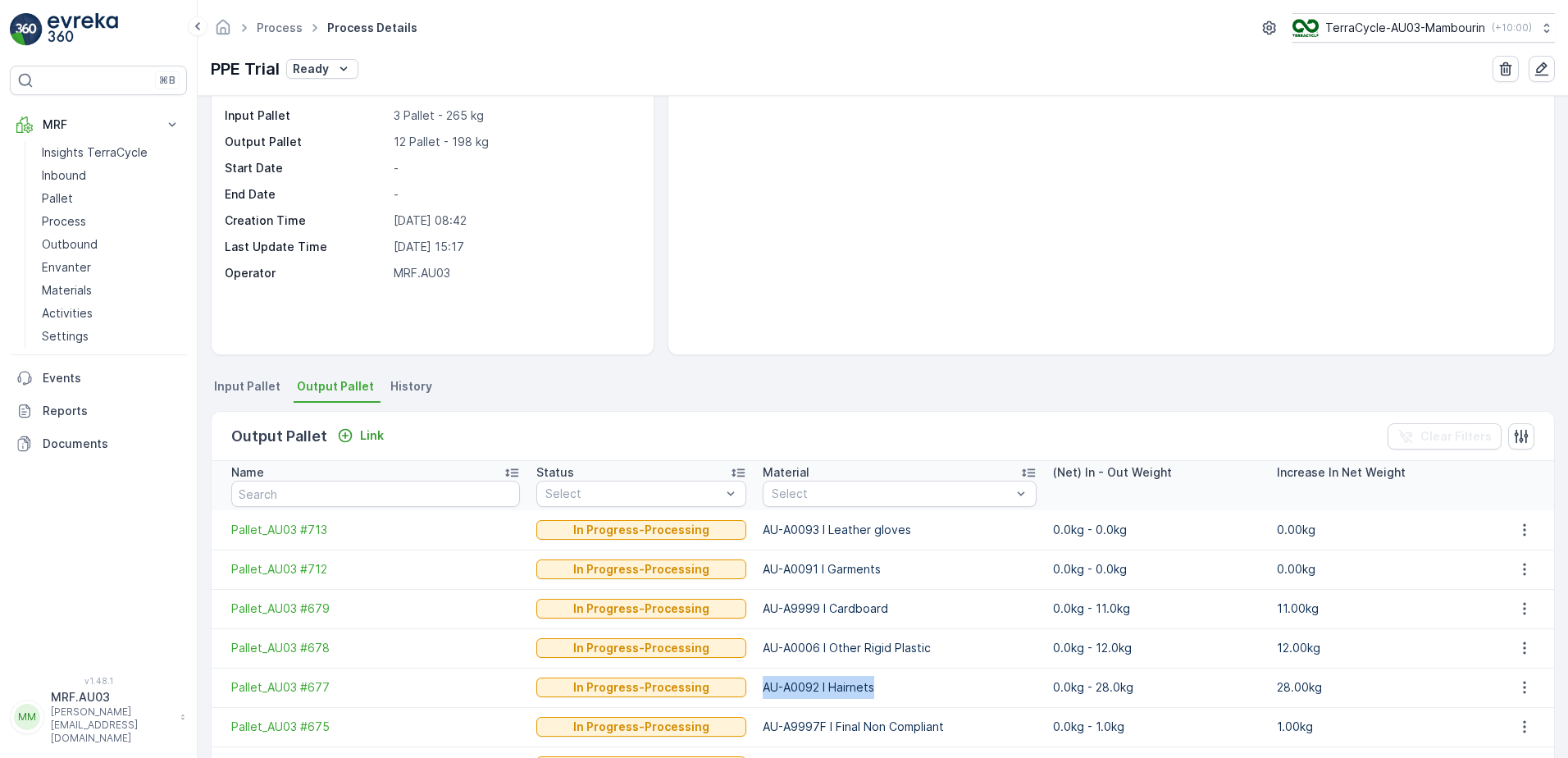
drag, startPoint x: 855, startPoint y: 686, endPoint x: 745, endPoint y: 689, distance: 110.0
click at [755, 689] on td "AU-A0092 I Hairnets" at bounding box center [899, 688] width 290 height 40
copy td "AU-A0092 I Hairnets"
click at [59, 200] on p "Pallet" at bounding box center [57, 198] width 31 height 16
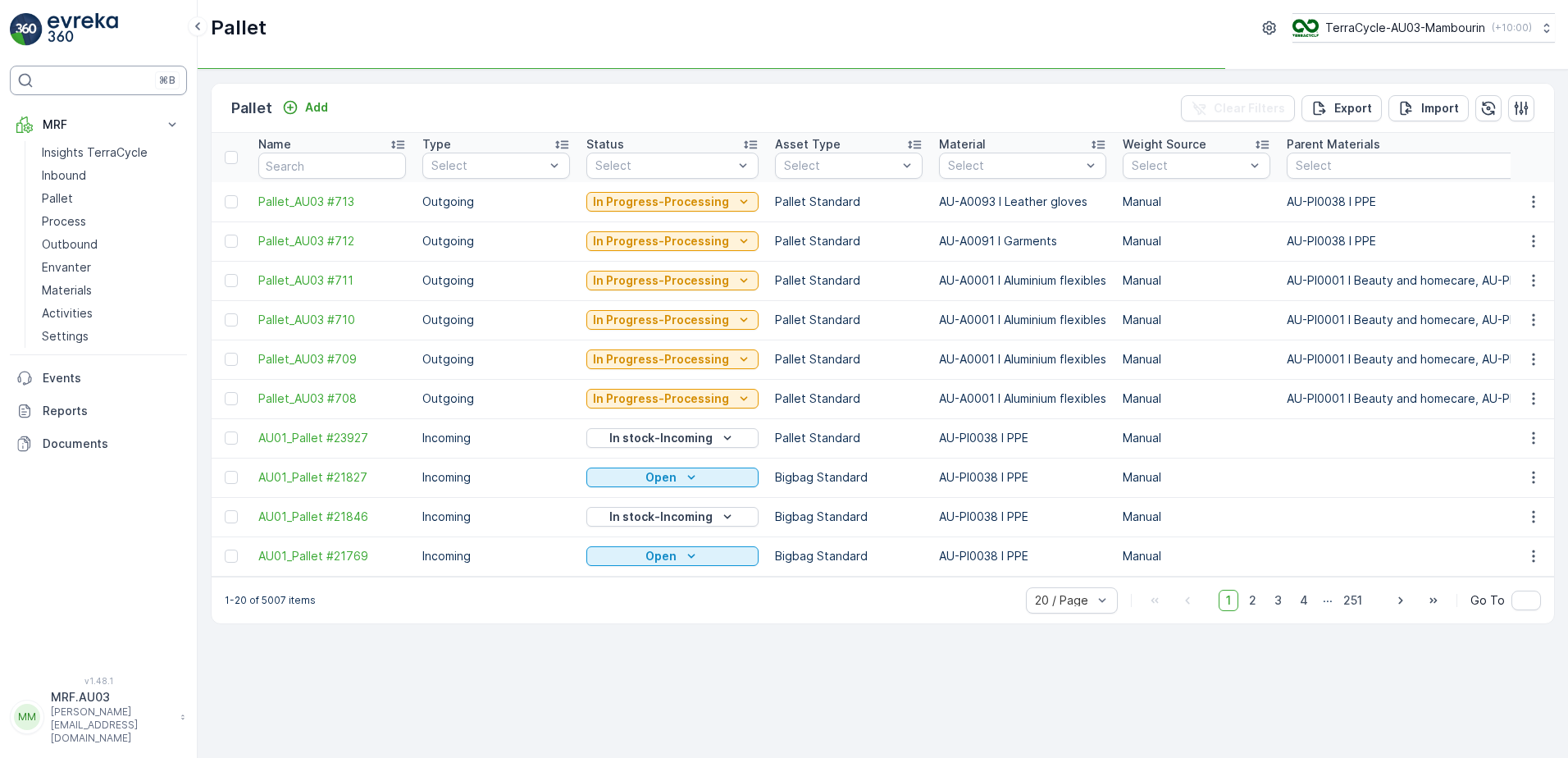
click at [98, 82] on div "⌘B" at bounding box center [98, 80] width 177 height 30
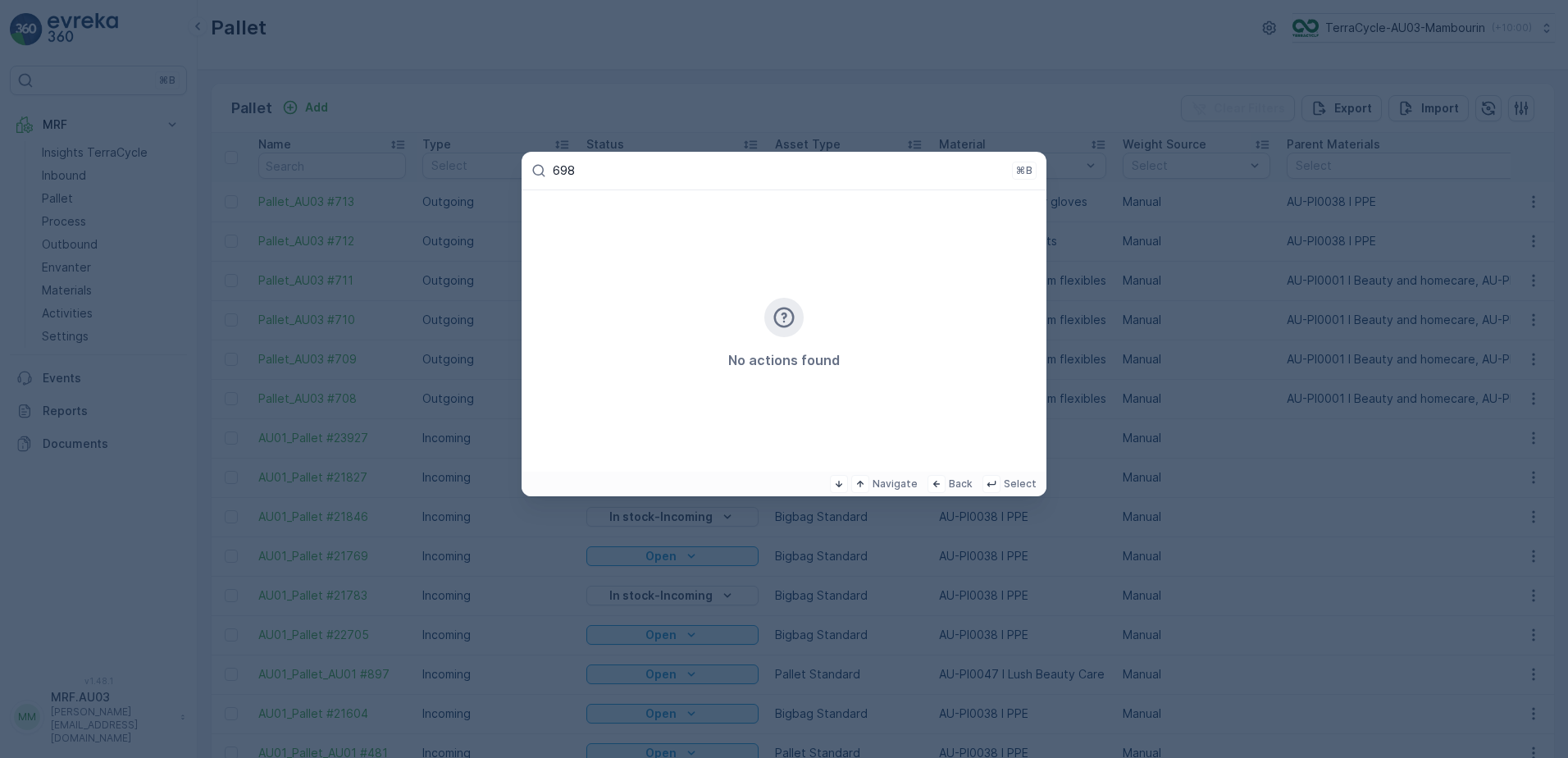
type input "698"
click at [963, 489] on p "Back" at bounding box center [960, 484] width 23 height 13
click at [941, 486] on icon at bounding box center [936, 484] width 13 height 13
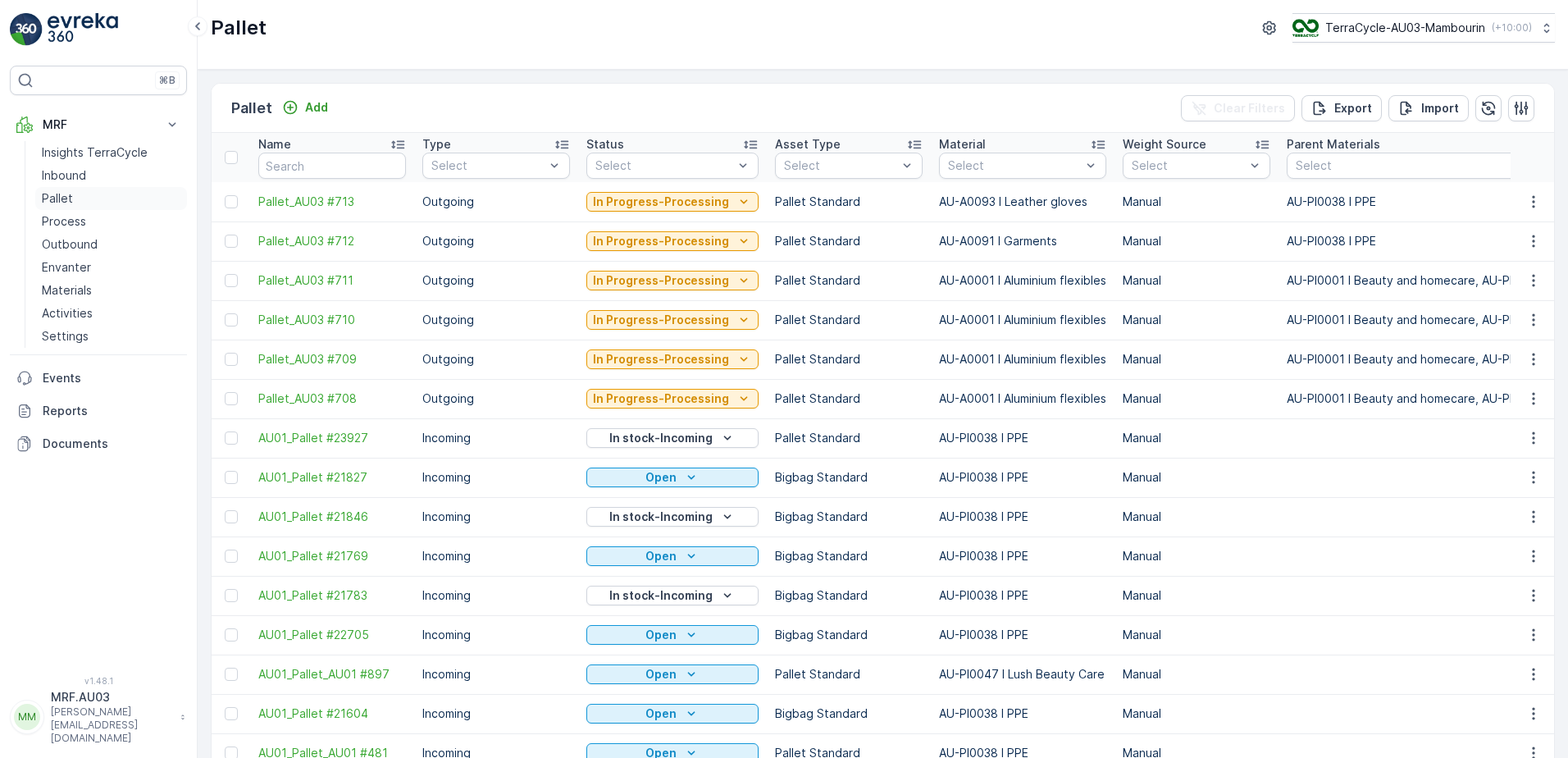
click at [43, 199] on p "Pallet" at bounding box center [57, 198] width 31 height 16
click at [304, 167] on input "text" at bounding box center [332, 165] width 147 height 26
type input "6988"
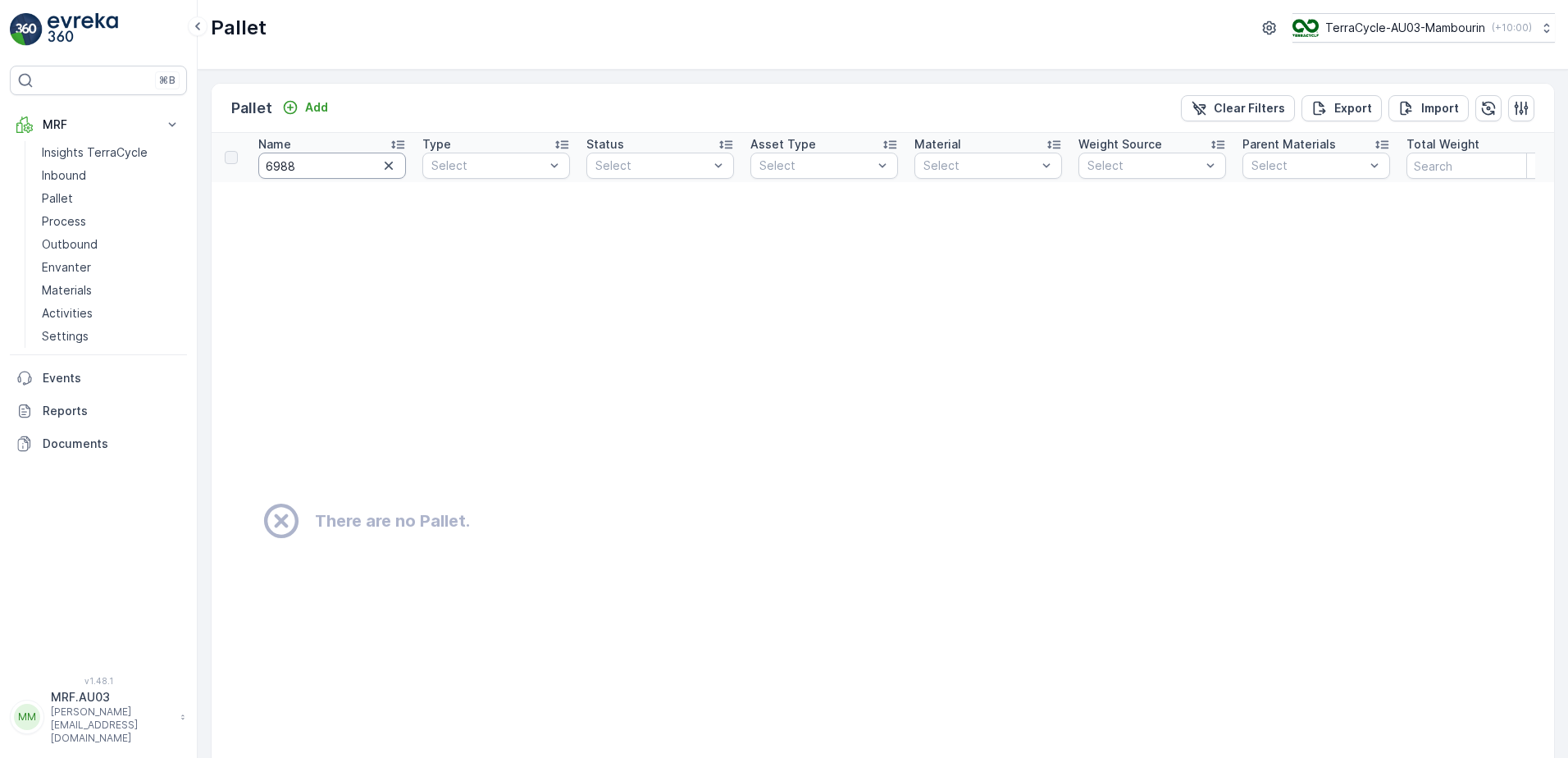
click at [346, 182] on td "There are no Pallet." at bounding box center [968, 522] width 1514 height 679
click at [338, 174] on input "6988" at bounding box center [332, 165] width 147 height 26
type input "698"
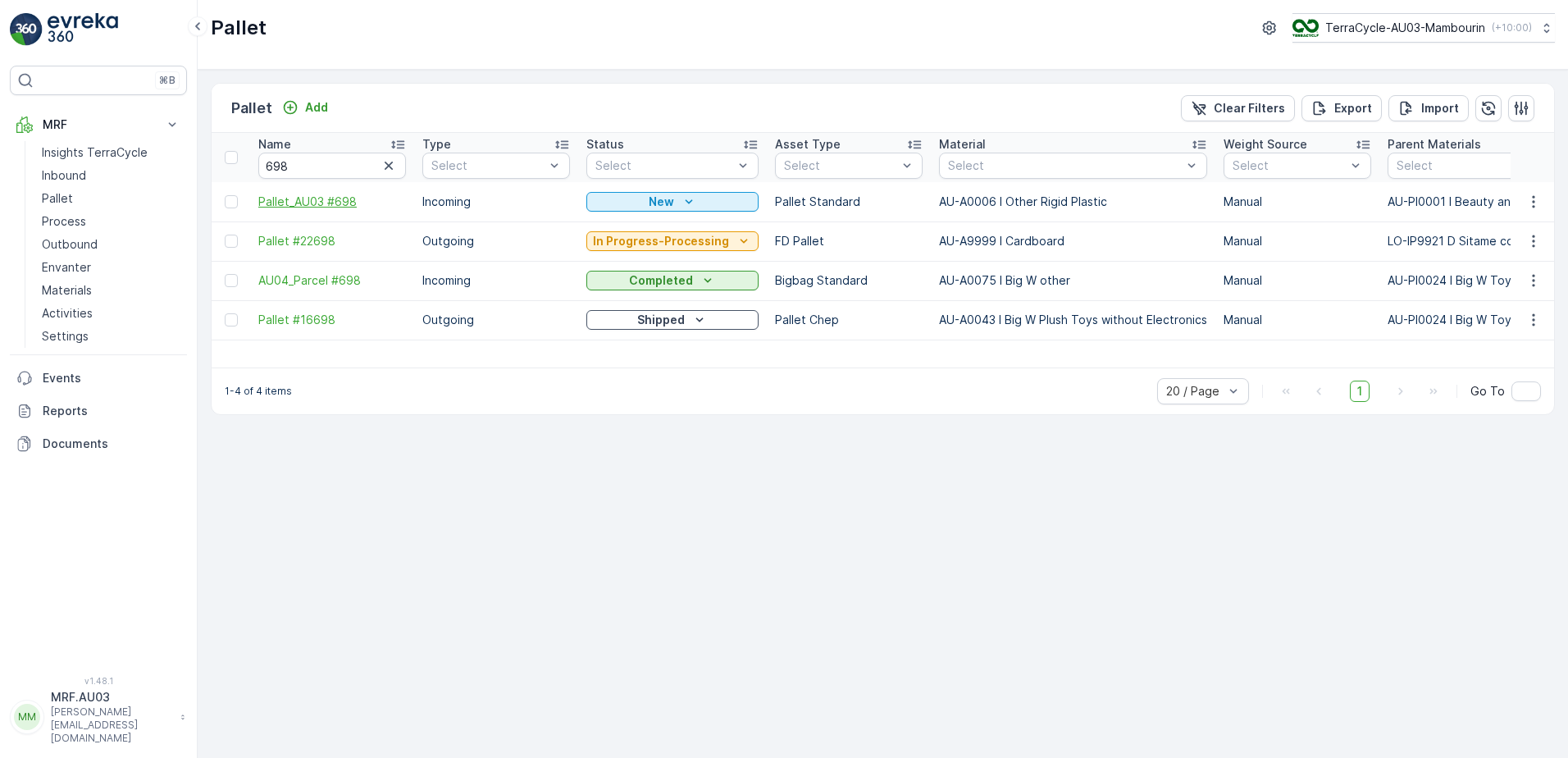
click at [389, 204] on span "Pallet_AU03 #698" at bounding box center [332, 202] width 147 height 16
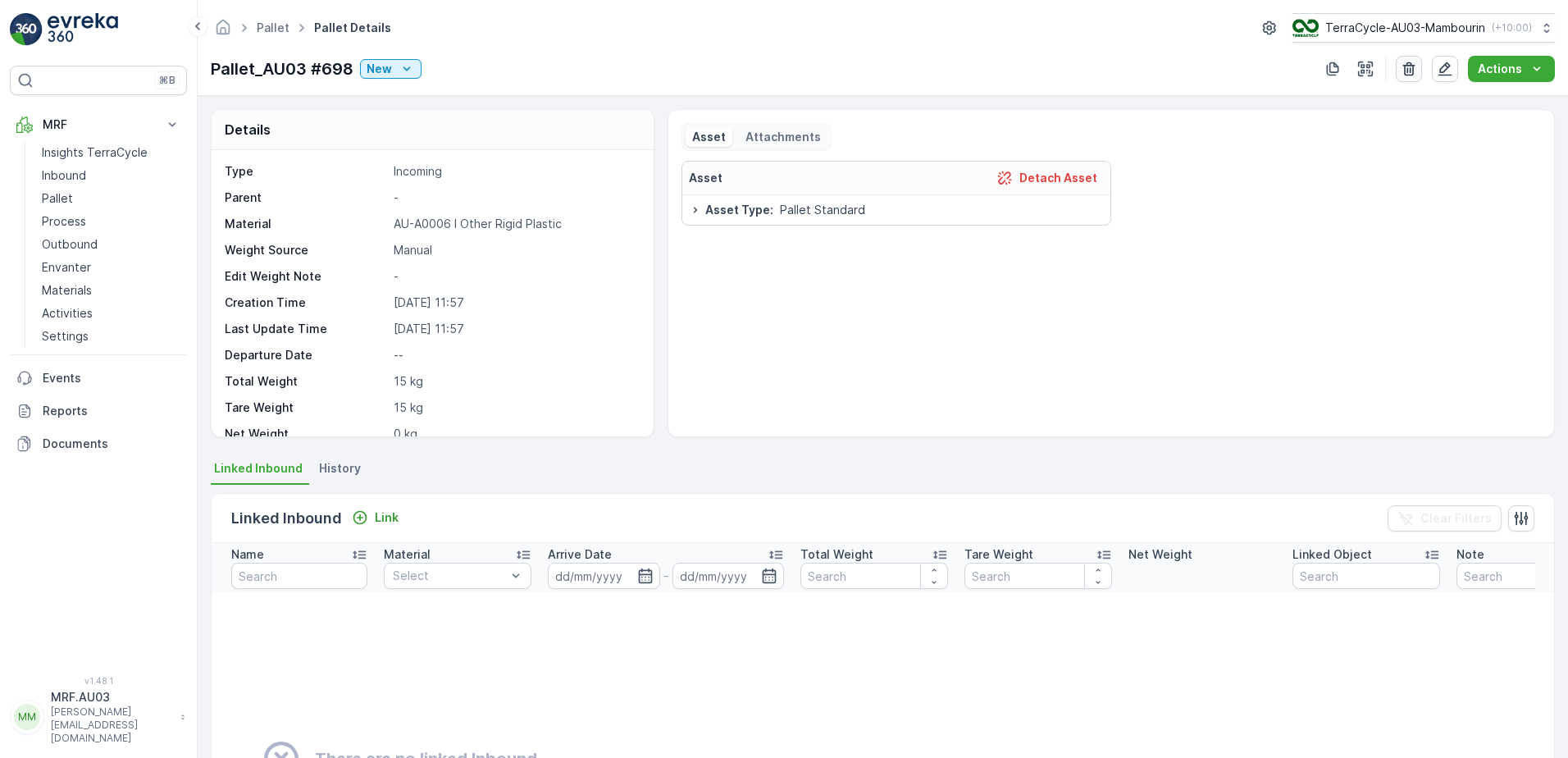
click at [1415, 70] on icon "button" at bounding box center [1409, 69] width 13 height 14
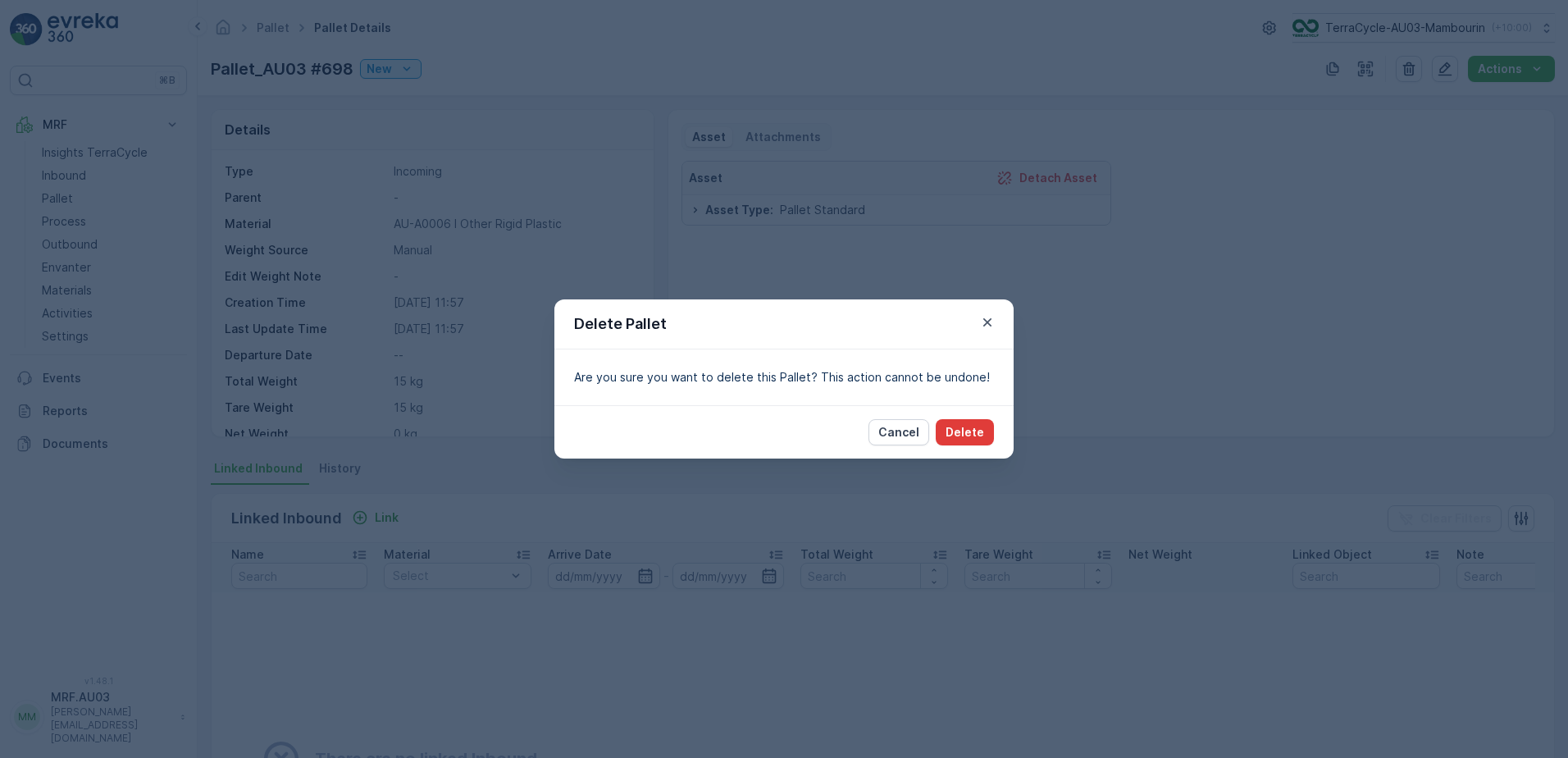
click at [970, 432] on p "Delete" at bounding box center [964, 432] width 39 height 16
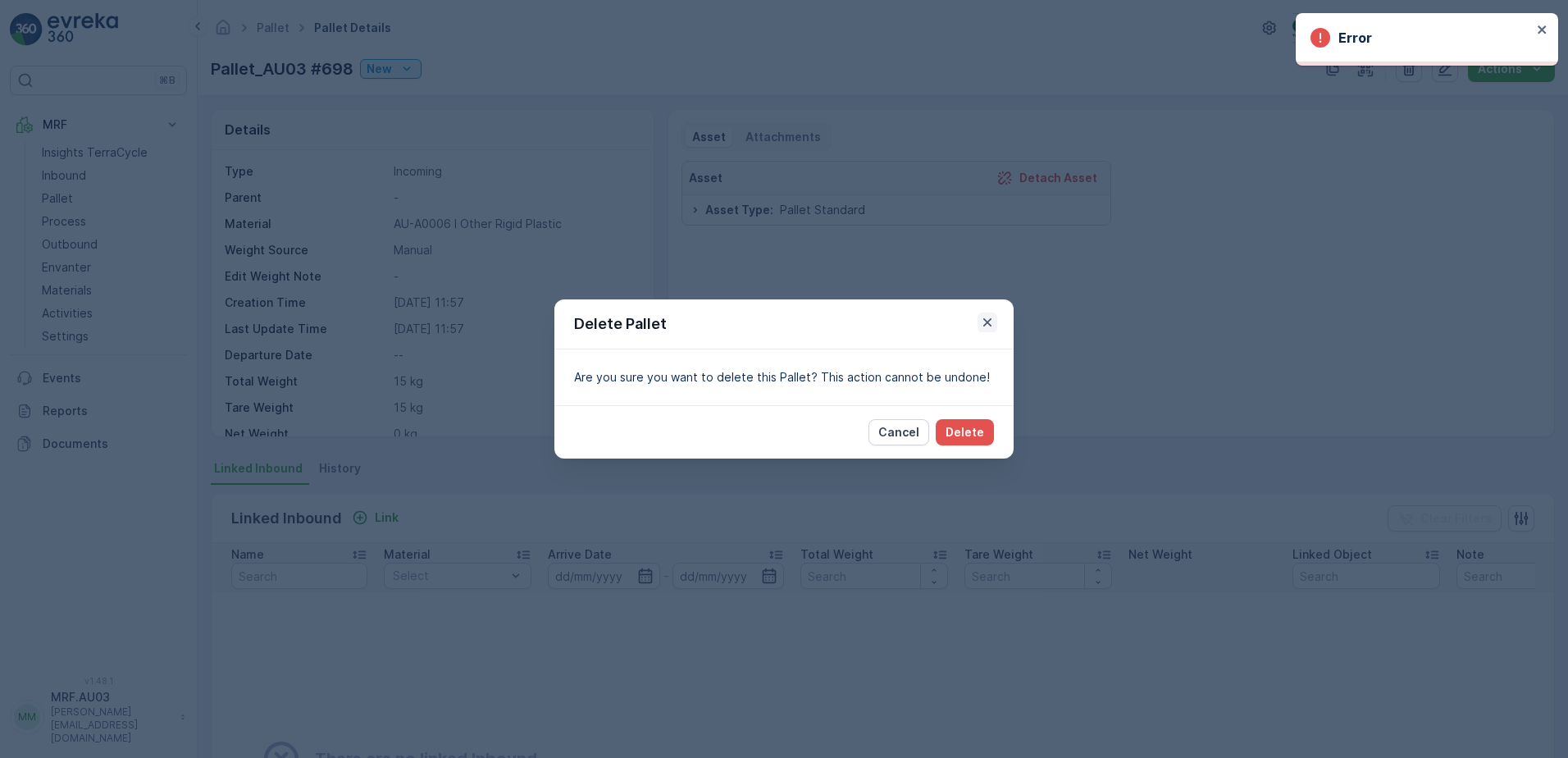
click at [989, 324] on icon "button" at bounding box center [986, 322] width 8 height 8
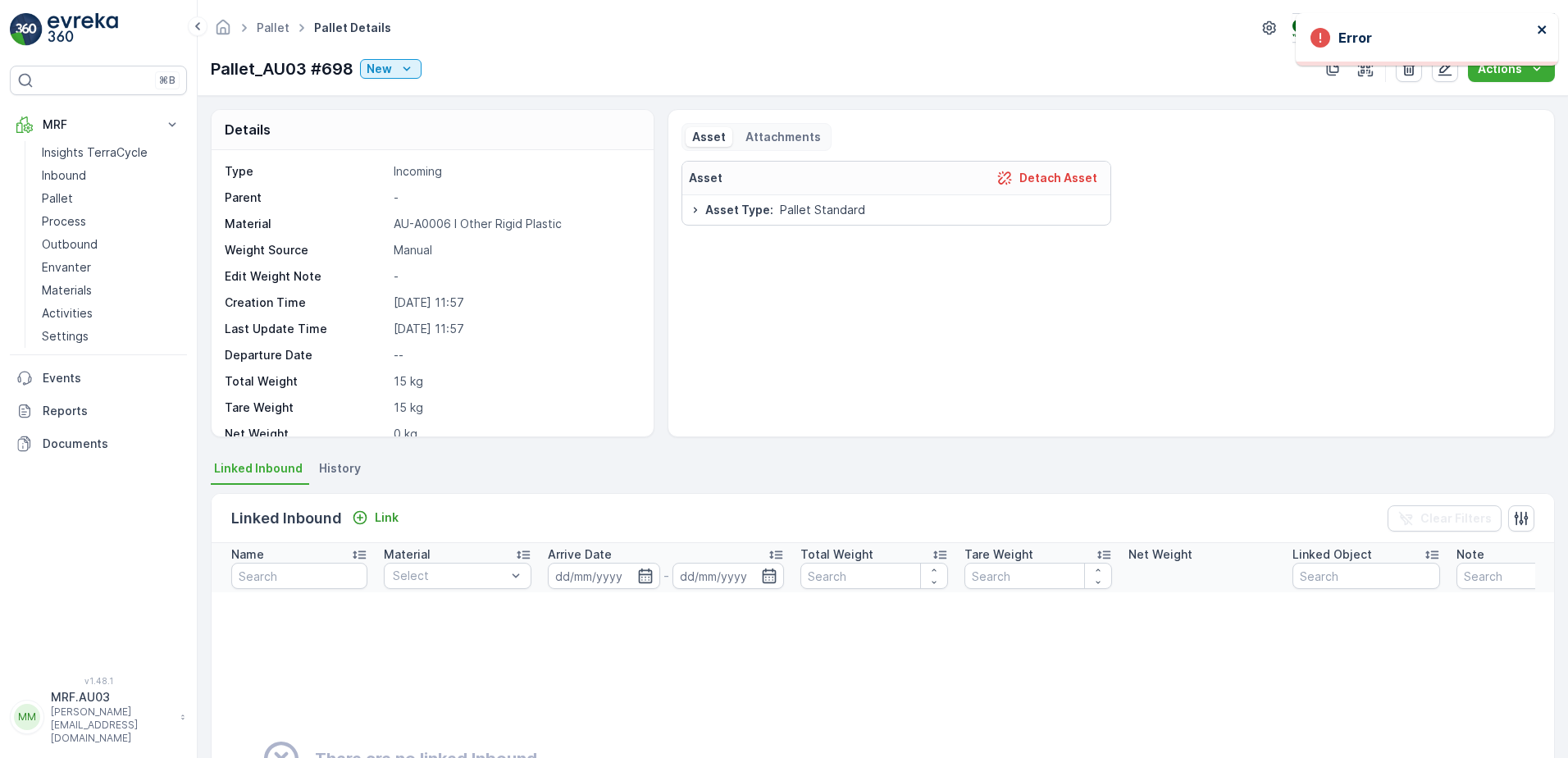
click at [1542, 28] on icon "close" at bounding box center [1542, 30] width 12 height 13
click at [1448, 67] on icon "button" at bounding box center [1445, 69] width 16 height 16
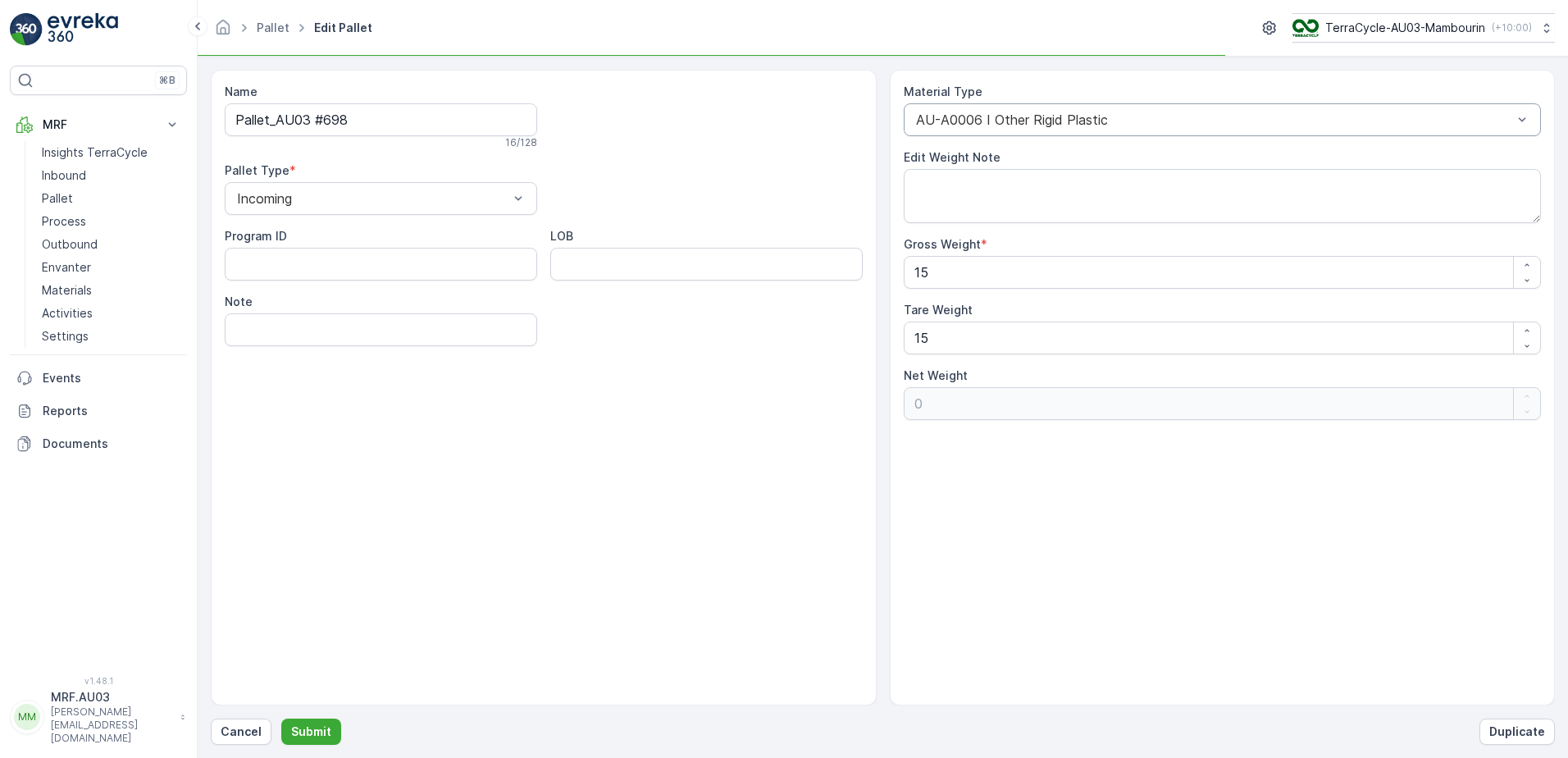
click at [1405, 111] on div "AU-A0006 I Other Rigid Plastic" at bounding box center [1222, 119] width 638 height 33
click at [1403, 113] on div at bounding box center [1214, 119] width 600 height 14
click at [1262, 31] on icon "button" at bounding box center [1268, 29] width 13 height 14
